Goal: Information Seeking & Learning: Learn about a topic

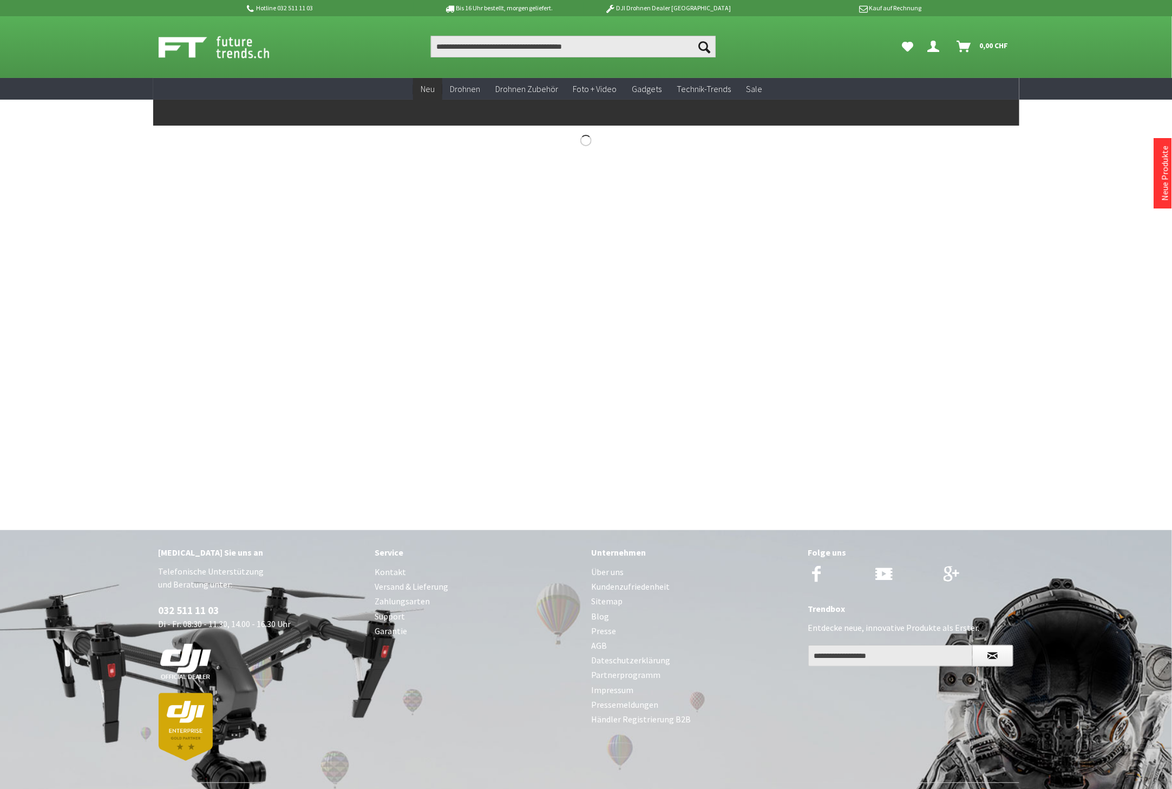
click at [428, 89] on span "Neu" at bounding box center [428, 88] width 14 height 11
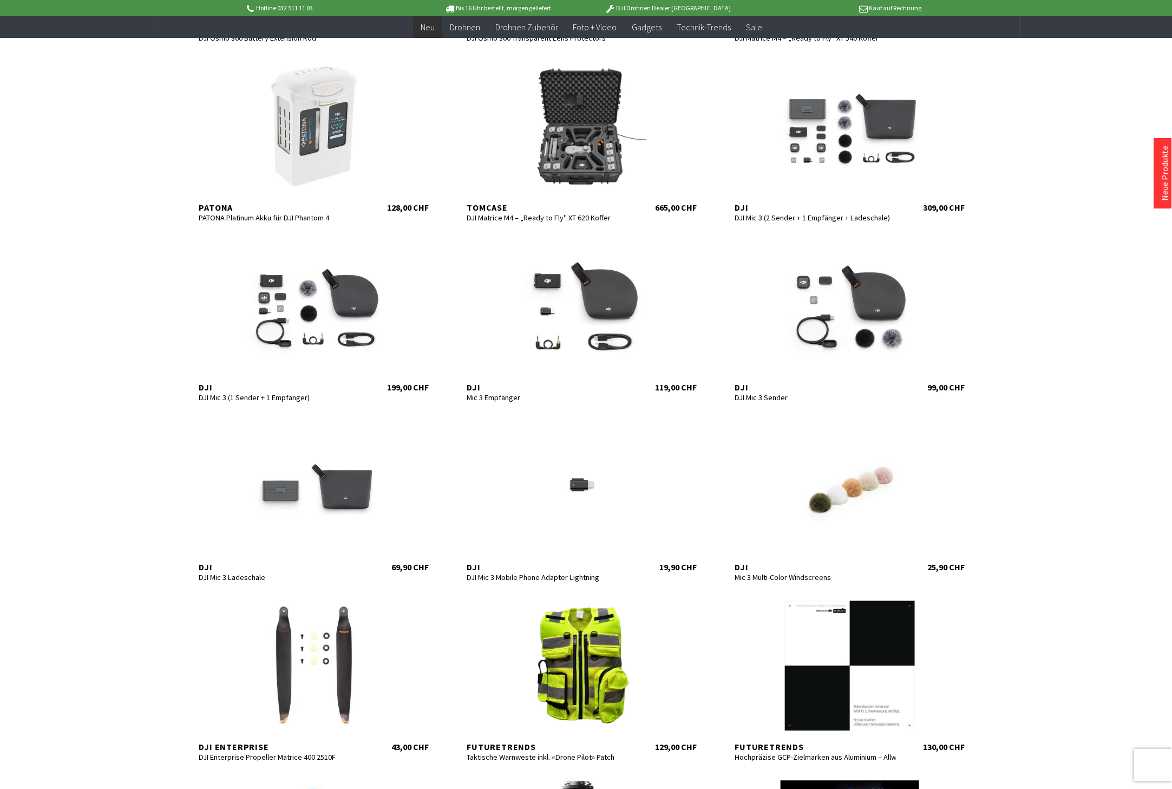
scroll to position [1143, 0]
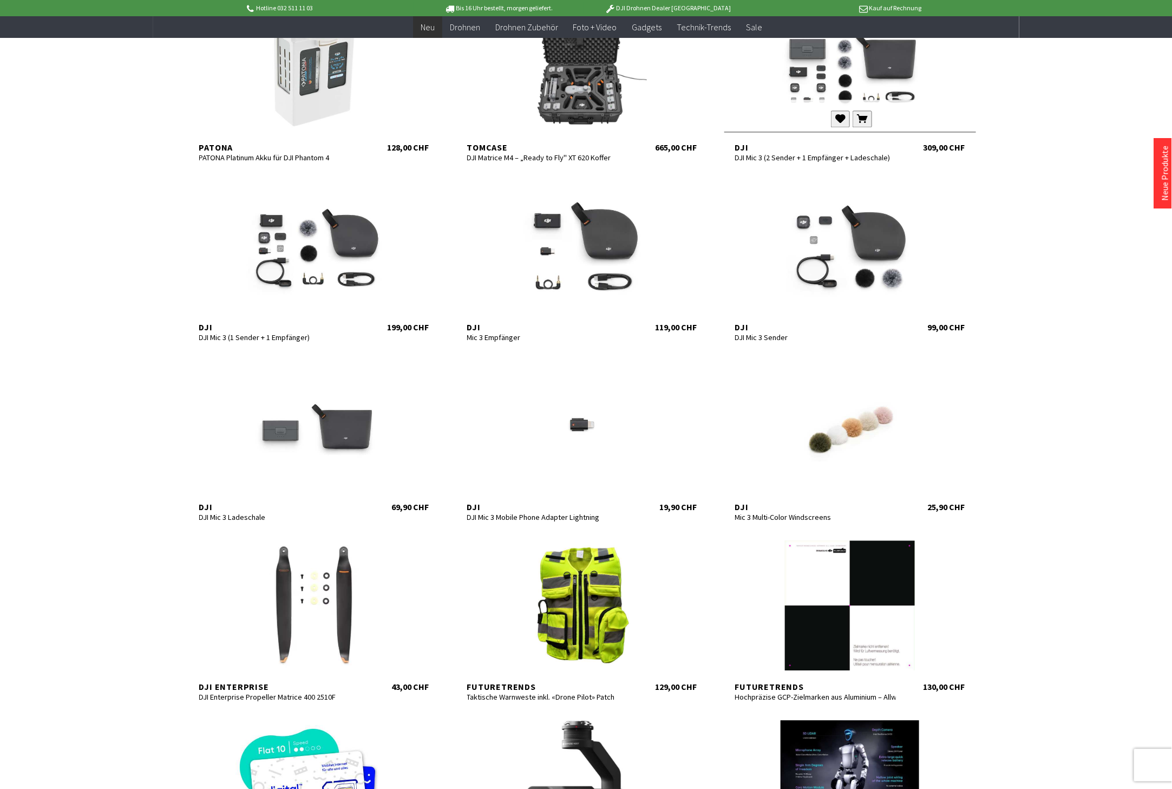
click at [815, 74] on div at bounding box center [850, 66] width 252 height 130
click at [318, 258] on div at bounding box center [314, 246] width 252 height 130
click at [630, 253] on div at bounding box center [582, 246] width 252 height 130
click at [867, 242] on div at bounding box center [850, 246] width 252 height 130
click at [610, 261] on div at bounding box center [582, 246] width 252 height 130
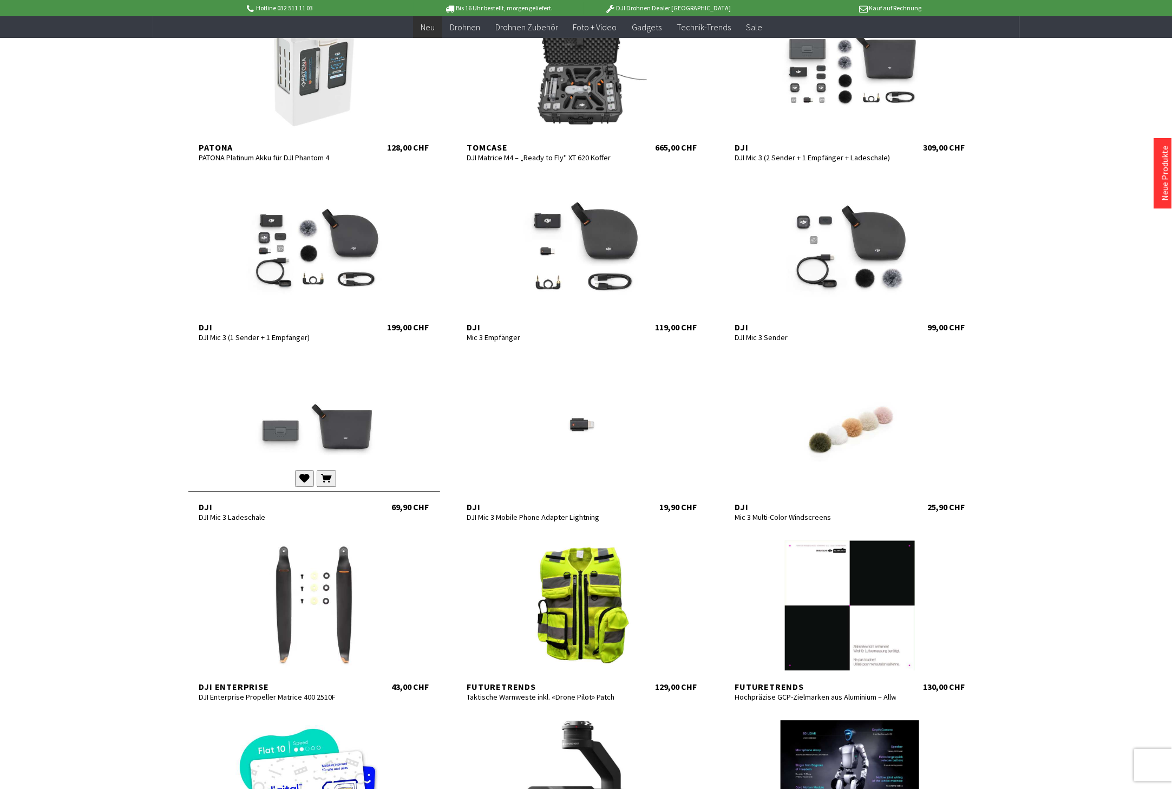
click at [328, 458] on div at bounding box center [314, 425] width 252 height 130
click at [601, 438] on div at bounding box center [582, 425] width 252 height 130
click at [842, 435] on div at bounding box center [850, 425] width 252 height 130
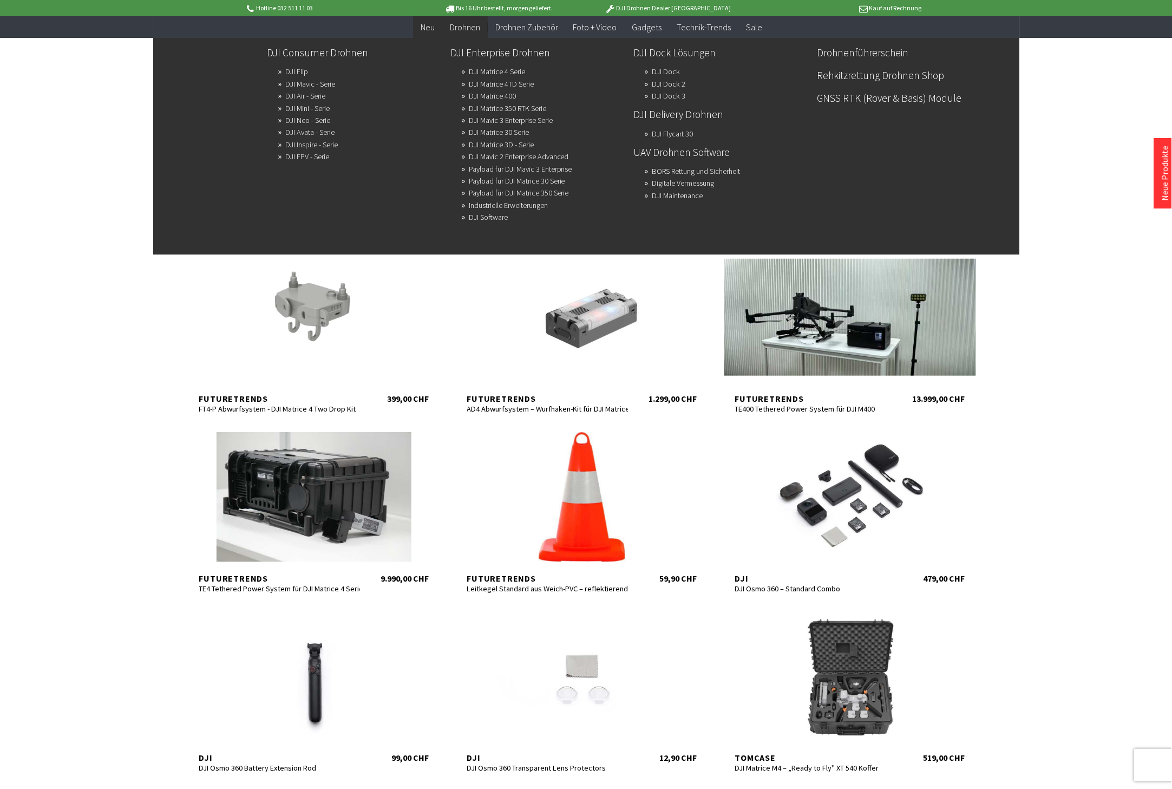
scroll to position [300, 0]
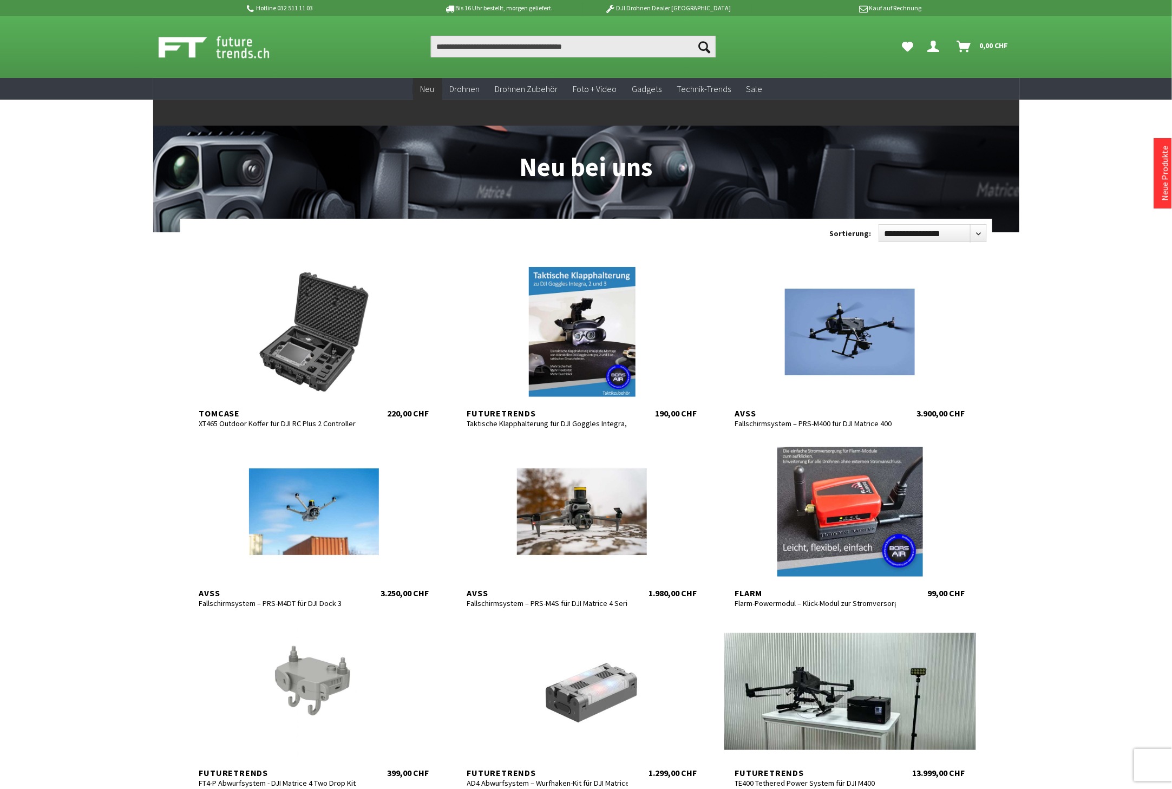
click at [429, 88] on span "Neu" at bounding box center [428, 88] width 14 height 11
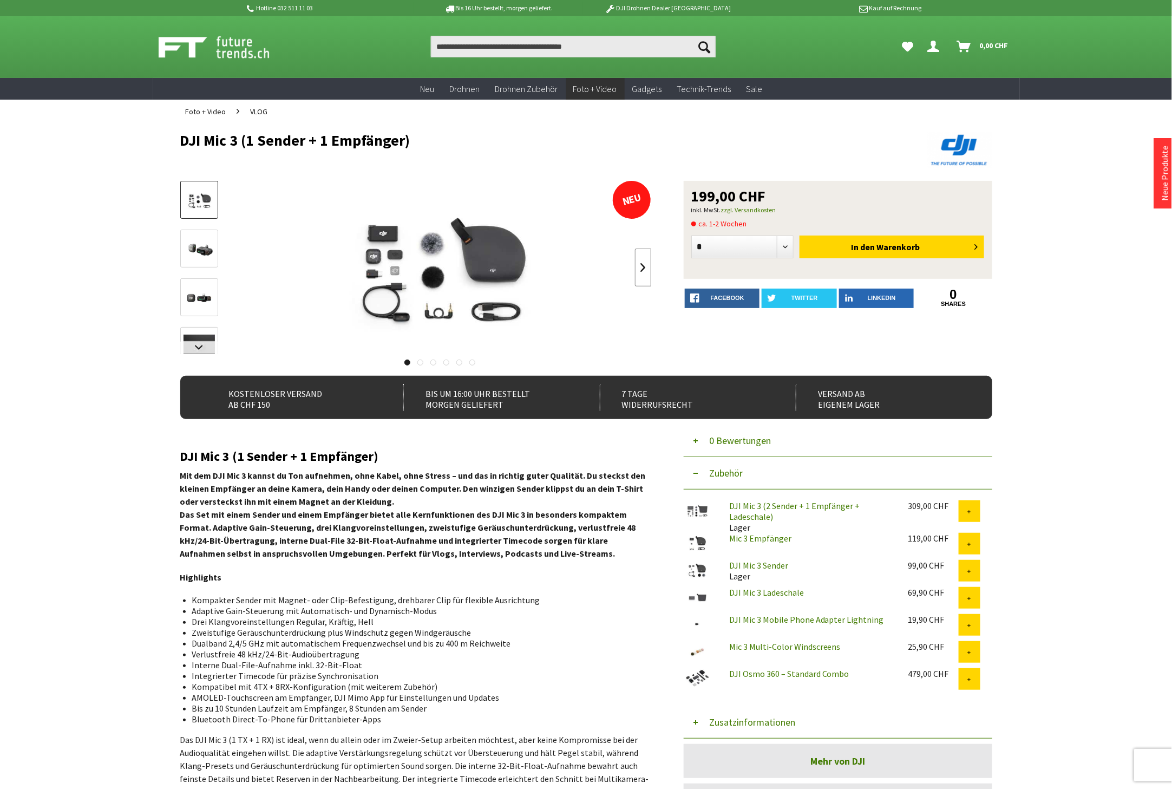
click at [645, 262] on link at bounding box center [643, 267] width 16 height 38
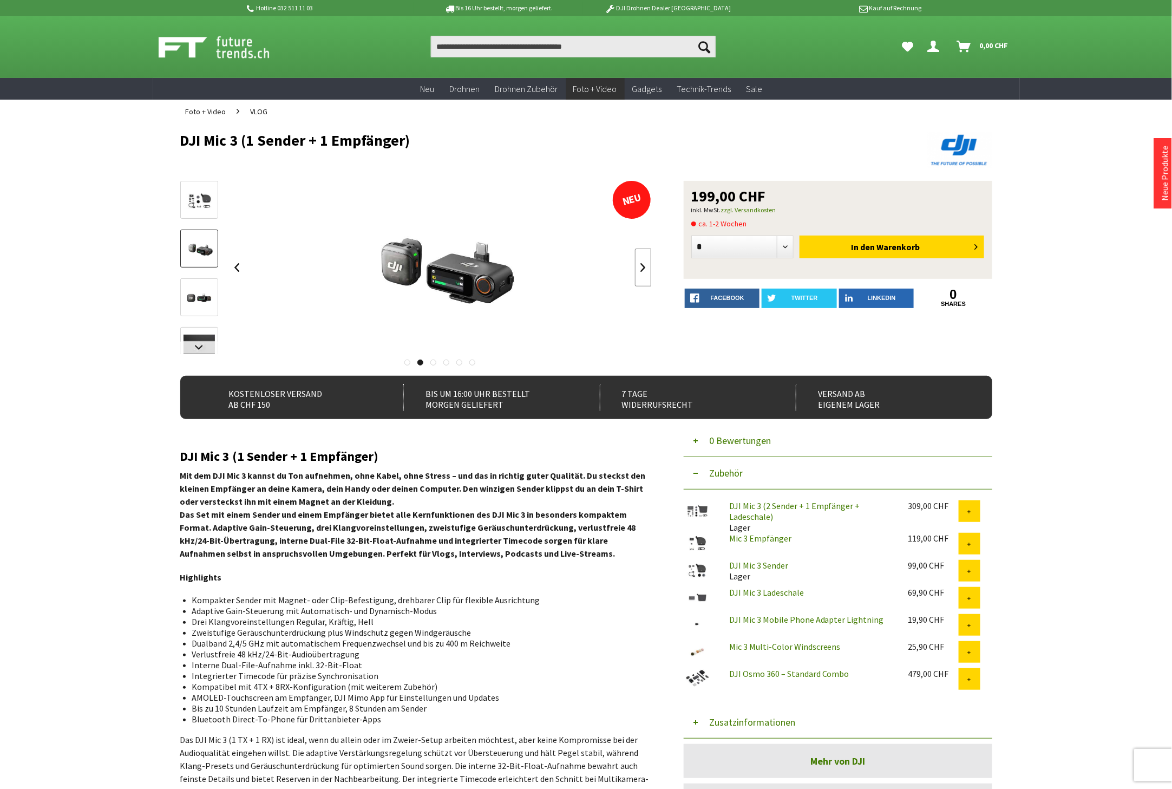
click at [645, 262] on link at bounding box center [643, 267] width 16 height 38
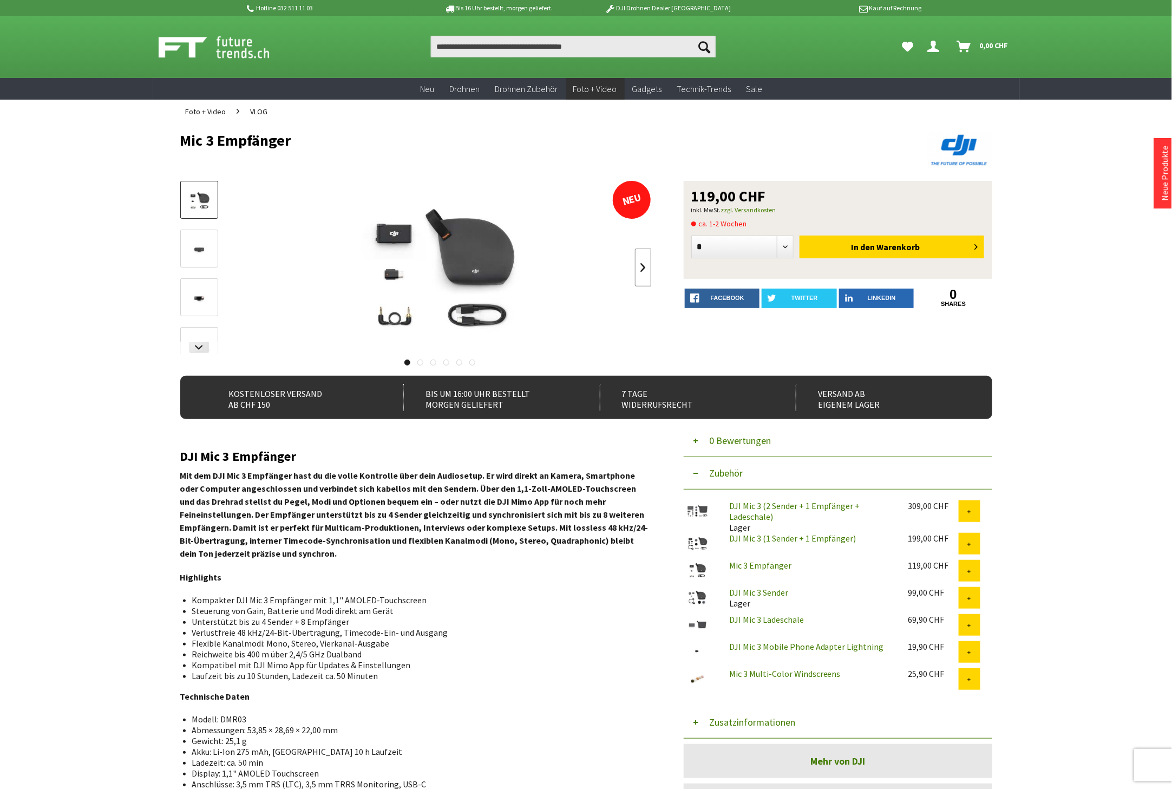
click at [641, 267] on link at bounding box center [643, 267] width 16 height 38
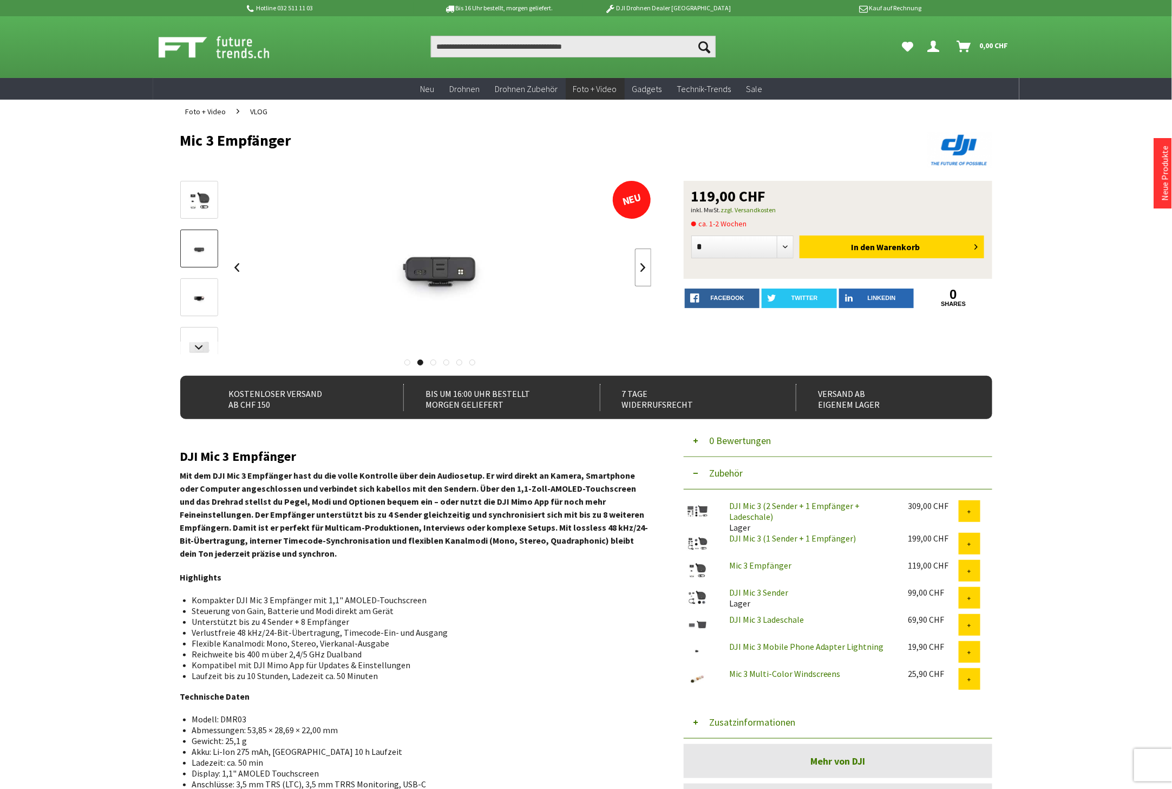
click at [639, 261] on link at bounding box center [643, 267] width 16 height 38
click at [639, 261] on div at bounding box center [440, 267] width 423 height 173
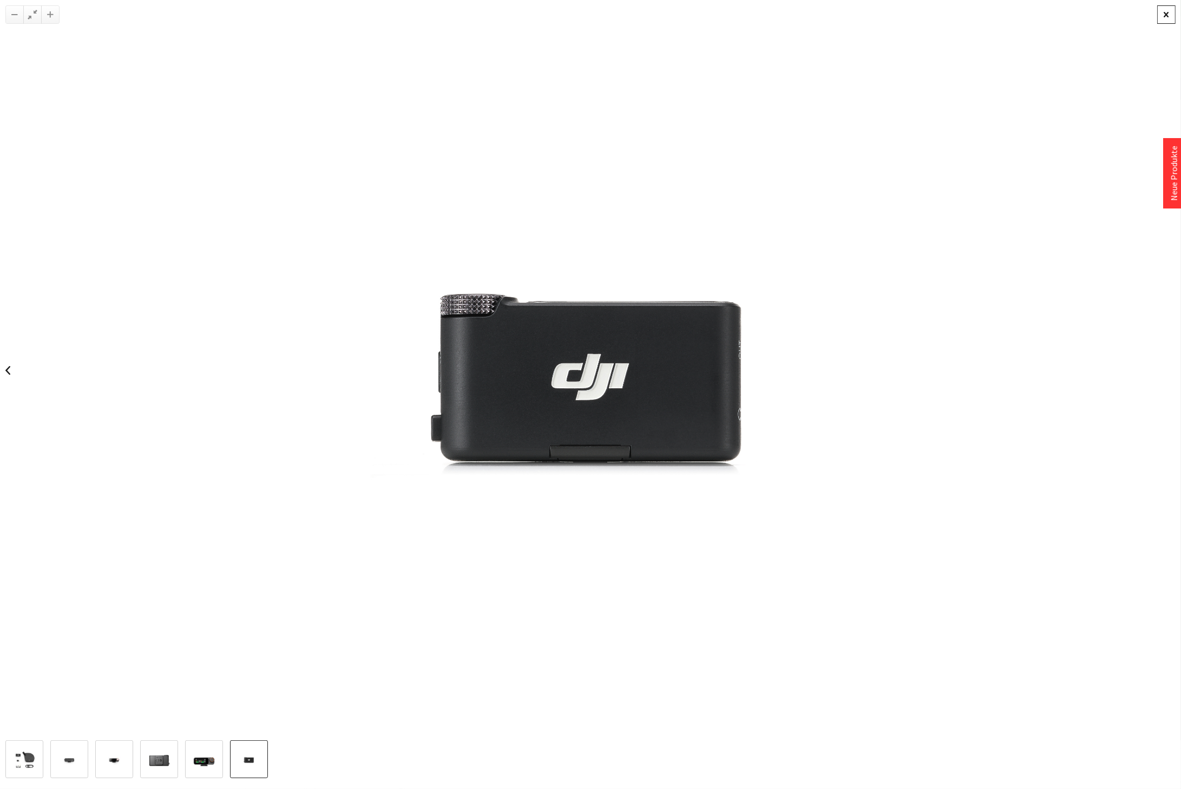
click at [1164, 16] on div at bounding box center [1166, 14] width 18 height 18
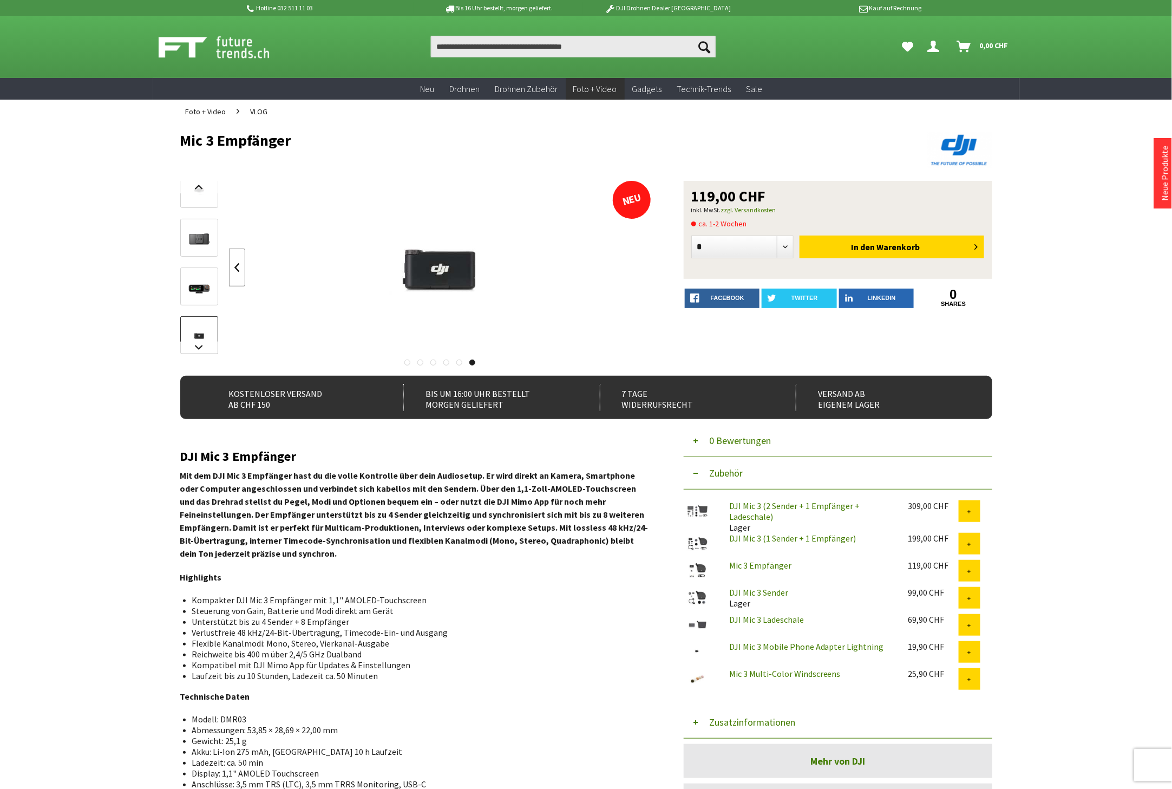
click at [242, 267] on link at bounding box center [237, 267] width 16 height 38
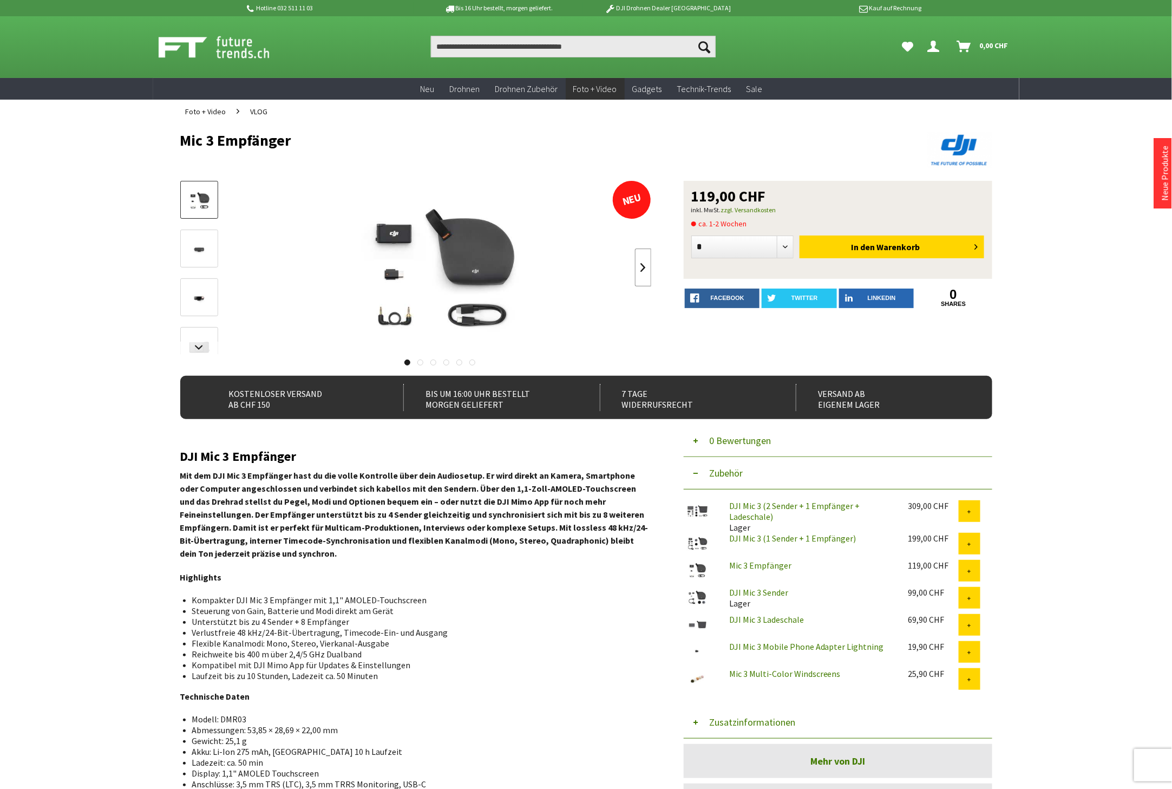
click at [643, 262] on link at bounding box center [643, 267] width 16 height 38
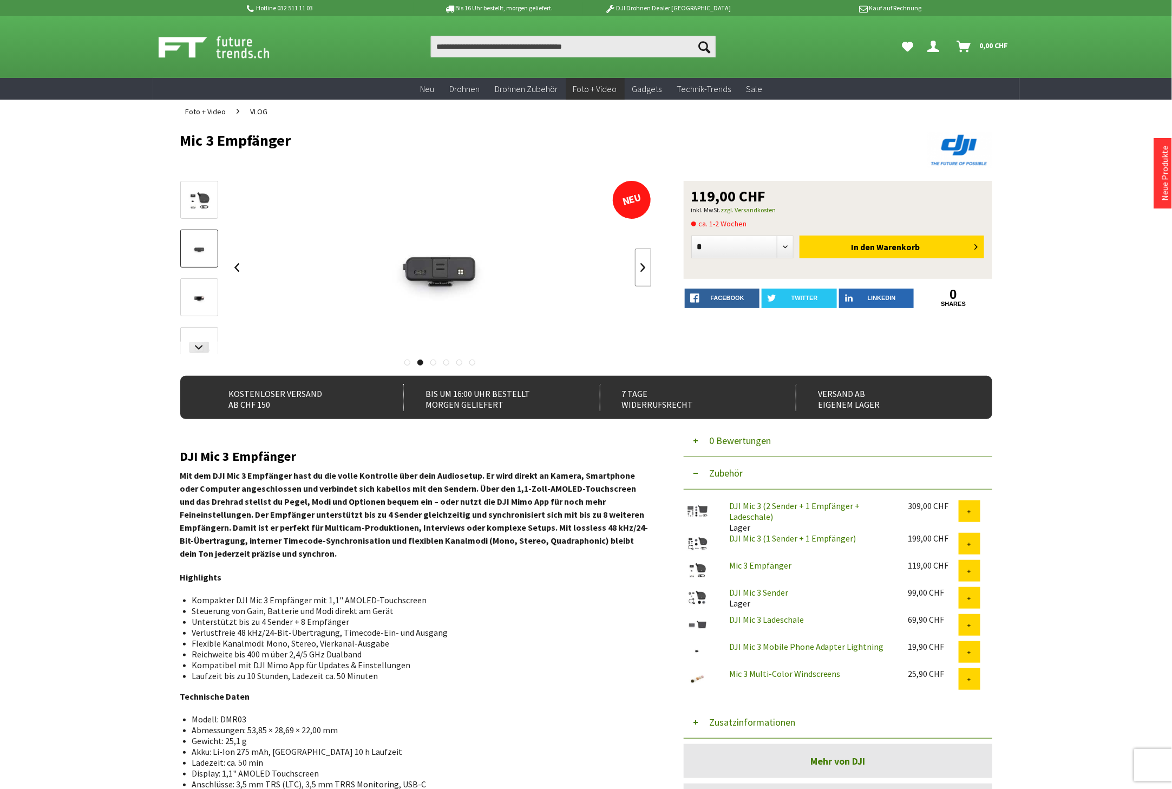
click at [643, 262] on link at bounding box center [643, 267] width 16 height 38
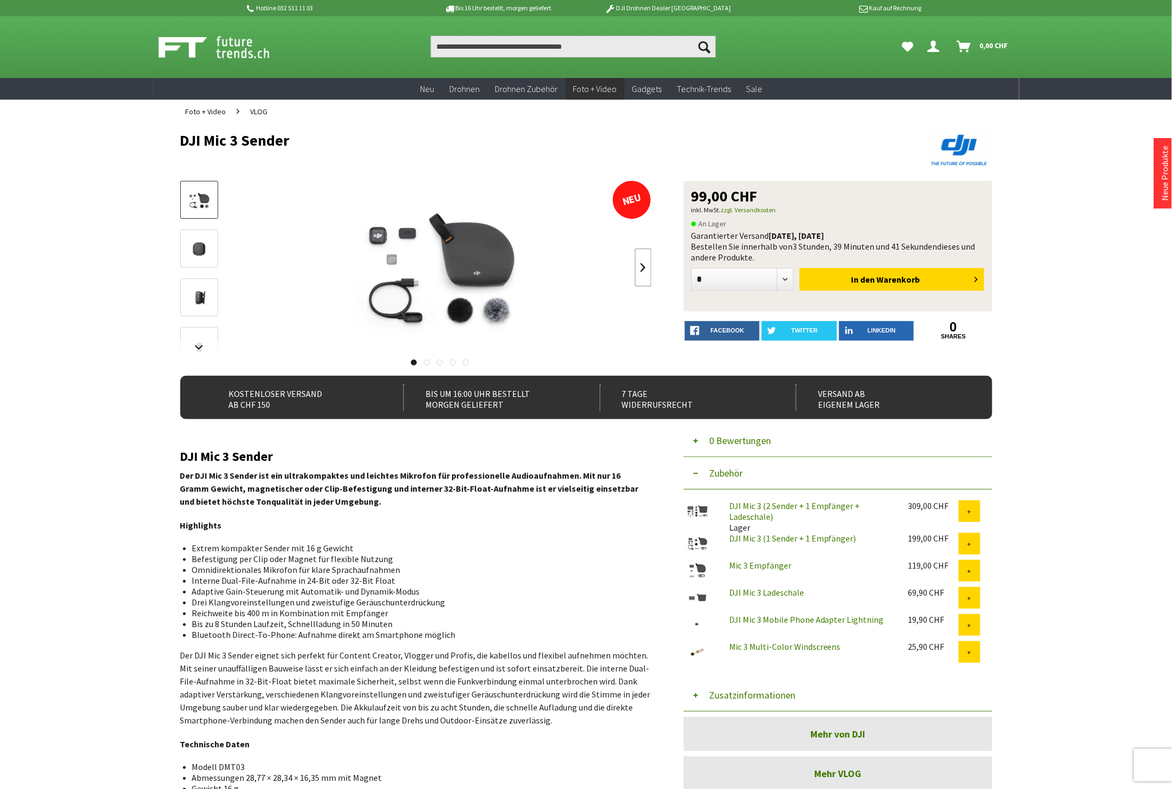
click at [641, 268] on link at bounding box center [643, 267] width 16 height 38
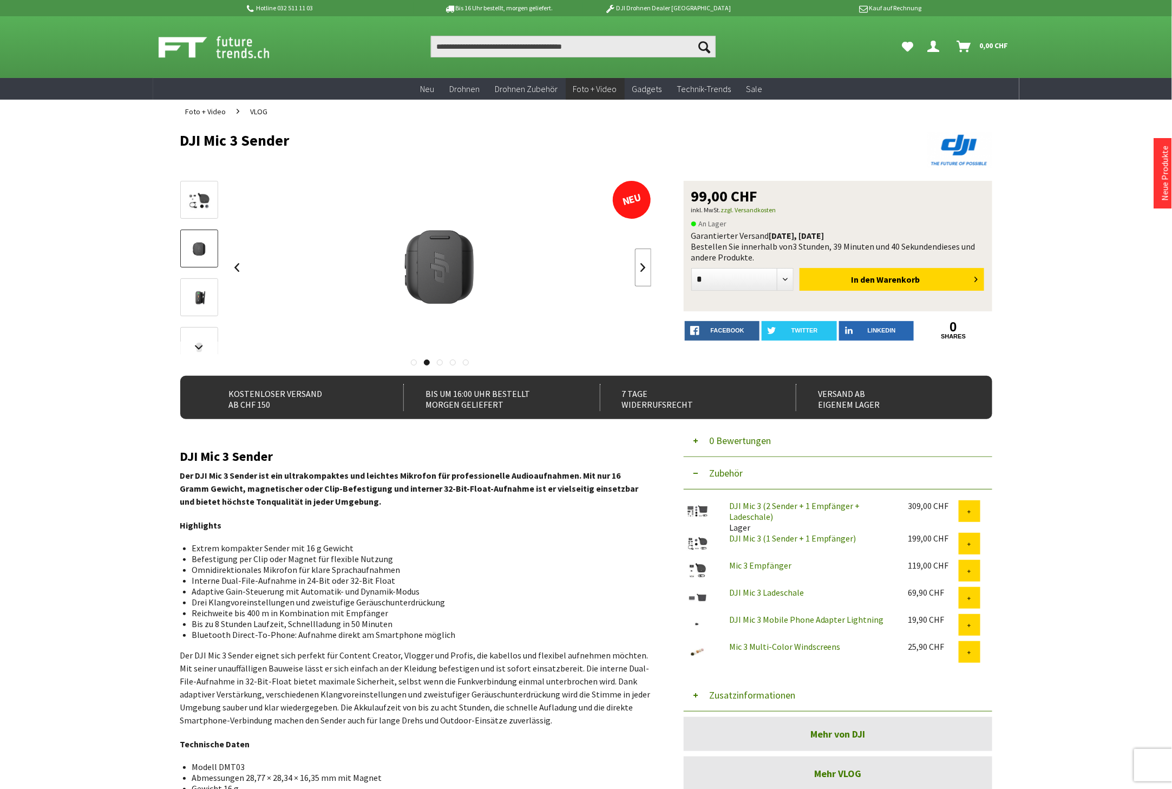
click at [641, 268] on link at bounding box center [643, 267] width 16 height 38
click at [233, 270] on link at bounding box center [237, 267] width 16 height 38
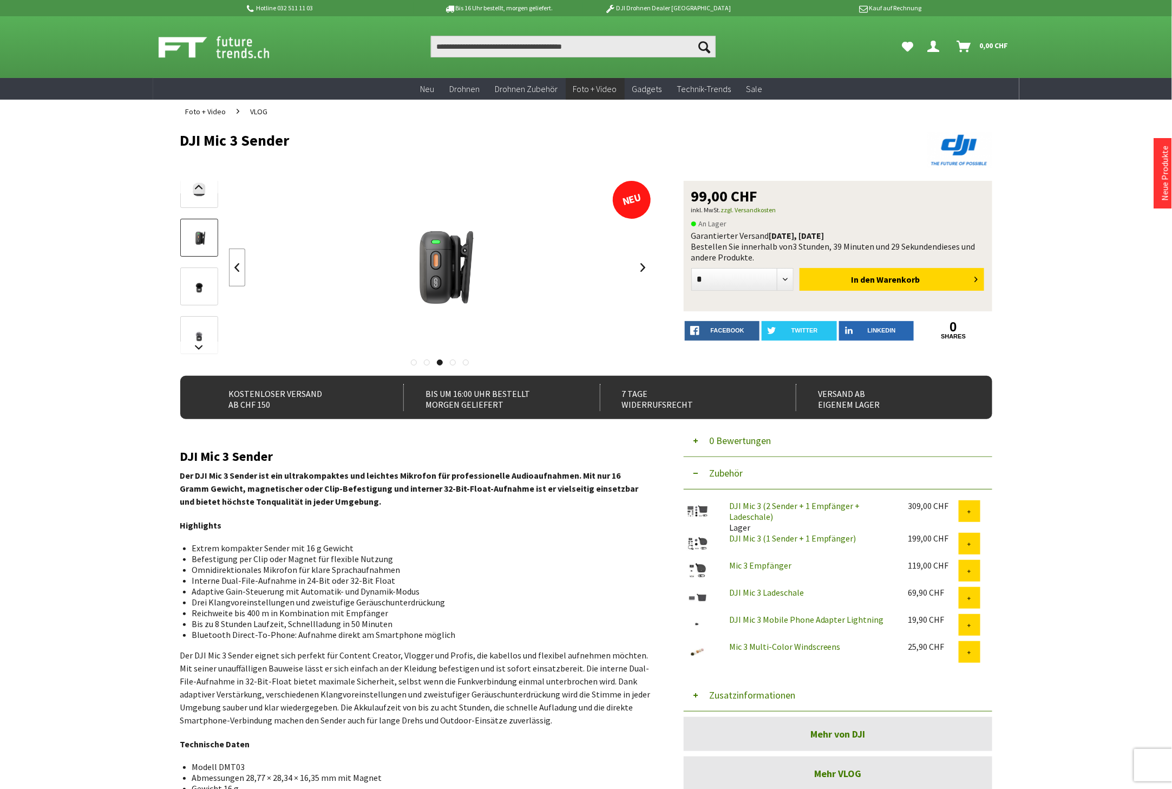
click at [233, 270] on link at bounding box center [237, 267] width 16 height 38
click at [639, 260] on link at bounding box center [643, 267] width 16 height 38
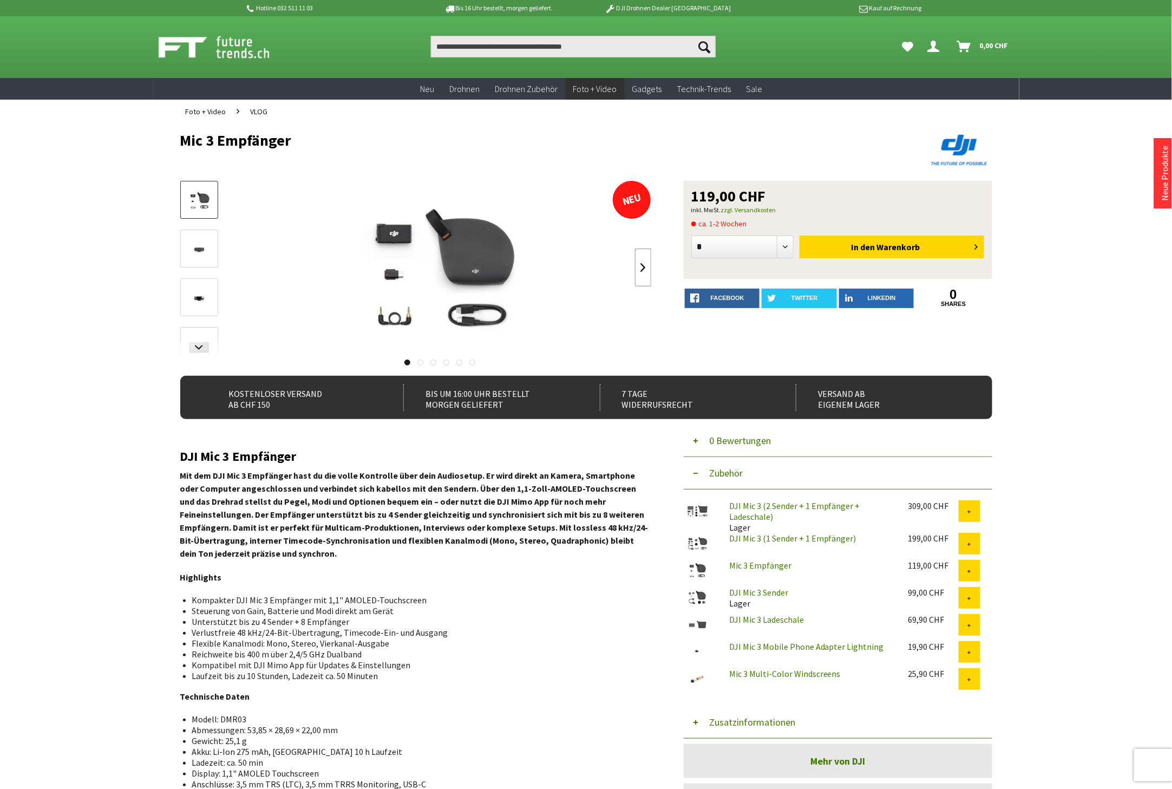
click at [635, 267] on link at bounding box center [643, 267] width 16 height 38
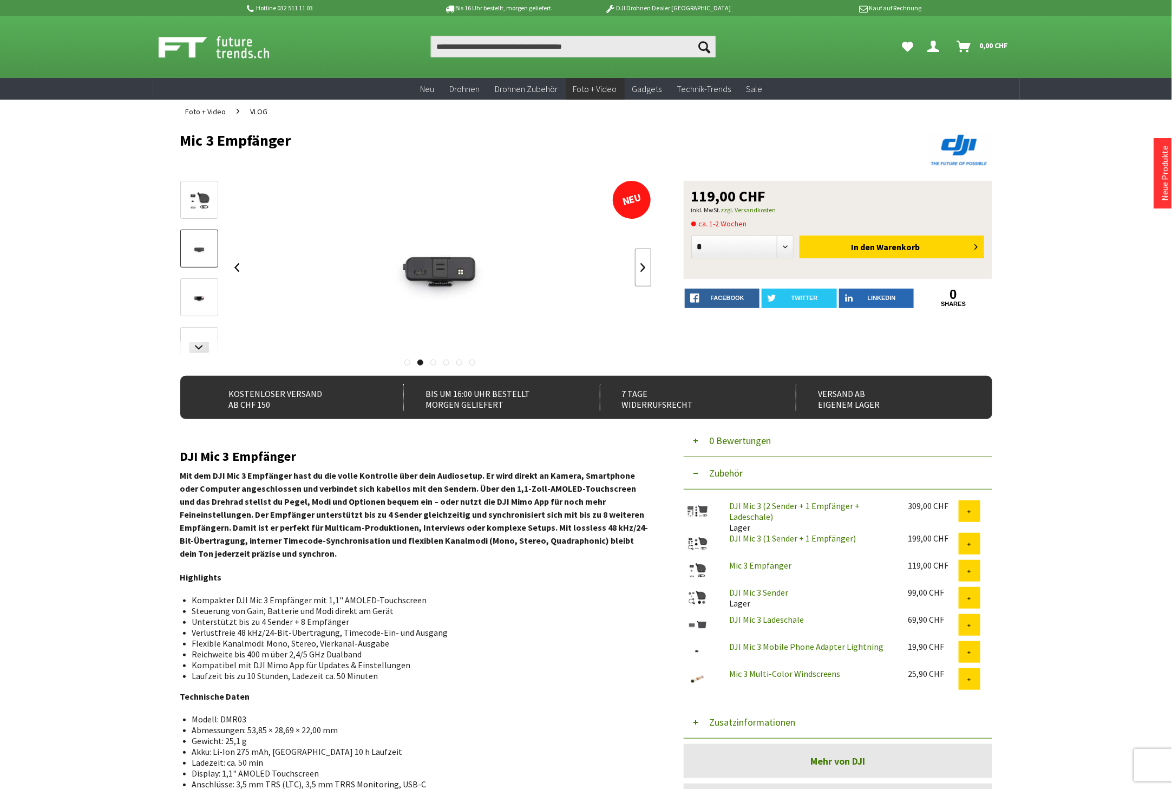
click at [635, 267] on link at bounding box center [643, 267] width 16 height 38
click at [635, 267] on div at bounding box center [440, 267] width 423 height 173
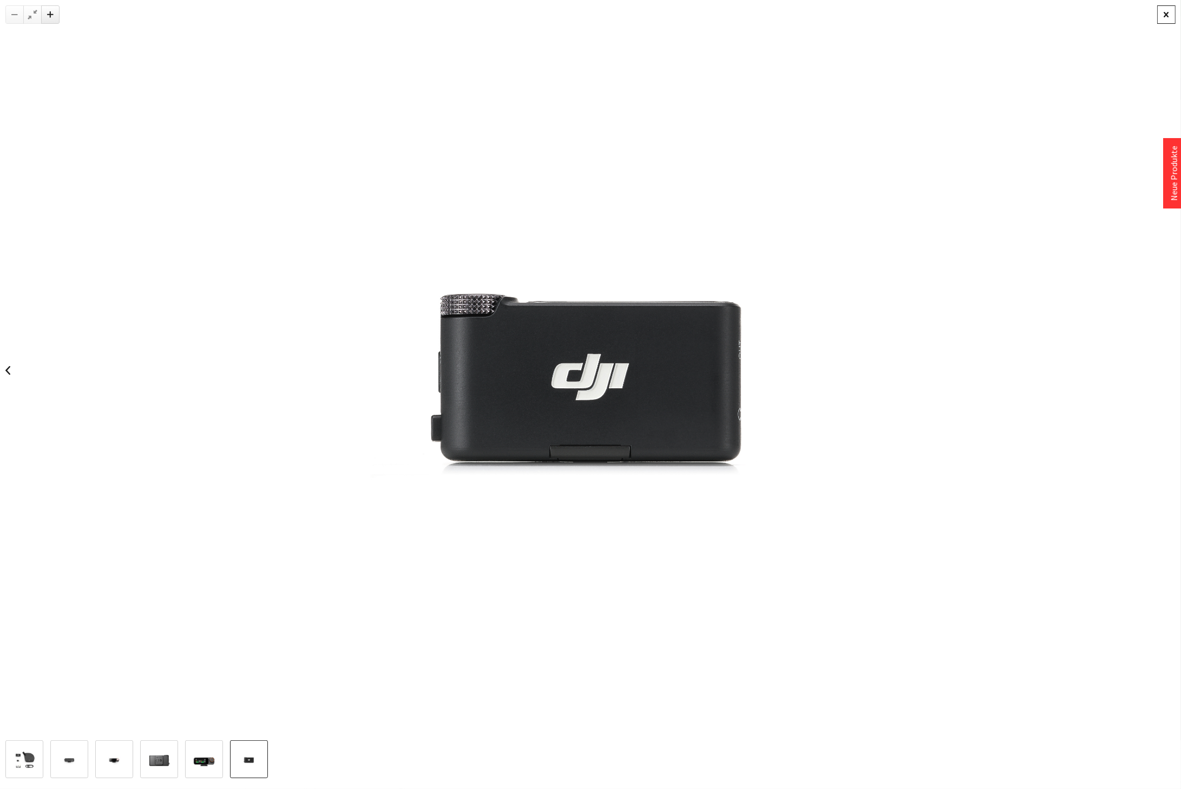
click at [1162, 17] on div at bounding box center [1166, 14] width 18 height 18
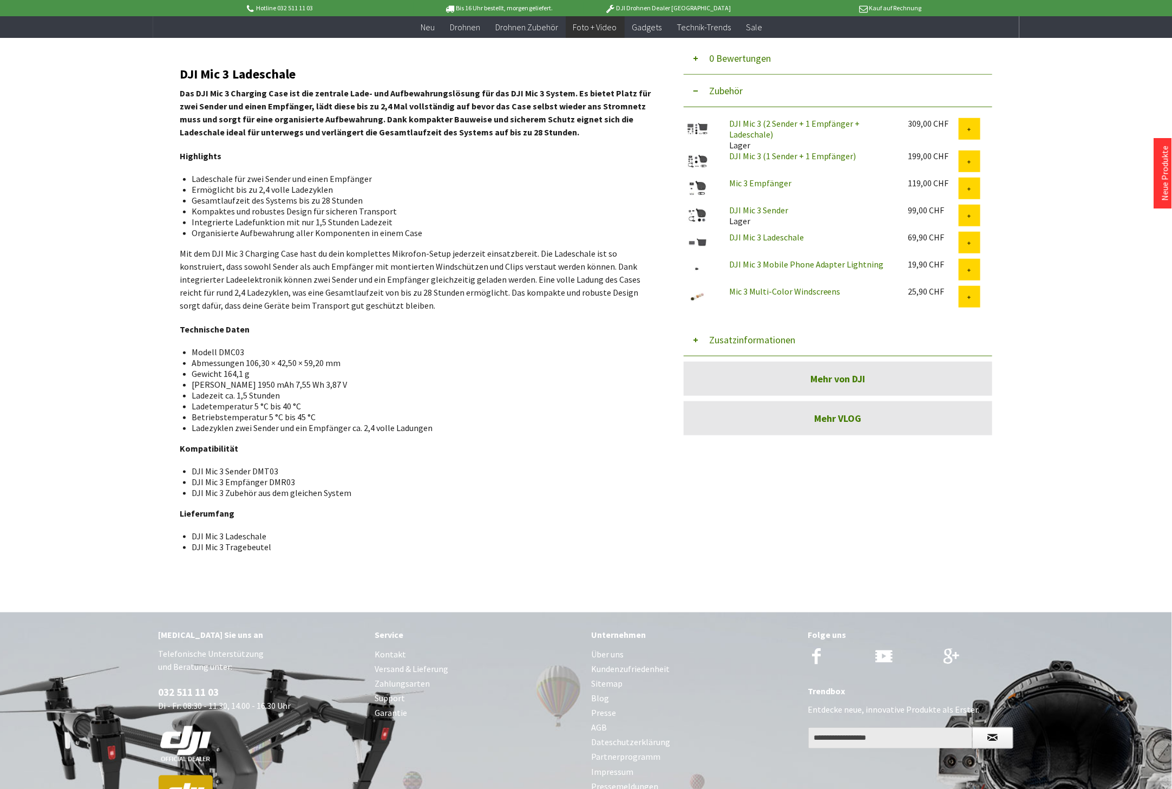
scroll to position [60, 0]
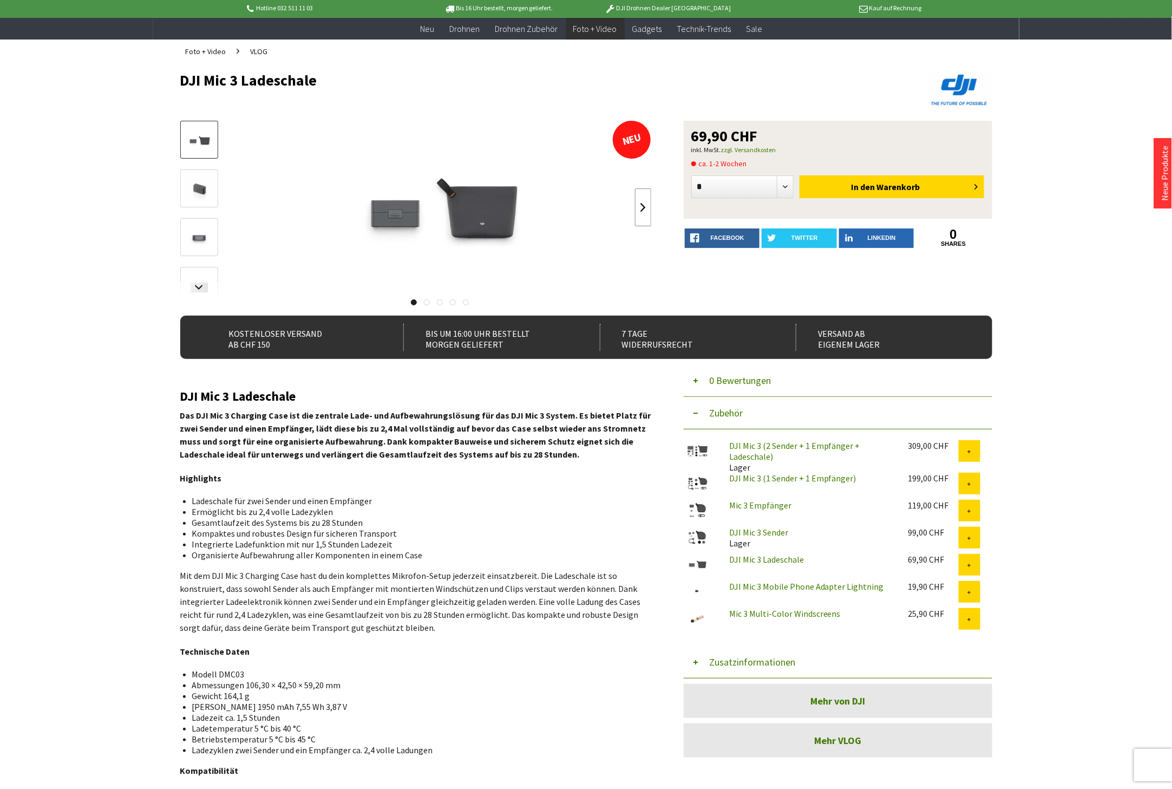
click at [639, 207] on link at bounding box center [643, 207] width 16 height 38
click at [640, 207] on link at bounding box center [643, 207] width 16 height 38
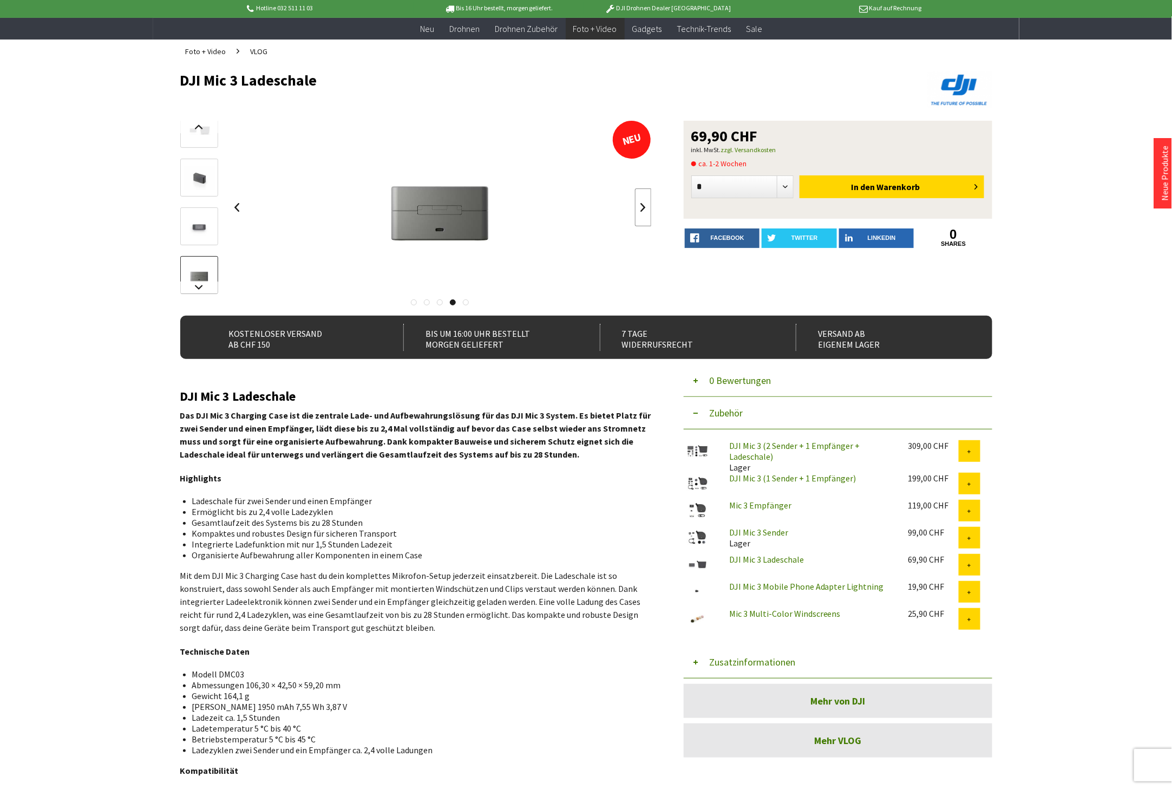
click at [640, 207] on link at bounding box center [643, 207] width 16 height 38
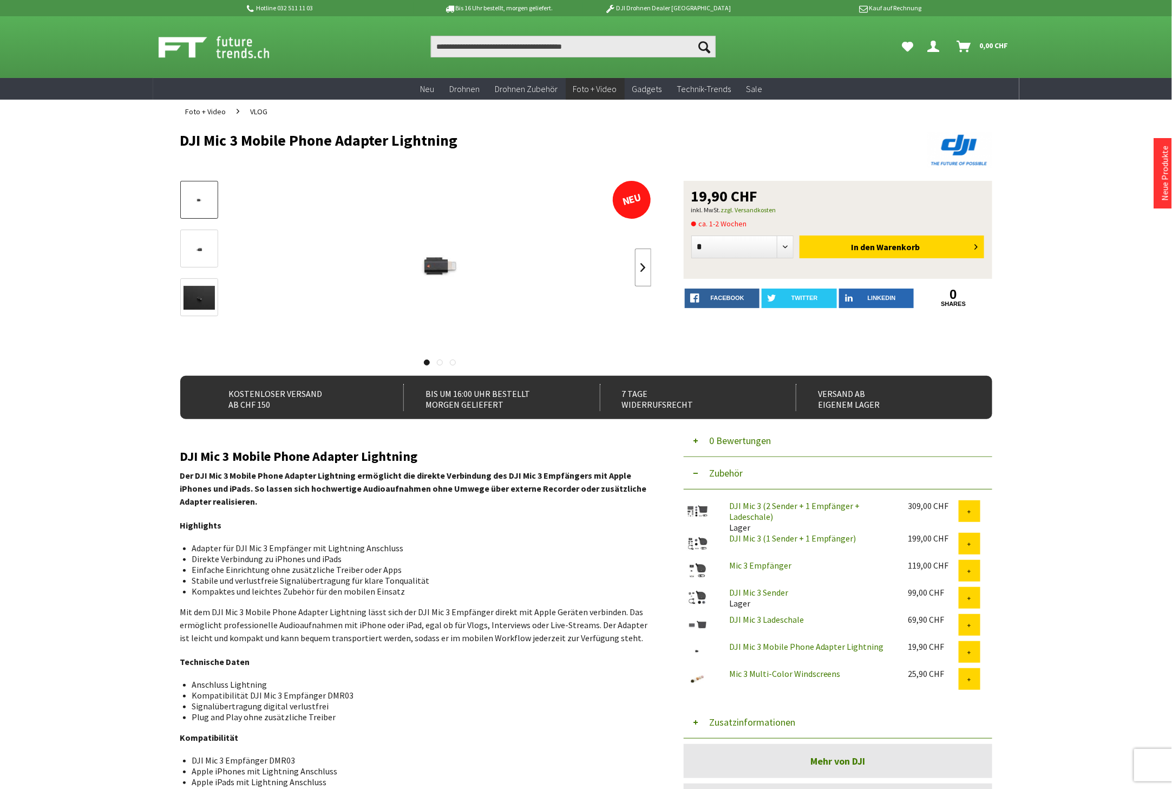
click at [647, 269] on link at bounding box center [643, 267] width 16 height 38
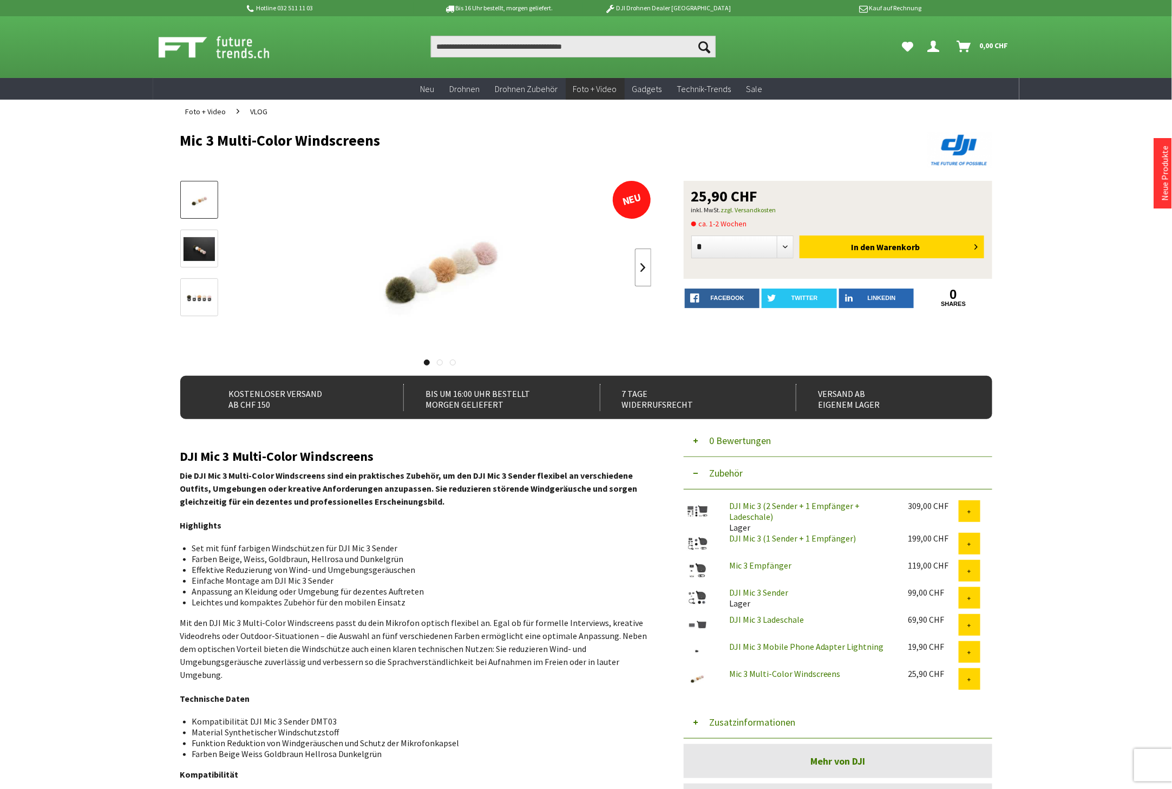
click at [647, 262] on link at bounding box center [643, 267] width 16 height 38
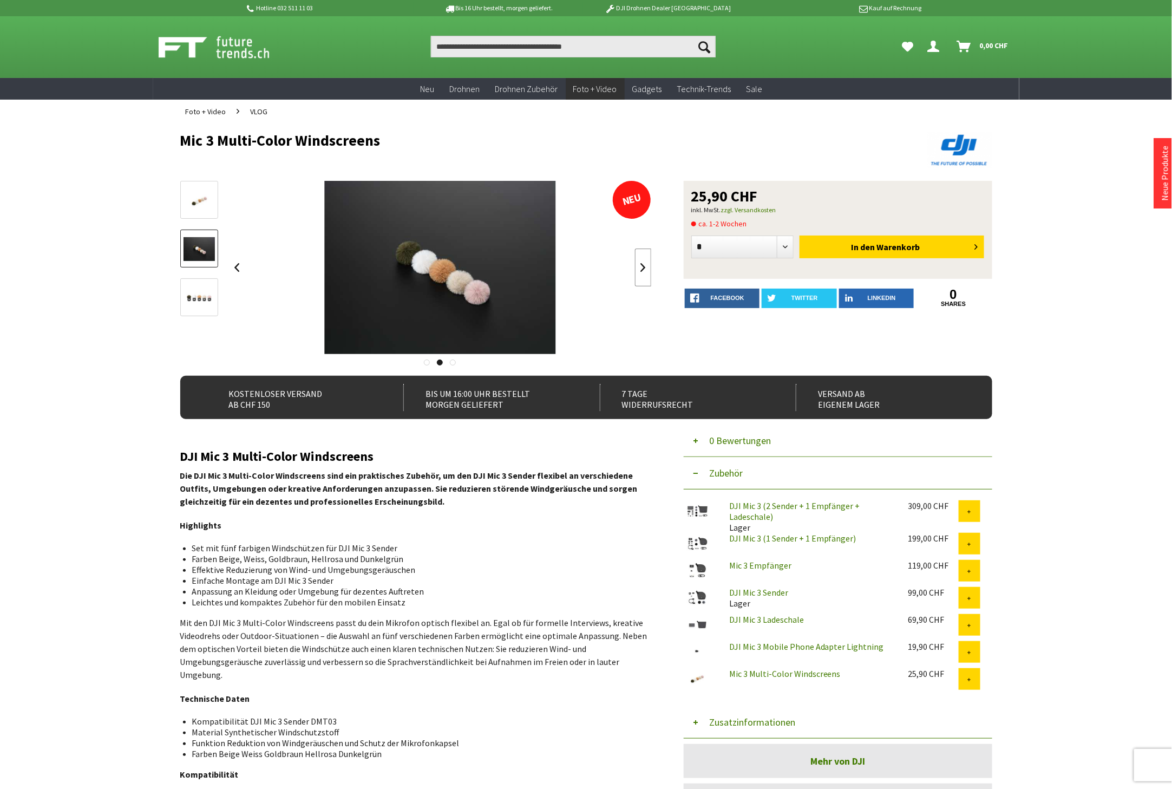
click at [647, 262] on link at bounding box center [643, 267] width 16 height 38
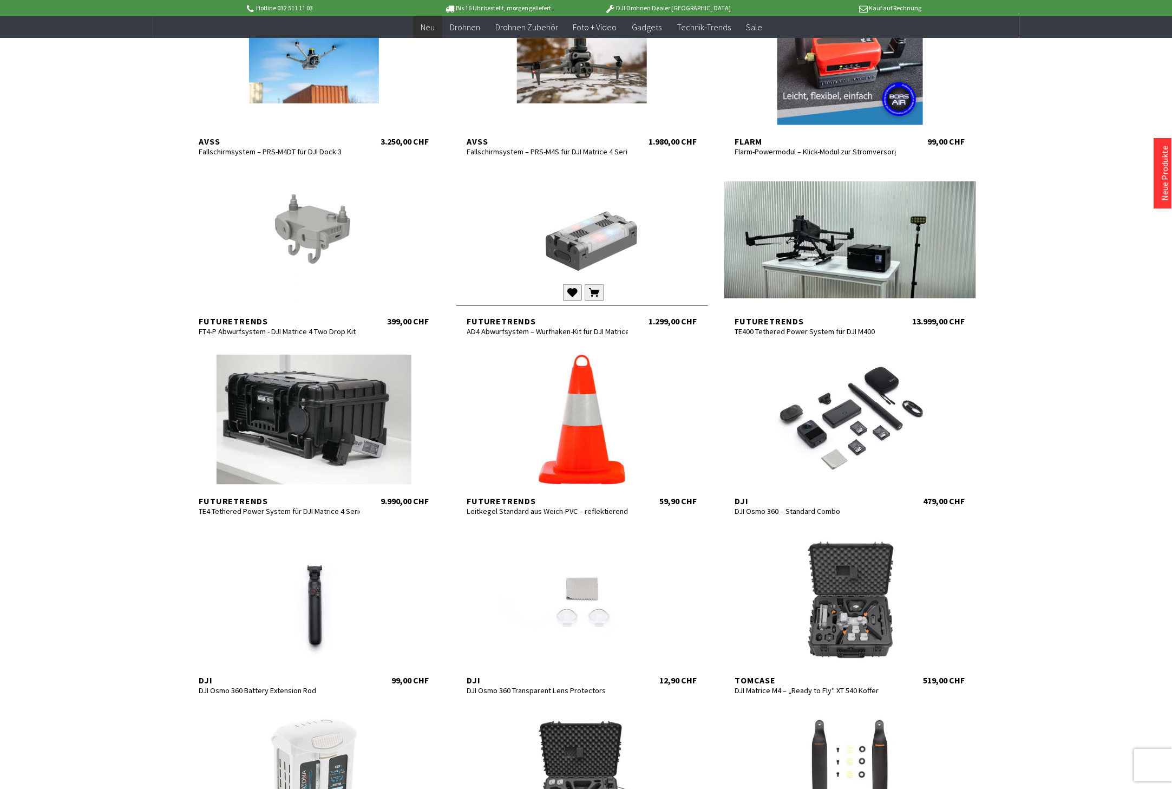
scroll to position [541, 0]
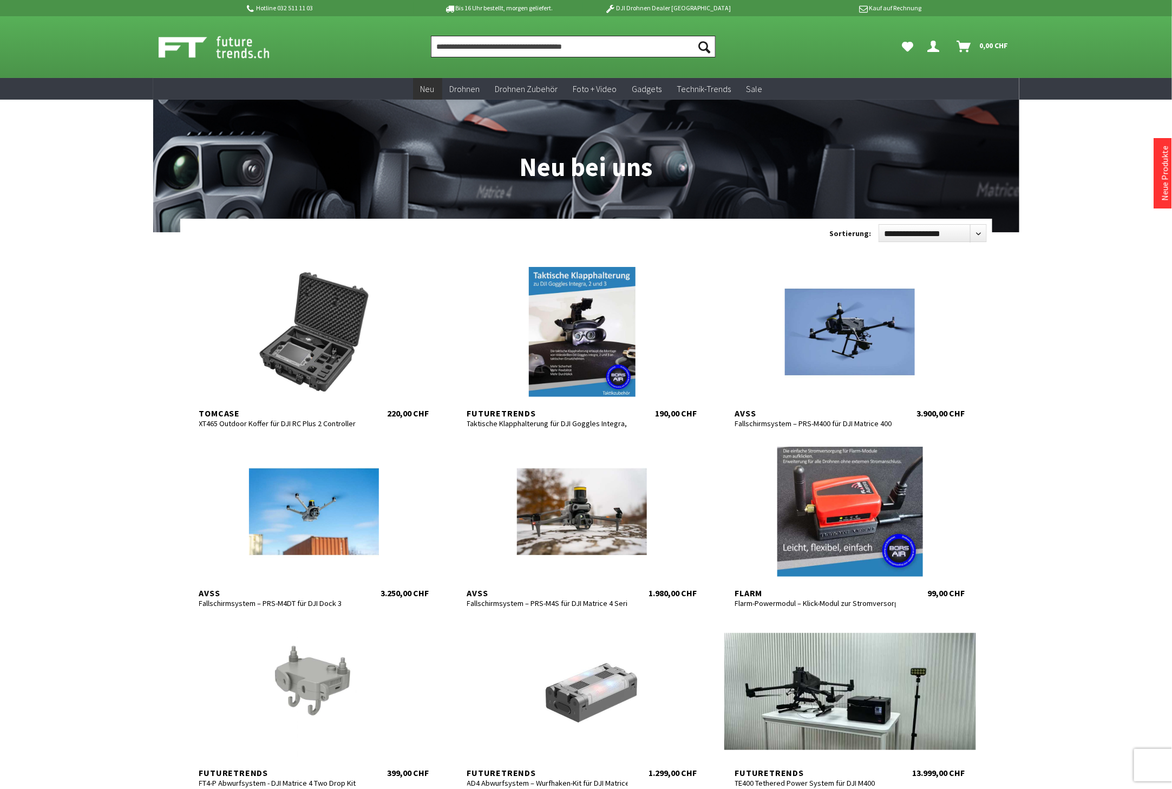
click at [472, 47] on input "Produkt, Marke, Kategorie, EAN, Artikelnummer…" at bounding box center [573, 47] width 285 height 22
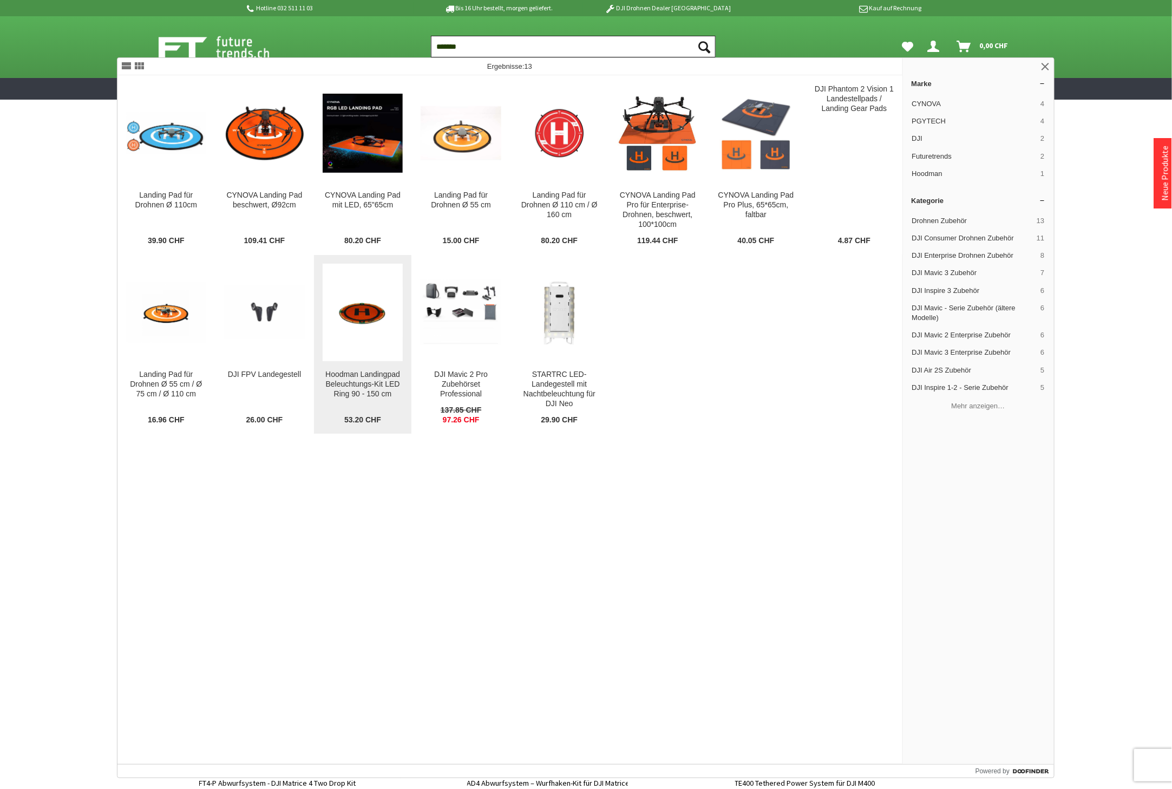
type input "*******"
click at [382, 332] on img at bounding box center [363, 312] width 81 height 81
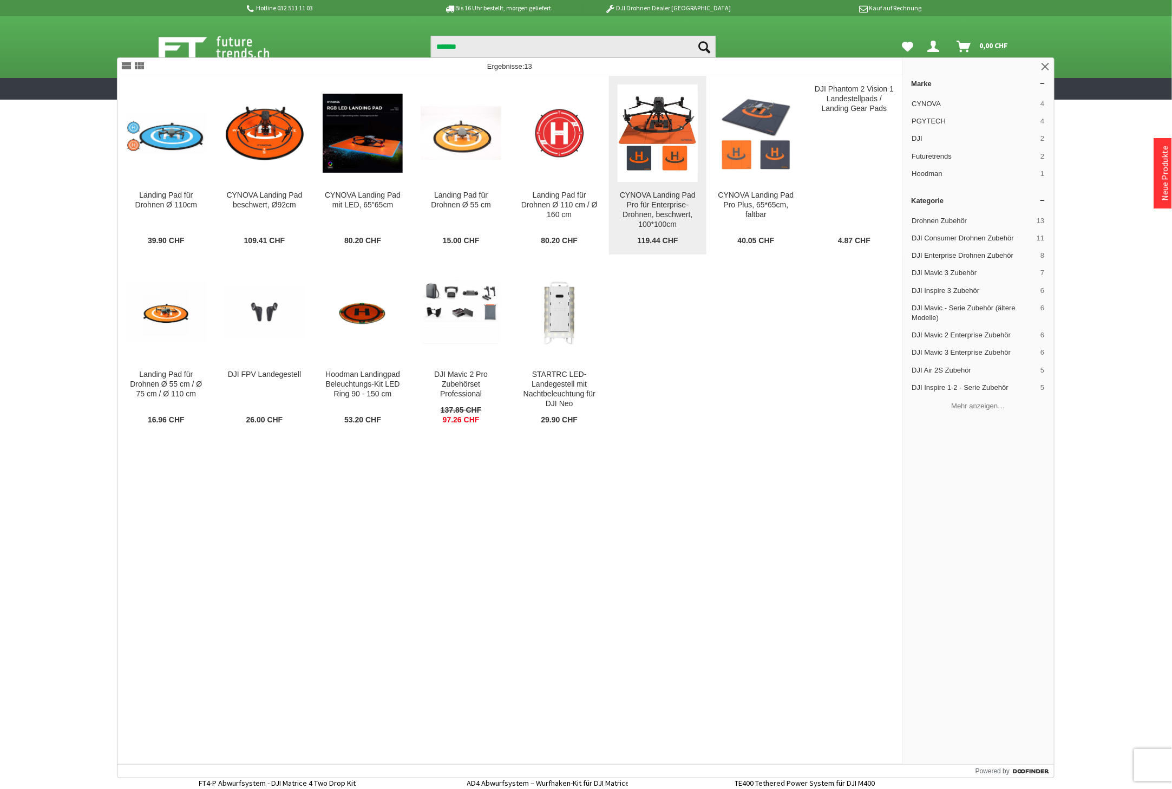
click at [652, 142] on img at bounding box center [658, 133] width 81 height 81
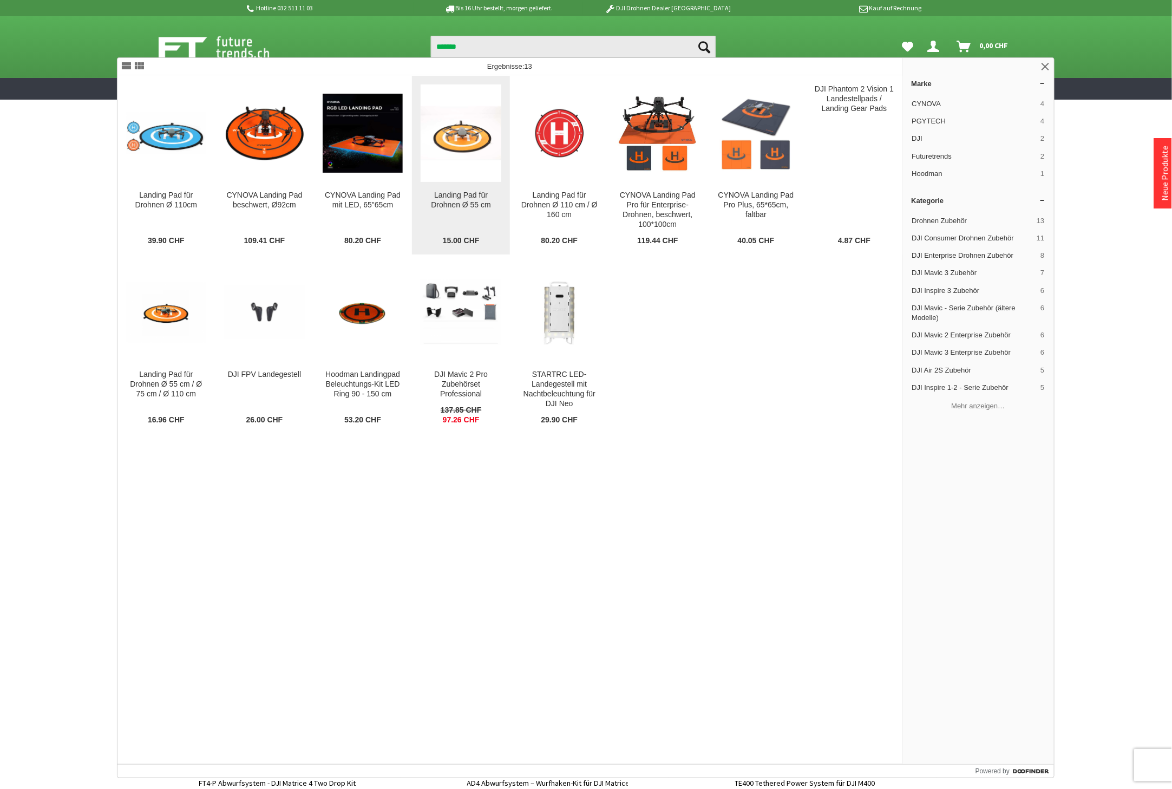
click at [474, 143] on img at bounding box center [461, 133] width 81 height 81
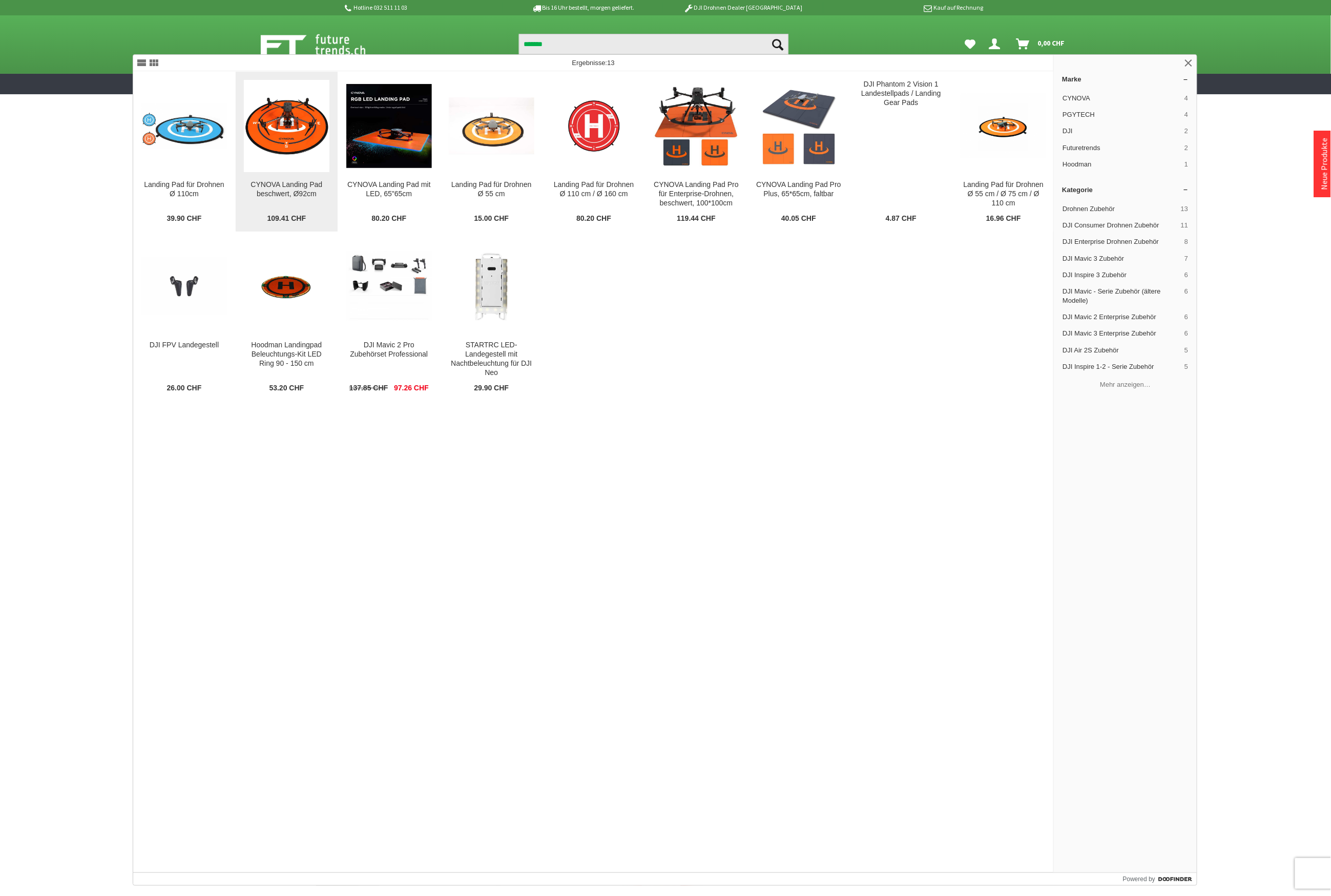
click at [293, 125] on img at bounding box center [287, 126] width 85 height 85
click at [726, 215] on div "119.44 CHF" at bounding box center [697, 219] width 85 height 9
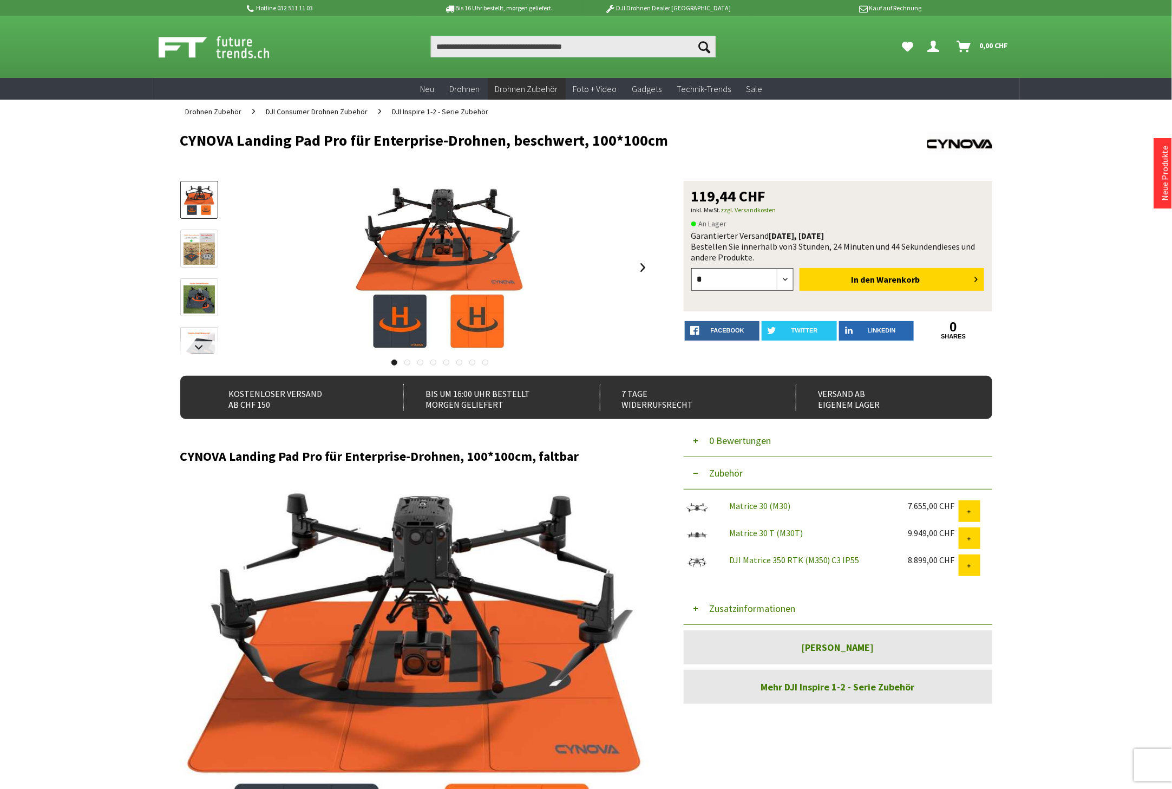
click at [788, 279] on select "* * * * * * * * * ** ** ** ** ** ** ** ** ** ** **" at bounding box center [742, 279] width 103 height 23
select select "**"
click at [691, 268] on select "* * * * * * * * * ** ** ** ** ** ** ** ** ** ** **" at bounding box center [742, 279] width 103 height 23
click at [871, 279] on span "In den" at bounding box center [863, 279] width 24 height 11
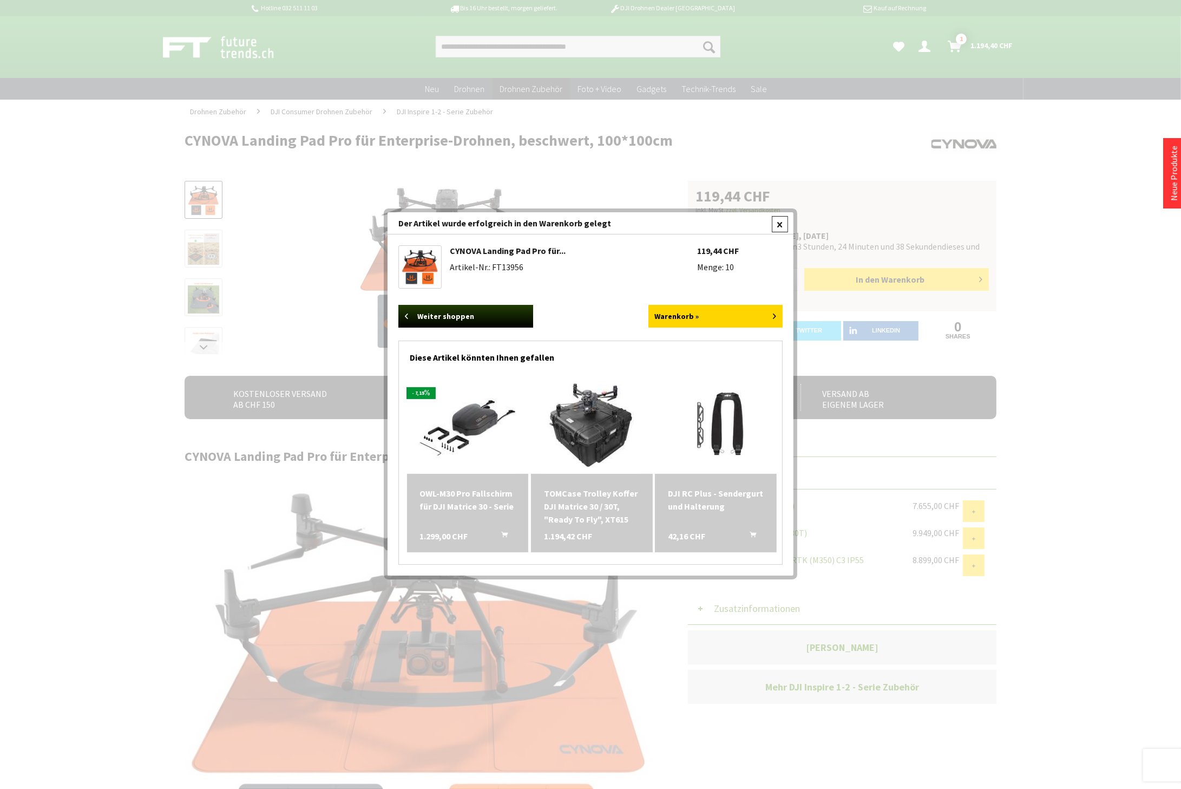
click at [785, 226] on div at bounding box center [780, 224] width 16 height 16
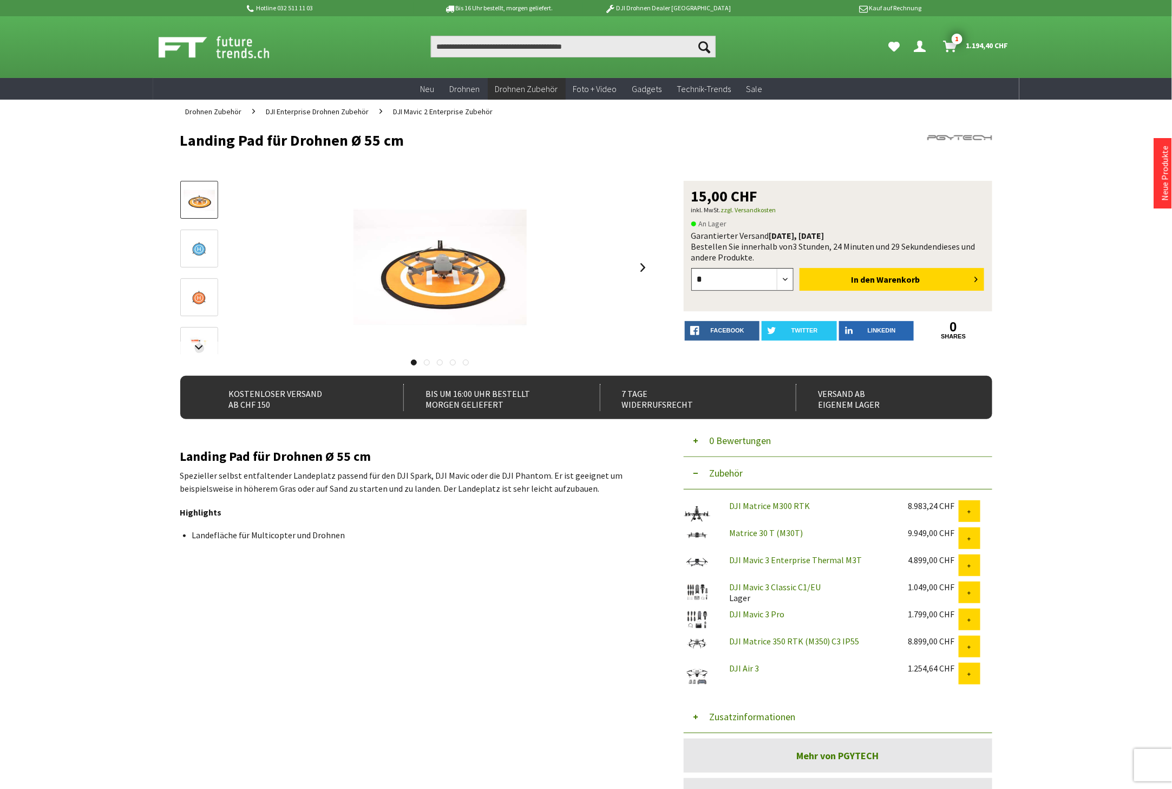
click at [783, 274] on select "* * * * * * * * * ** ** ** ** ** ** ** ** ** ** **" at bounding box center [742, 279] width 103 height 23
select select "*"
click at [691, 268] on select "* * * * * * * * * ** ** ** ** ** ** ** ** ** ** **" at bounding box center [742, 279] width 103 height 23
click at [857, 271] on button "In den Warenkorb" at bounding box center [891, 279] width 185 height 23
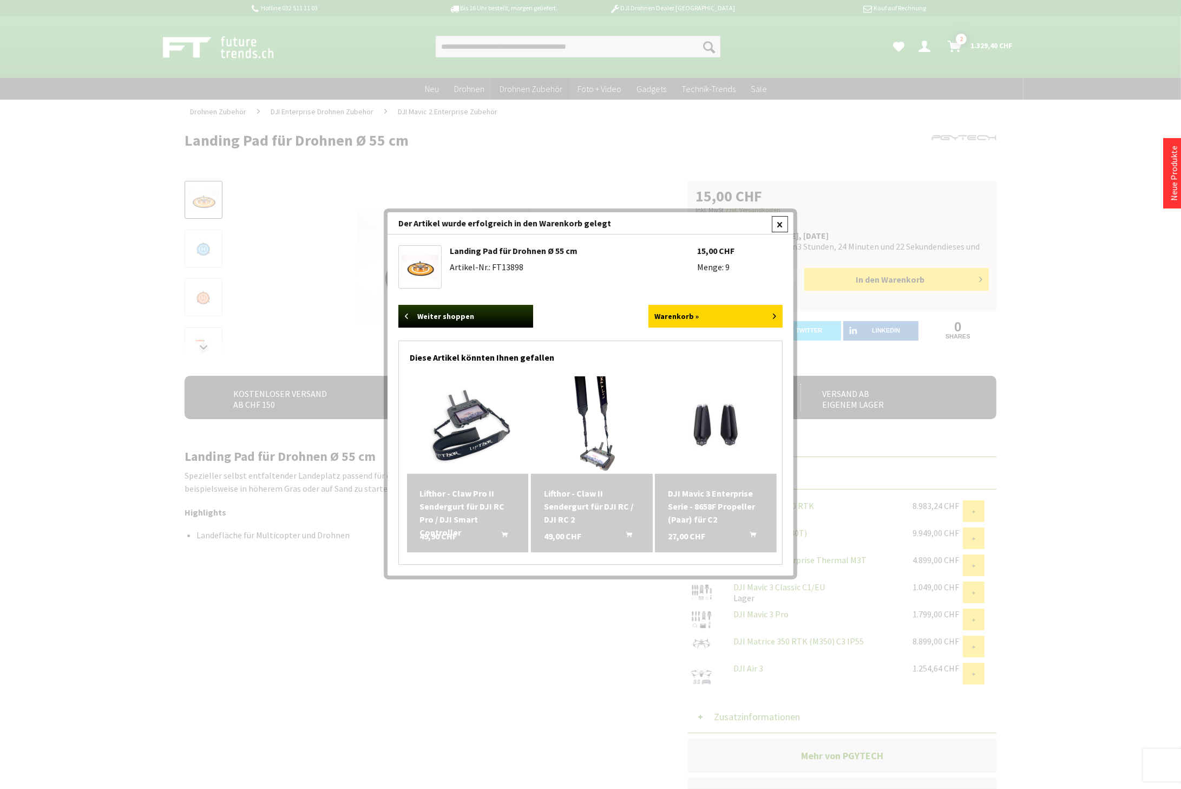
click at [778, 223] on div at bounding box center [780, 224] width 16 height 16
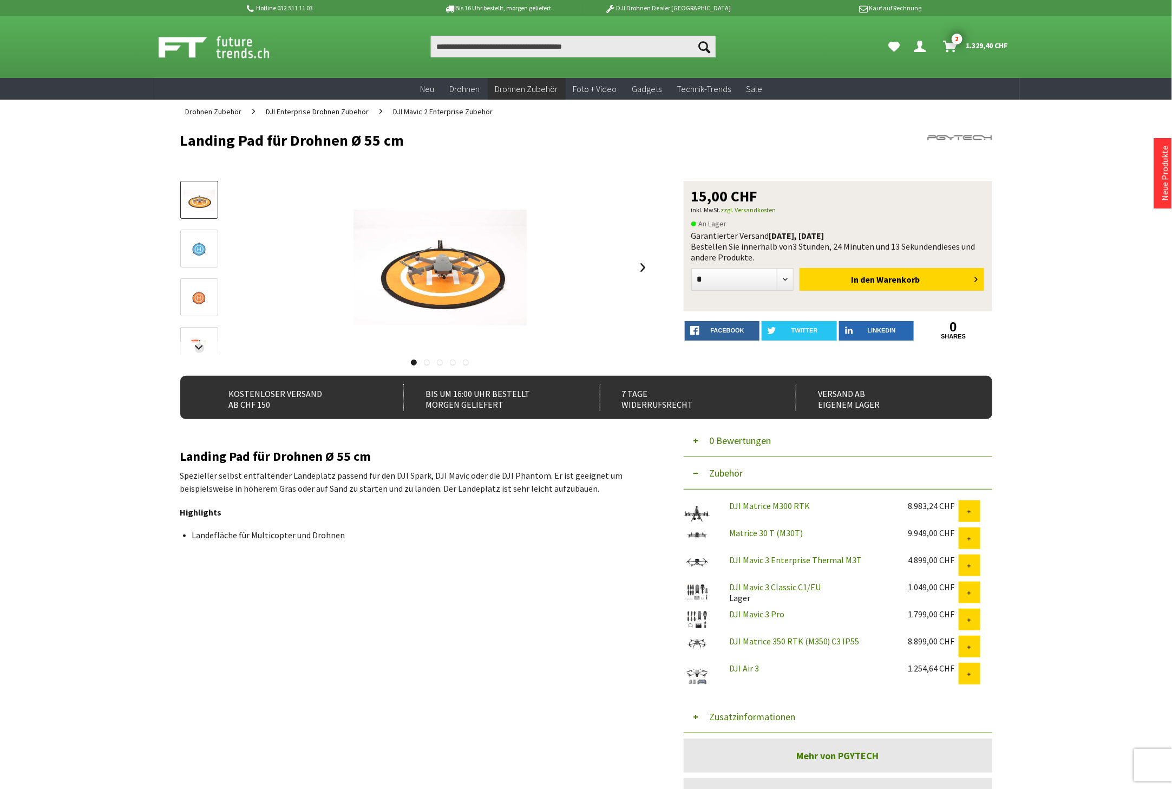
click at [767, 712] on button "Zusatzinformationen" at bounding box center [838, 716] width 309 height 32
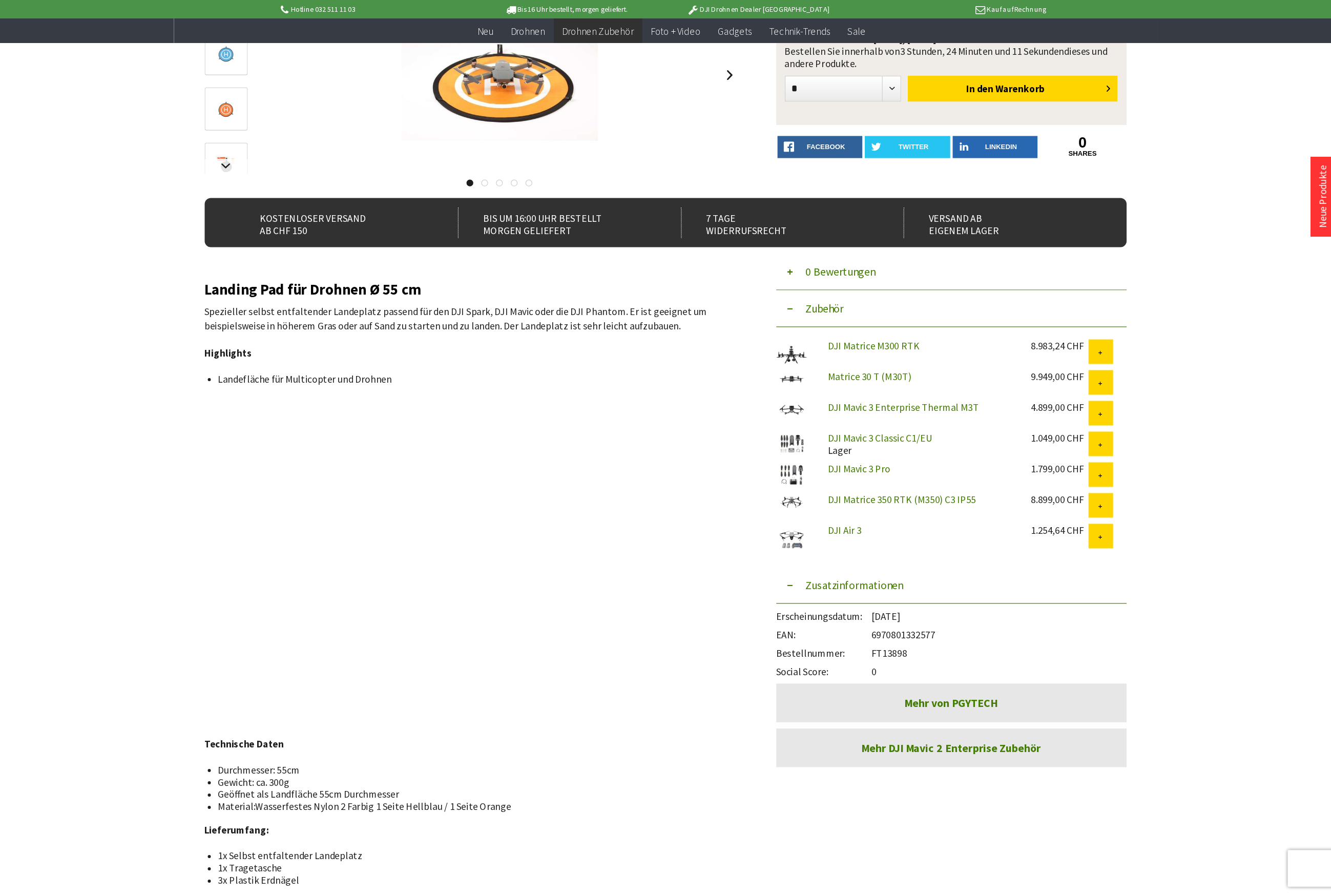
scroll to position [170, 0]
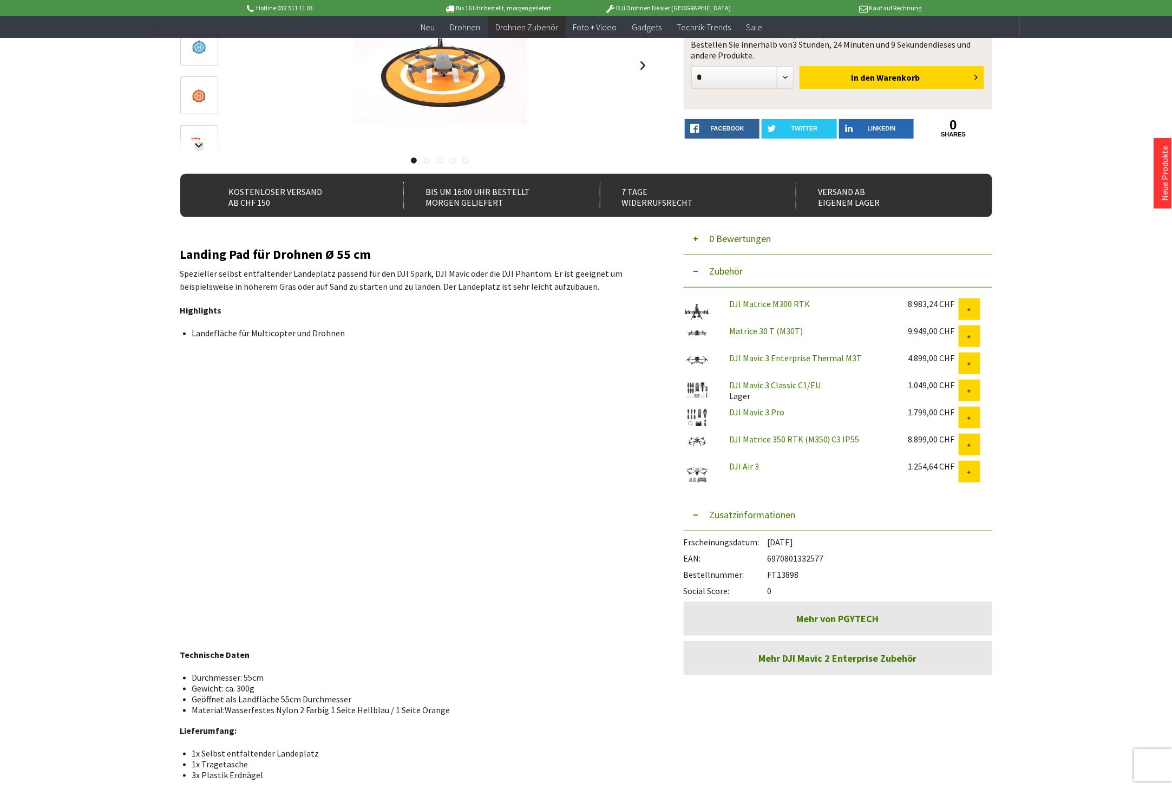
drag, startPoint x: 802, startPoint y: 571, endPoint x: 770, endPoint y: 574, distance: 32.0
click at [770, 574] on div "Bestellnummer: FT13898" at bounding box center [838, 571] width 309 height 16
copy div "FT13898"
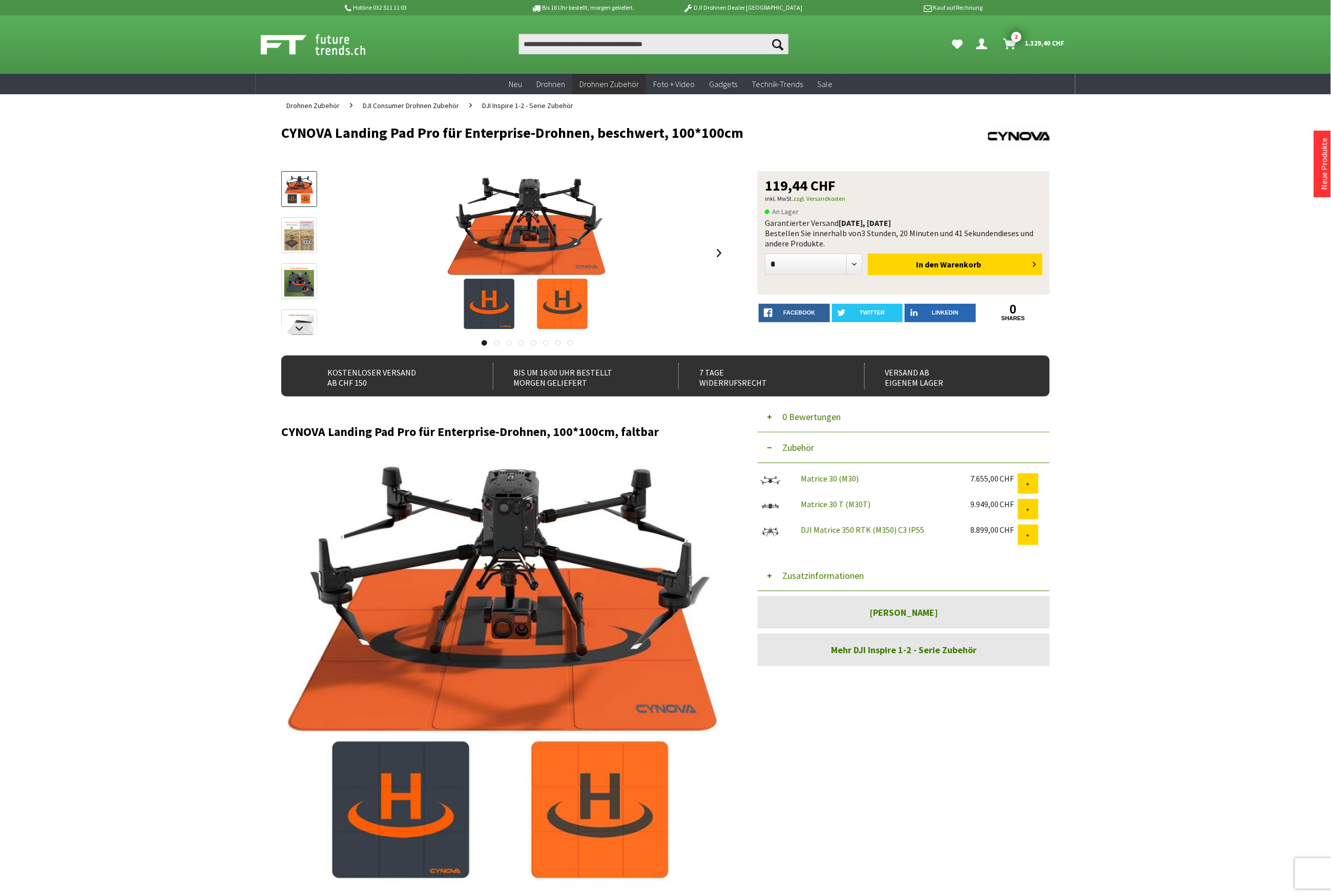
click at [808, 575] on button "Zusatzinformationen" at bounding box center [903, 575] width 293 height 30
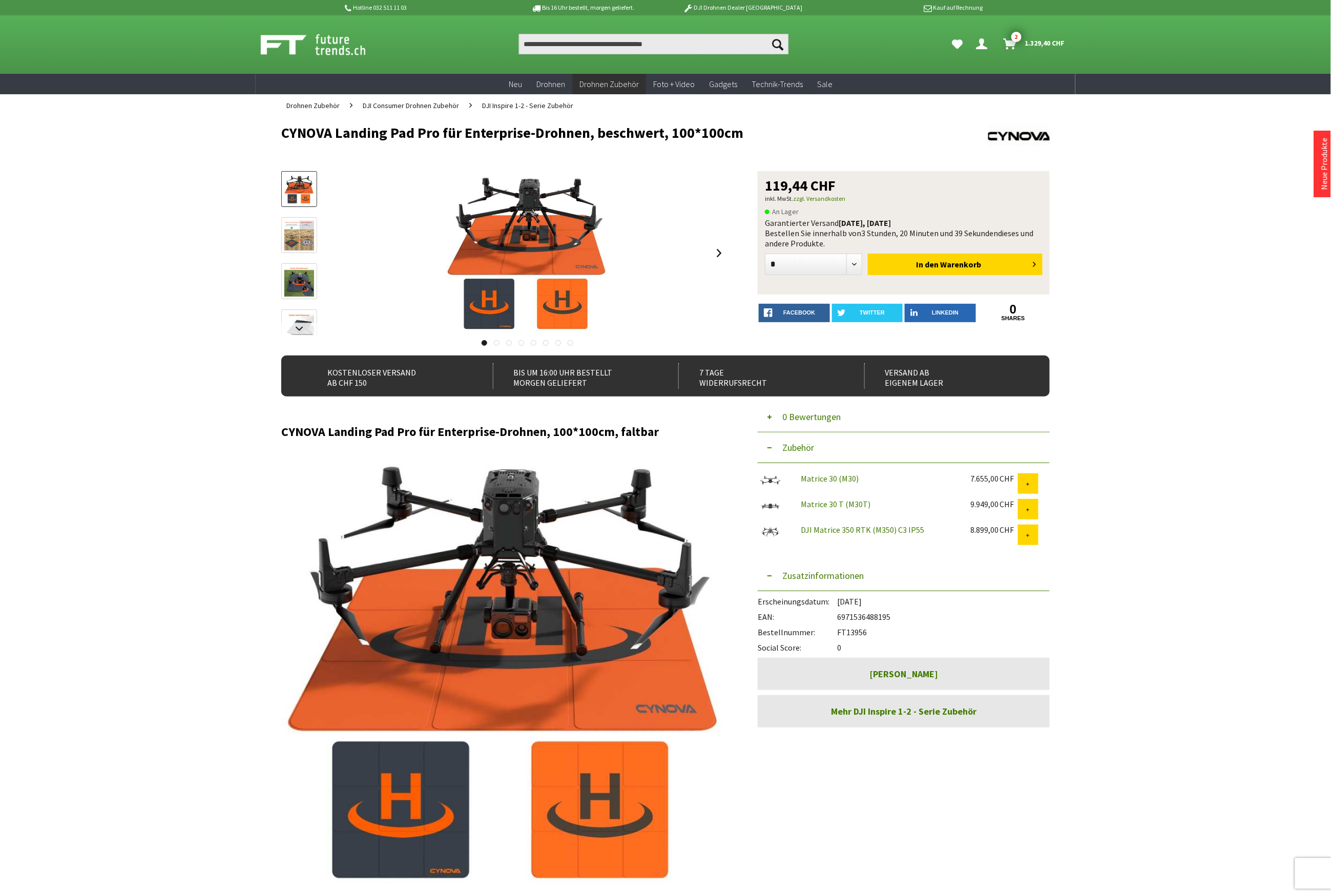
drag, startPoint x: 867, startPoint y: 631, endPoint x: 840, endPoint y: 631, distance: 27.0
click at [840, 631] on div "Bestellnummer: FT13956" at bounding box center [903, 629] width 293 height 15
copy div "FT13956"
click at [559, 46] on input "Produkt, Marke, Kategorie, EAN, Artikelnummer…" at bounding box center [653, 44] width 270 height 21
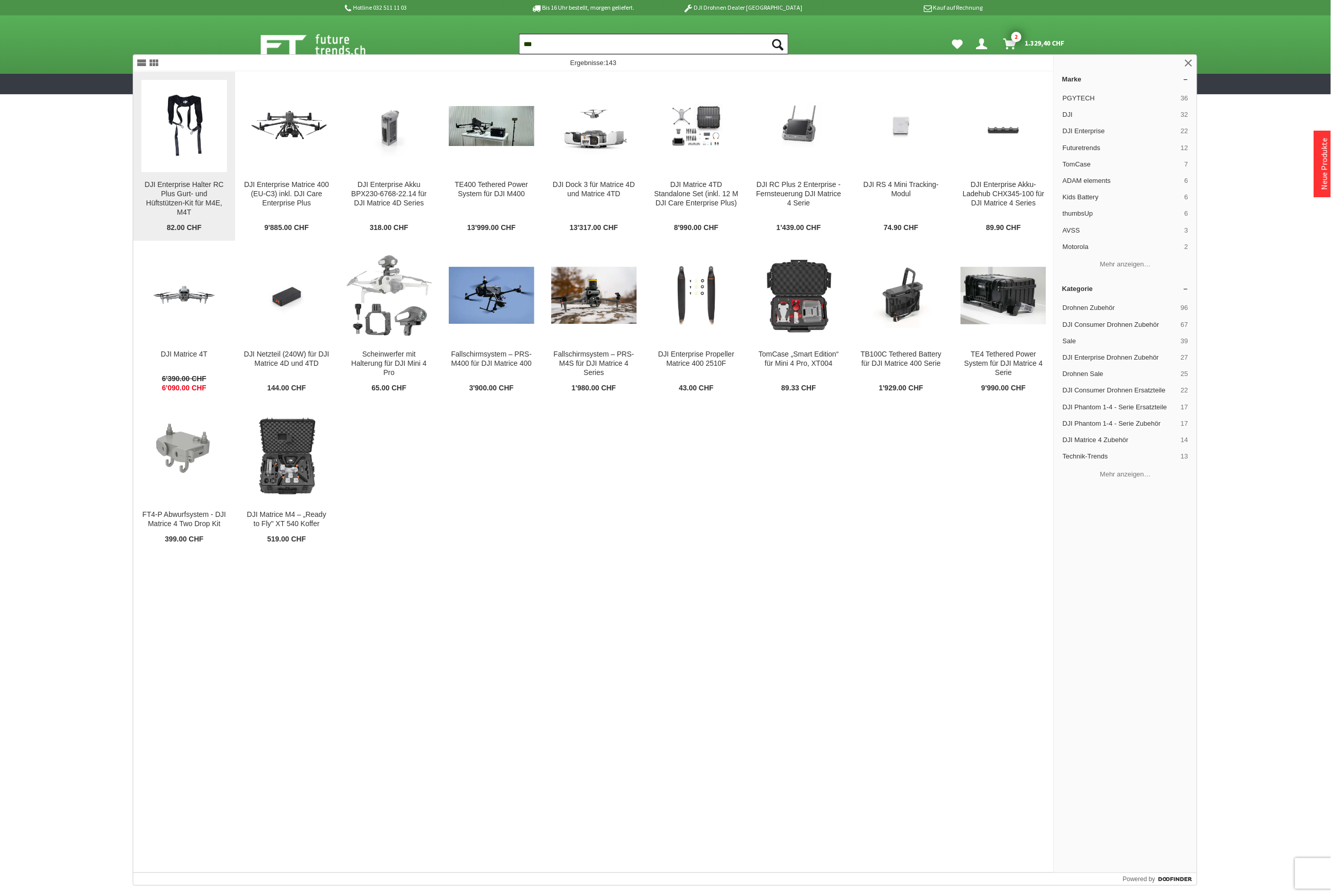
type input "***"
click at [175, 165] on figure at bounding box center [184, 125] width 85 height 92
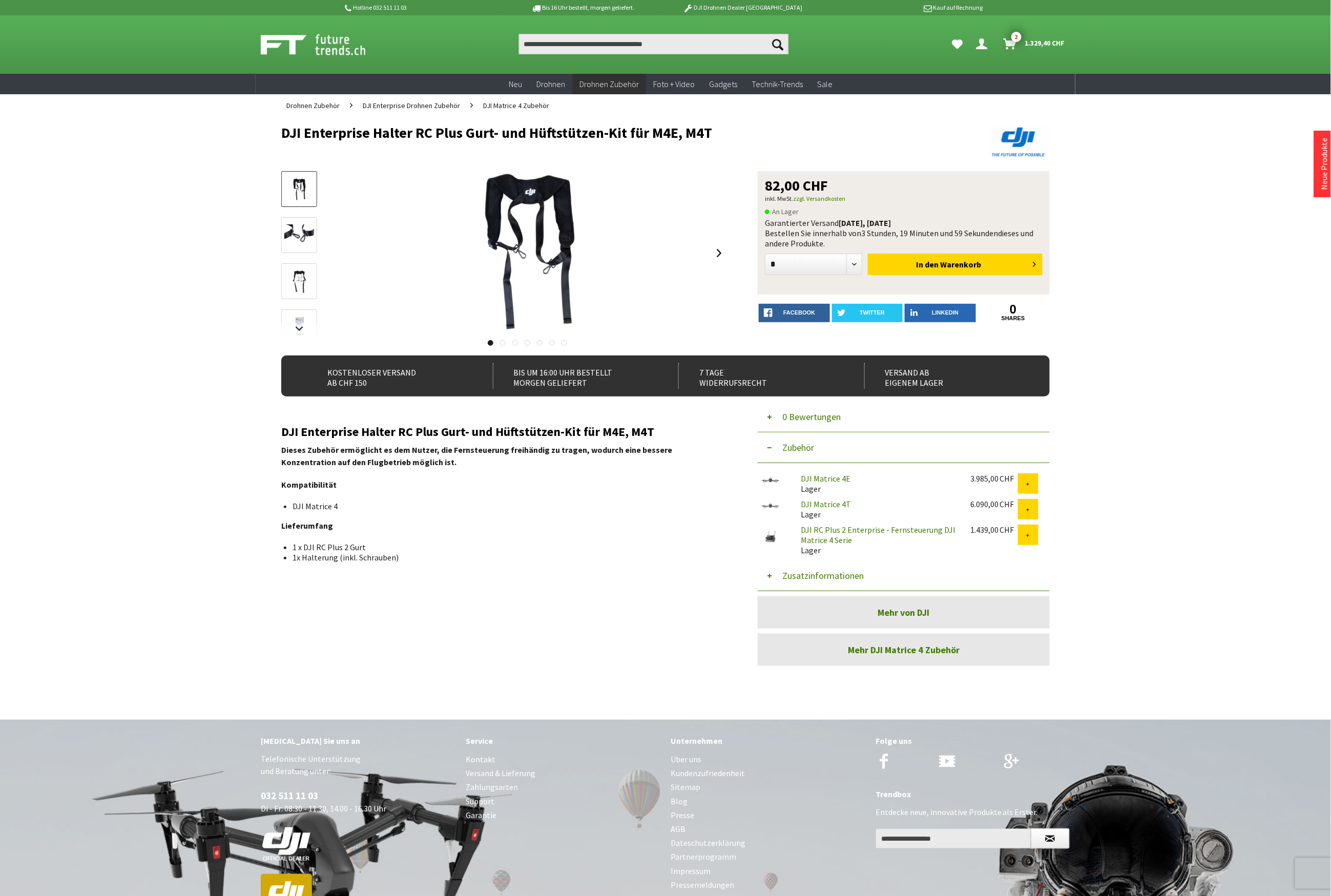
click at [819, 575] on button "Zusatzinformationen" at bounding box center [903, 575] width 293 height 30
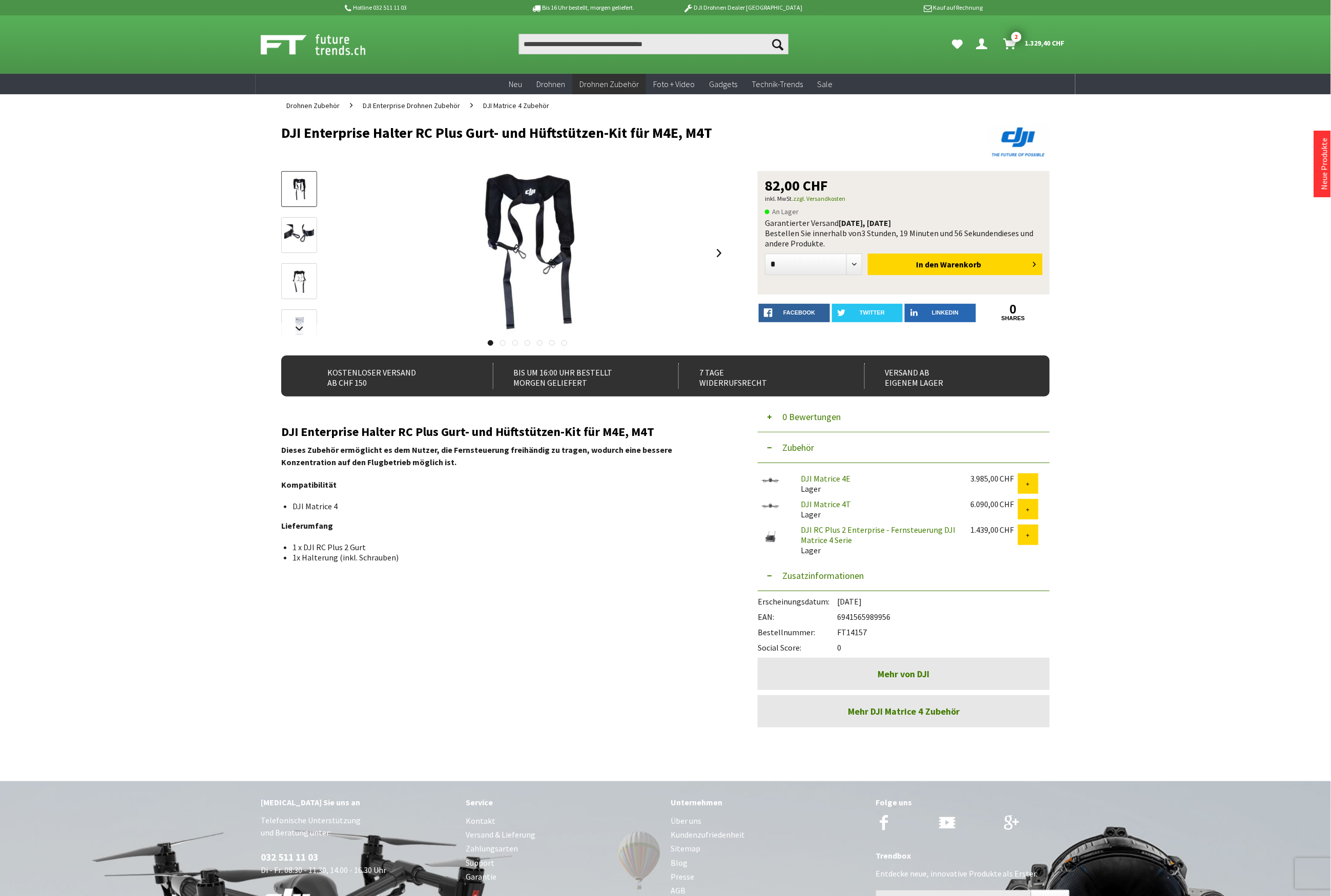
drag, startPoint x: 869, startPoint y: 632, endPoint x: 841, endPoint y: 633, distance: 28.0
click at [841, 633] on div "Bestellnummer: FT14157" at bounding box center [903, 629] width 293 height 15
copy div "FT14157"
drag, startPoint x: 347, startPoint y: 504, endPoint x: 288, endPoint y: 501, distance: 59.1
click at [288, 501] on div "DJI Enterprise Halter RC Plus Gurt- und Hüftstützen-Kit für M4E, M4T Dieses Zub…" at bounding box center [504, 493] width 446 height 137
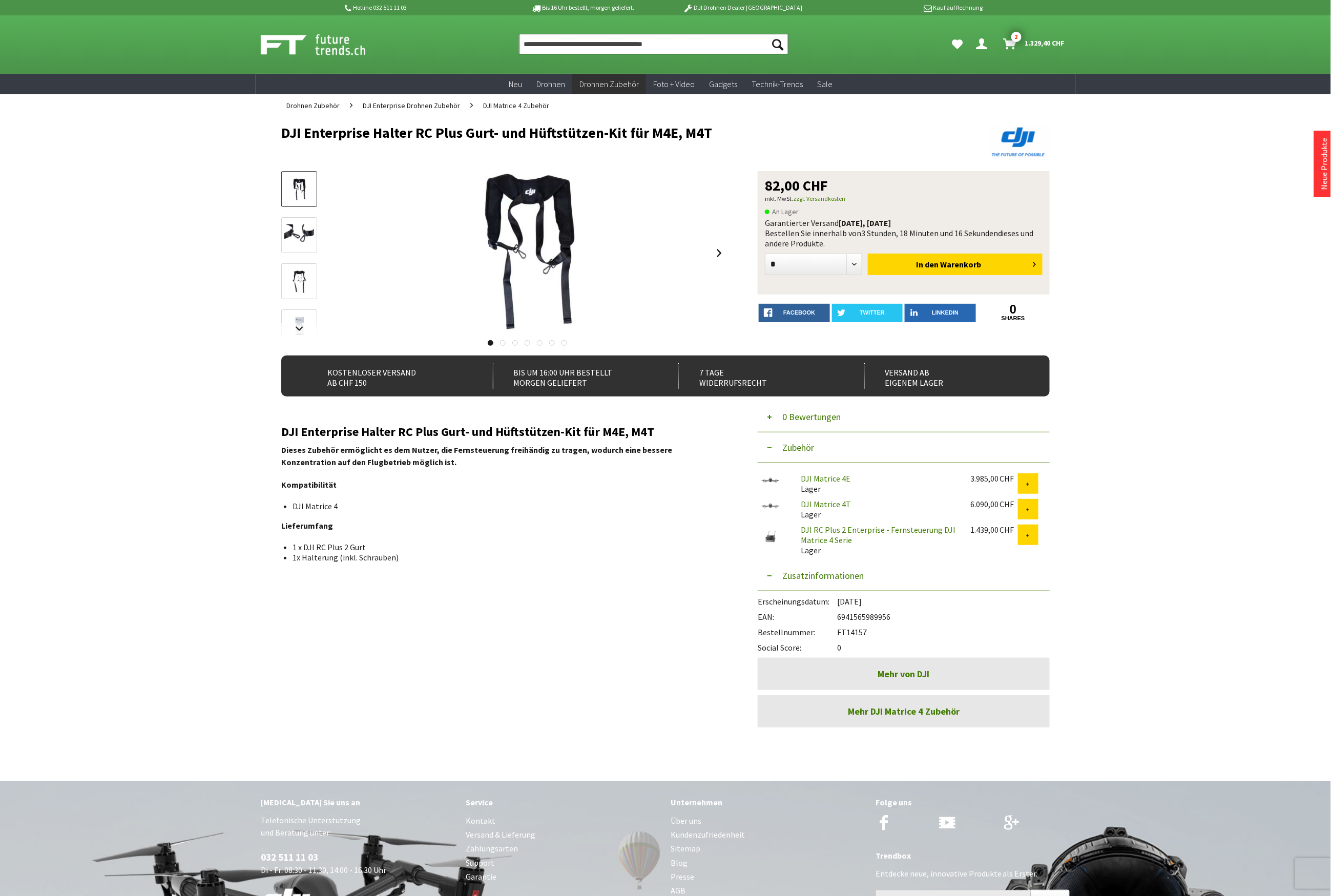
click at [548, 45] on input "Produkt, Marke, Kategorie, EAN, Artikelnummer…" at bounding box center [653, 44] width 270 height 21
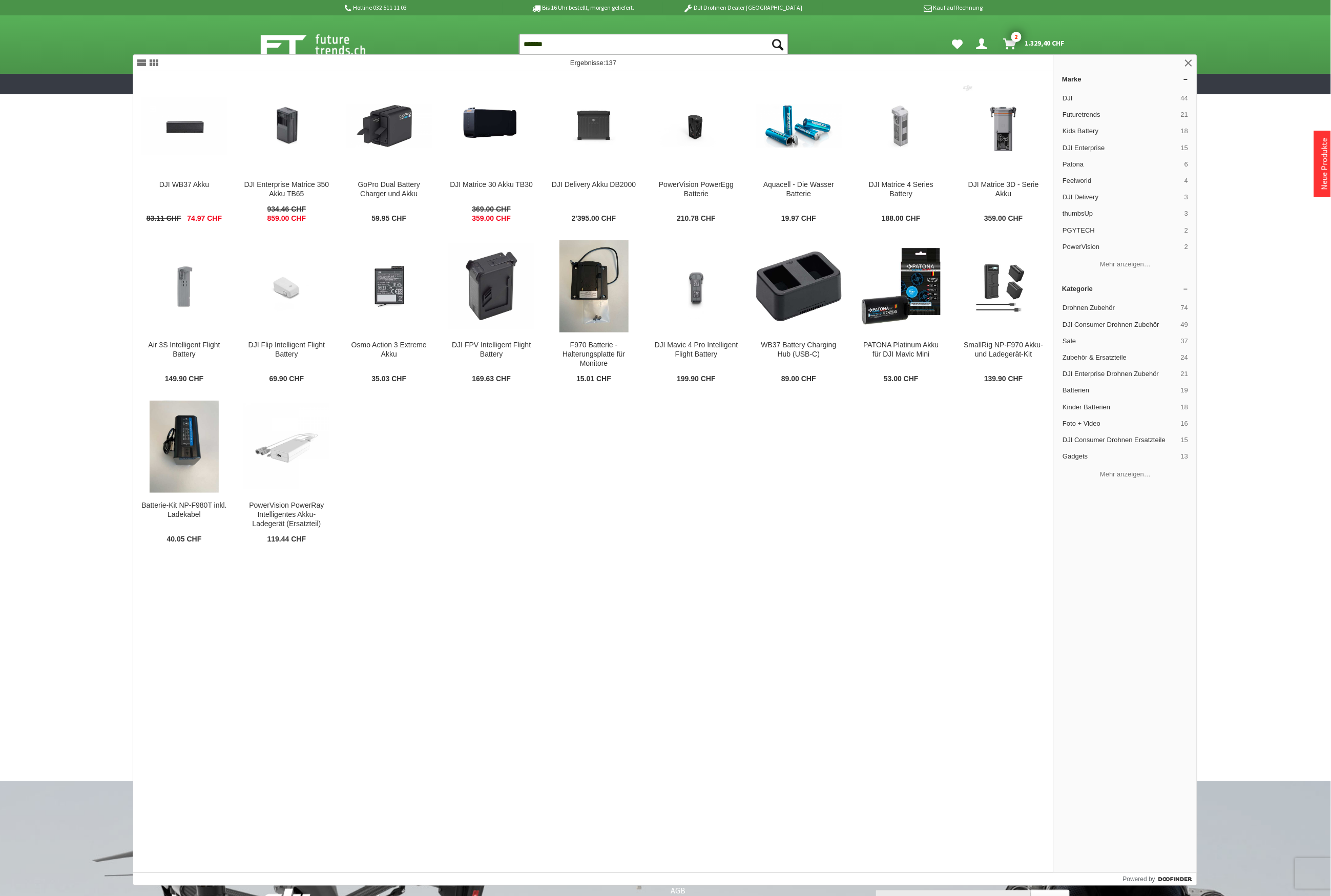
drag, startPoint x: 577, startPoint y: 45, endPoint x: 432, endPoint y: 32, distance: 145.6
click at [432, 32] on div "Suchen ******* Suchen Hi, Serdar Dein Konto Menü schließen Hi, Serdar Übersicht…" at bounding box center [666, 44] width 820 height 59
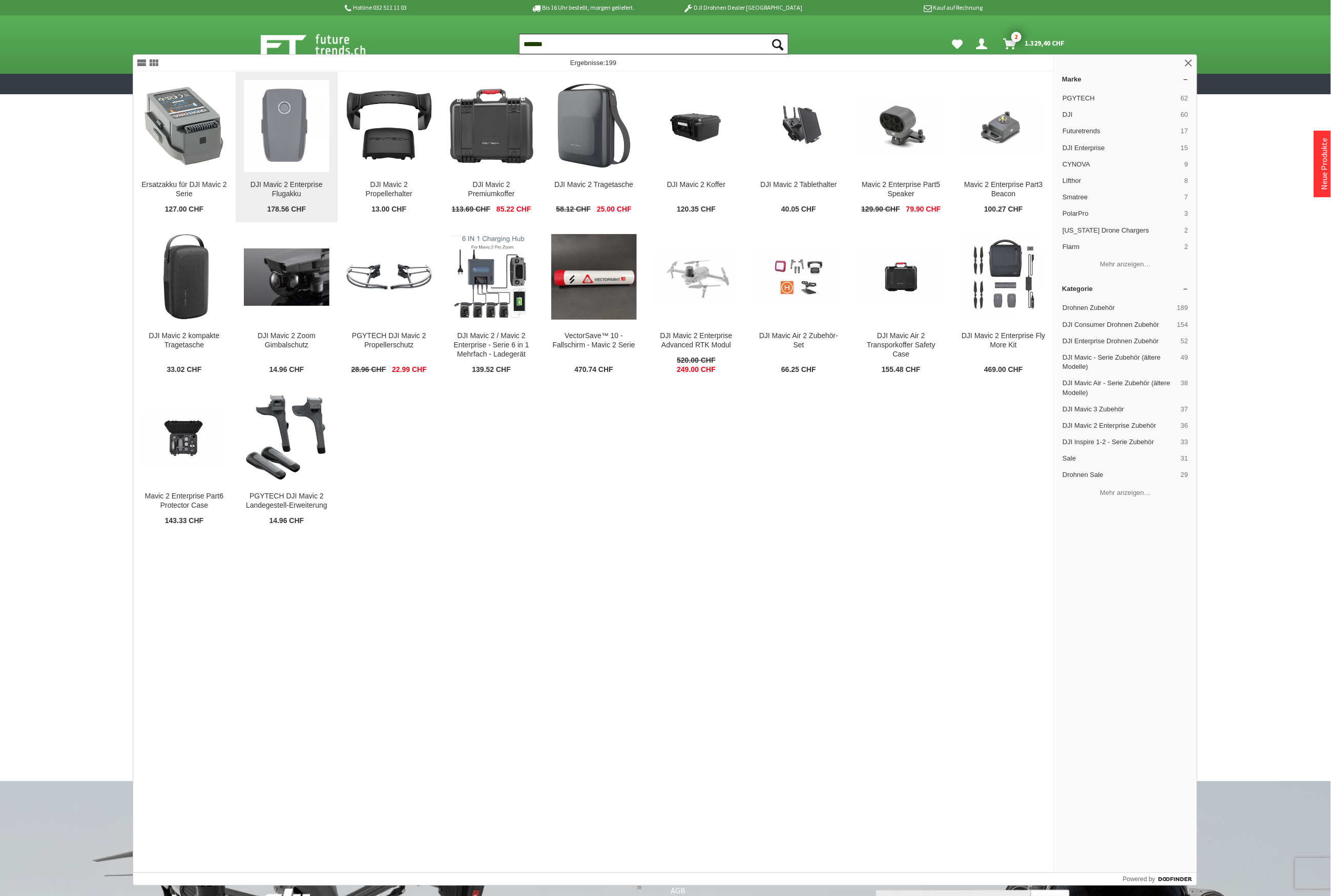
type input "*******"
click at [288, 125] on img at bounding box center [287, 126] width 85 height 85
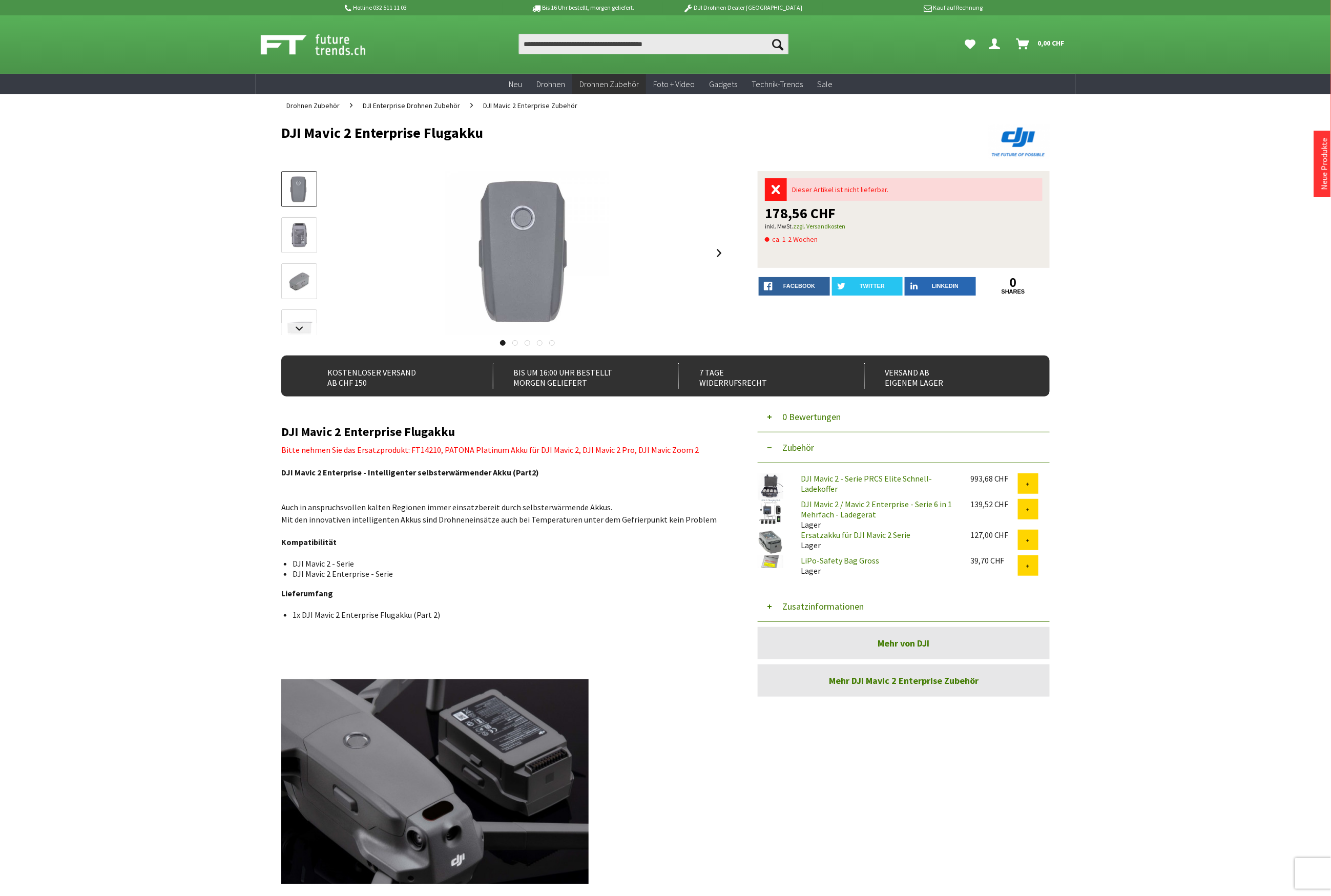
click at [810, 604] on button "Zusatzinformationen" at bounding box center [903, 606] width 293 height 30
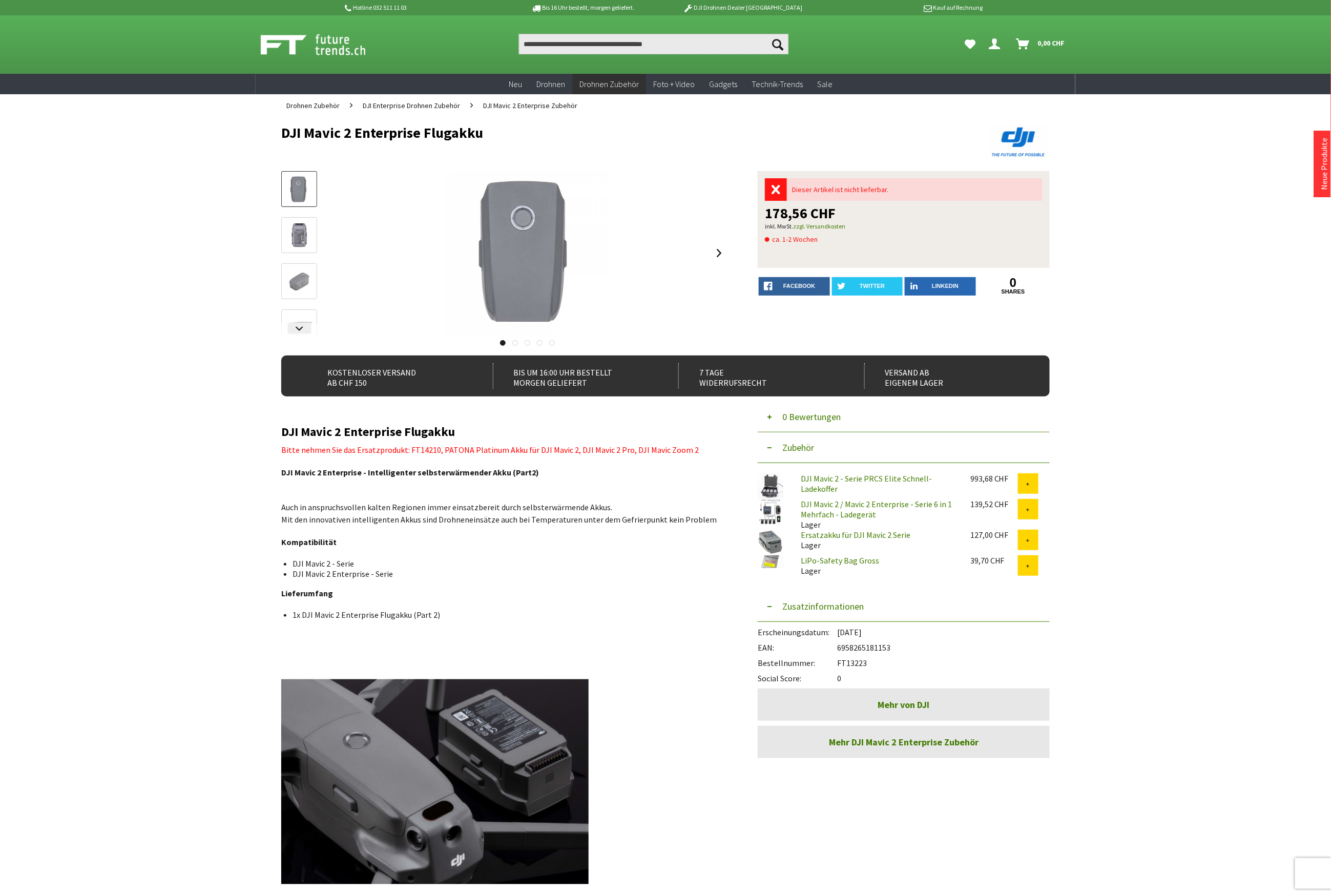
drag, startPoint x: 869, startPoint y: 662, endPoint x: 841, endPoint y: 666, distance: 28.3
click at [841, 666] on div "Bestellnummer: FT13223" at bounding box center [903, 660] width 293 height 15
copy div "FT13223"
drag, startPoint x: 896, startPoint y: 647, endPoint x: 838, endPoint y: 646, distance: 58.0
click at [838, 646] on div "EAN: 6958265181153" at bounding box center [903, 644] width 293 height 15
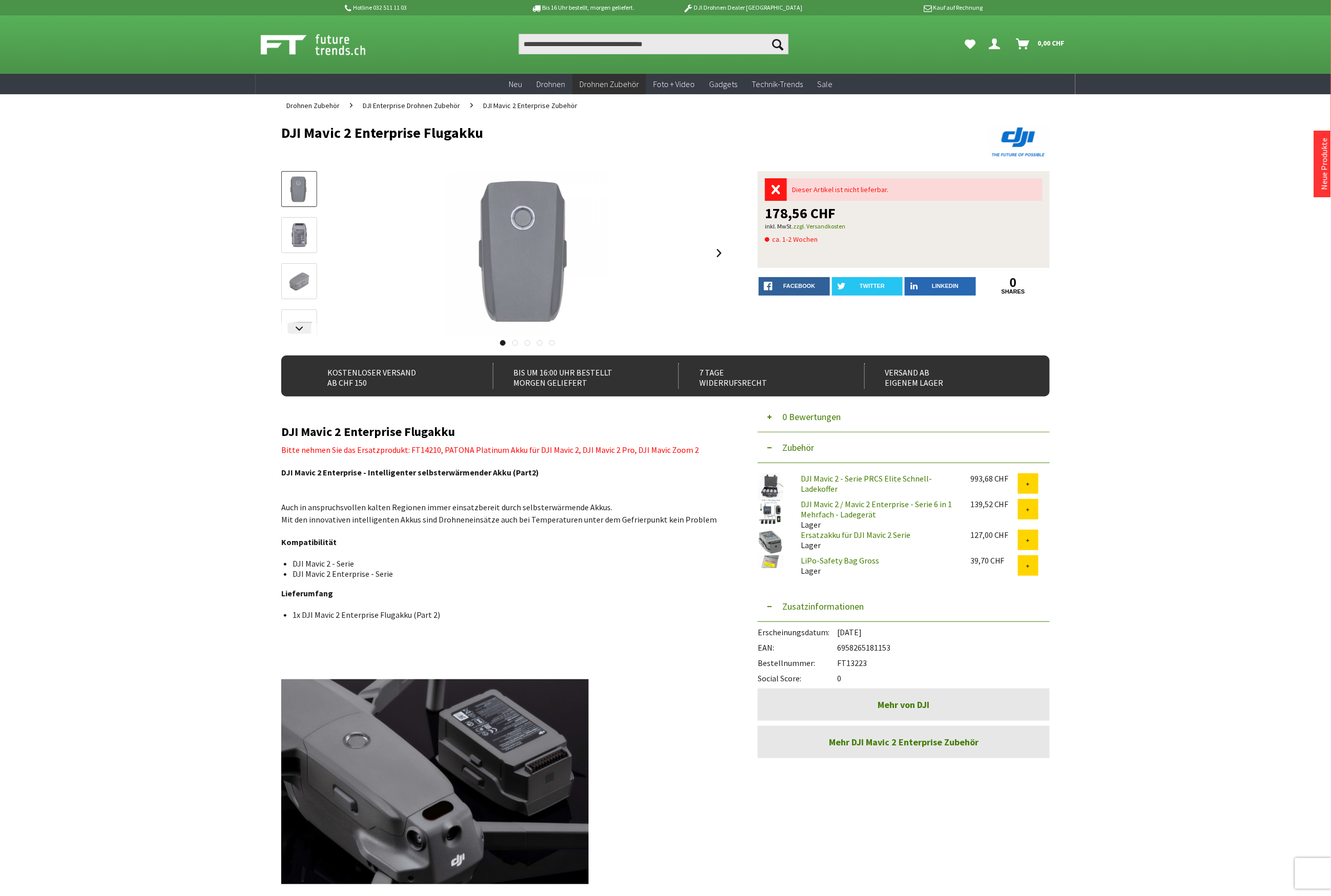
copy div "6958265181153"
drag, startPoint x: 487, startPoint y: 132, endPoint x: 252, endPoint y: 139, distance: 235.1
click at [252, 139] on div "Hotline 032 511 11 03 Bis 16 Uhr bestellt, morgen geliefert. DJI Drohnen Dealer…" at bounding box center [666, 649] width 1331 height 1299
copy h1 "DJI Mavic 2 Enterprise Flugakku"
click at [623, 43] on input "Produkt, Marke, Kategorie, EAN, Artikelnummer…" at bounding box center [653, 44] width 270 height 21
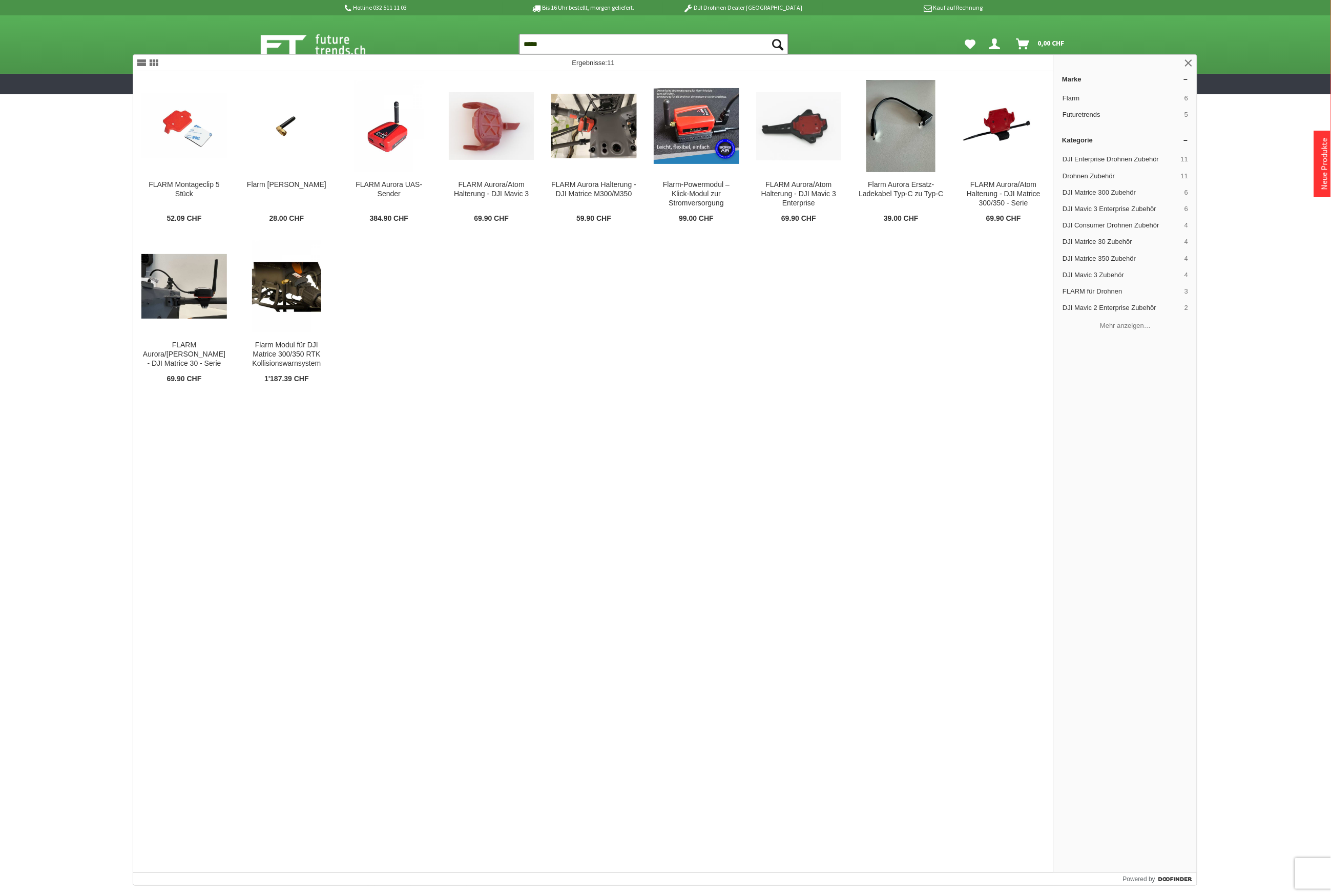
drag, startPoint x: 568, startPoint y: 43, endPoint x: 404, endPoint y: 29, distance: 164.6
click at [402, 41] on div "Suchen ***** Suchen Hi, Serdar Dein Konto Menü schließen Hi, Serdar Übersicht P…" at bounding box center [666, 44] width 820 height 59
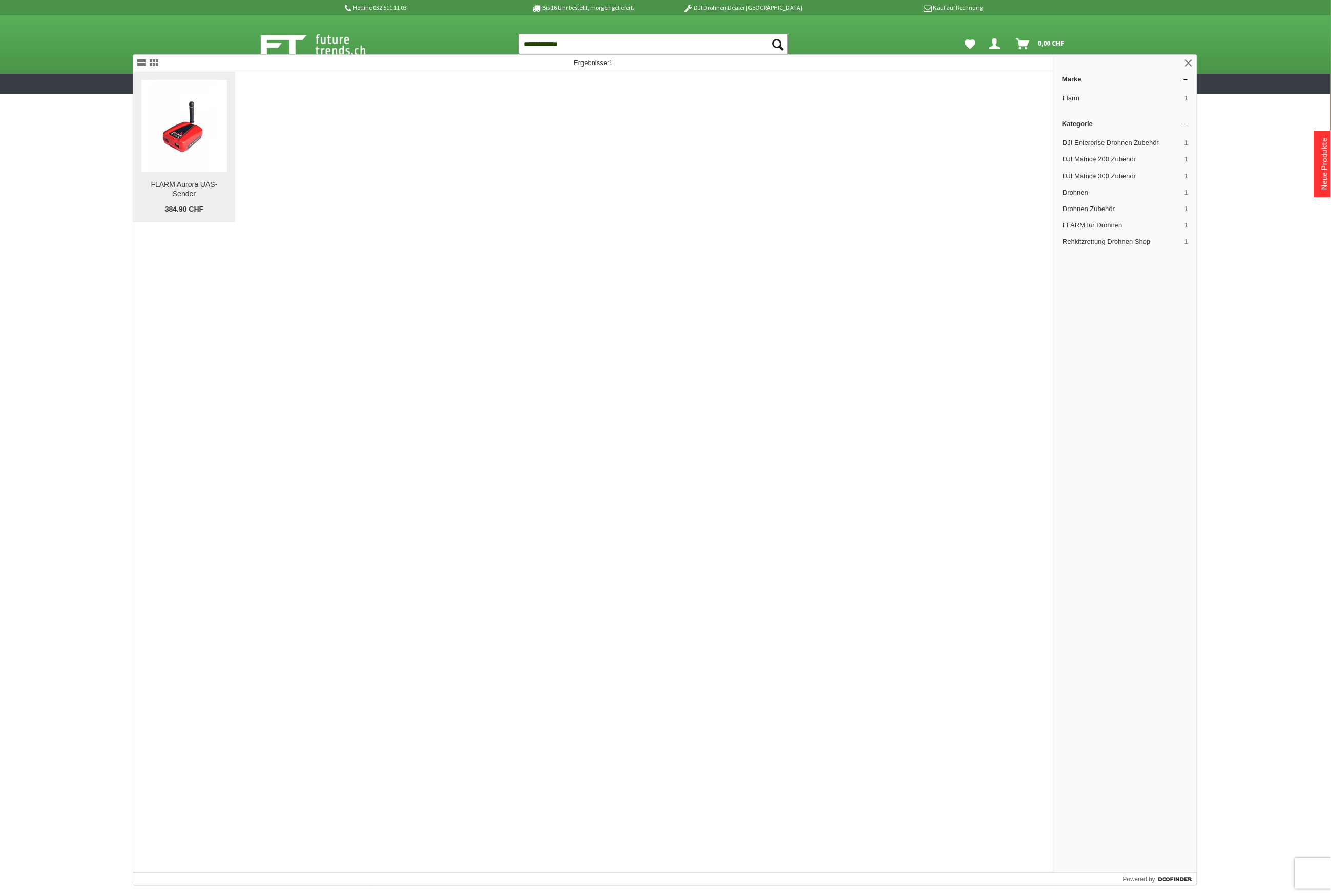
type input "**********"
click at [214, 154] on img at bounding box center [184, 125] width 69 height 92
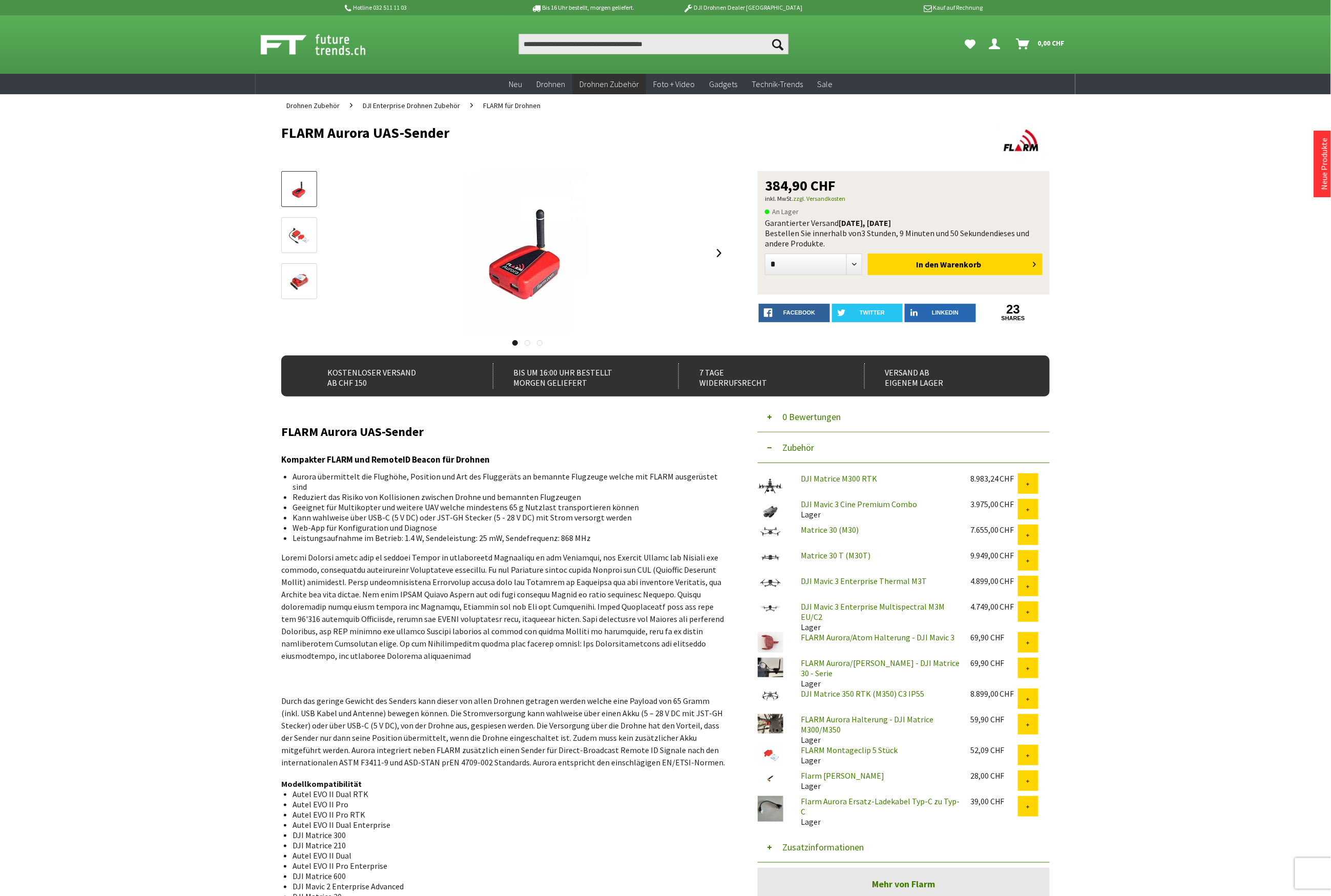
click at [815, 842] on button "Zusatzinformationen" at bounding box center [903, 847] width 293 height 30
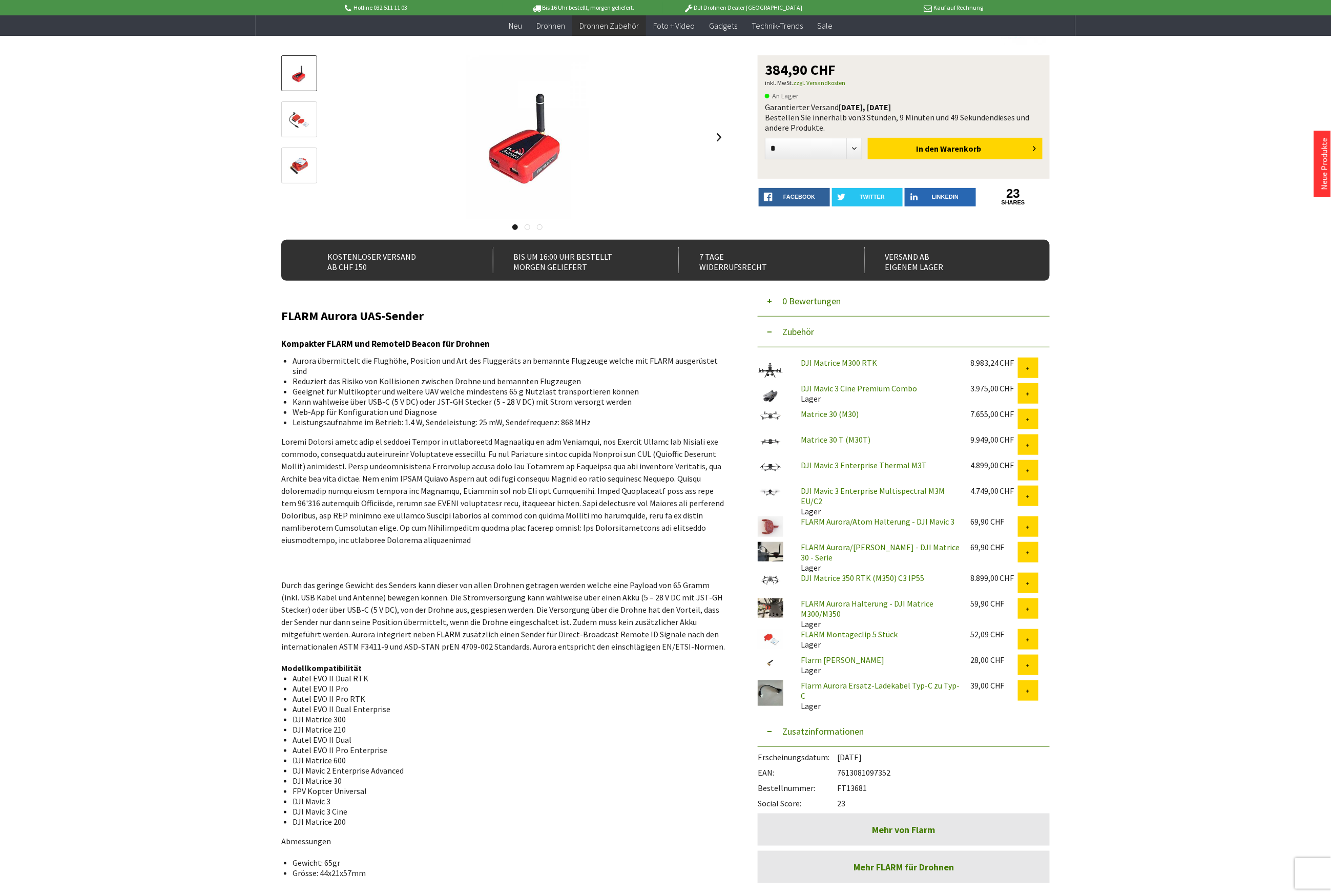
scroll to position [272, 0]
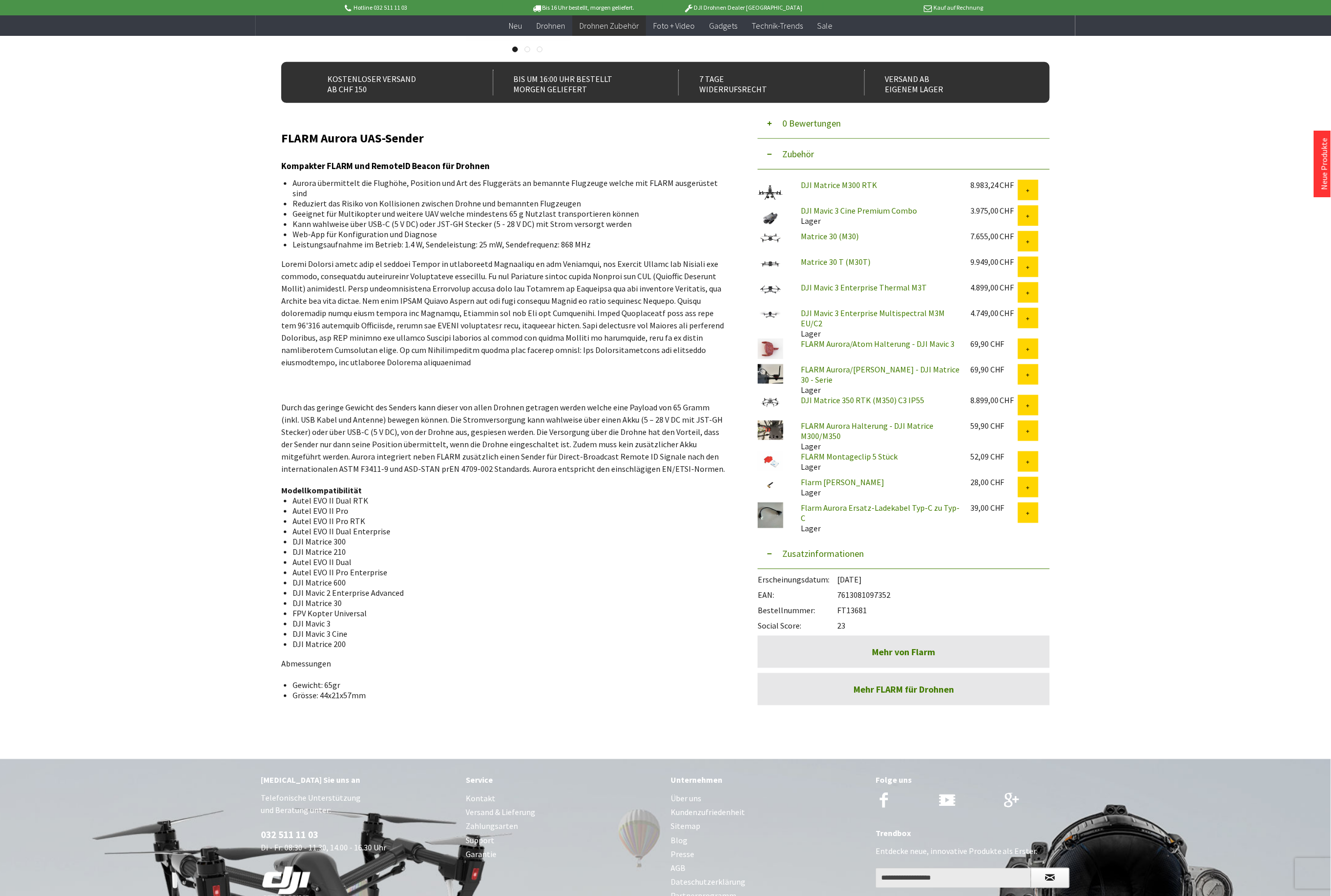
drag, startPoint x: 867, startPoint y: 607, endPoint x: 839, endPoint y: 614, distance: 28.9
click at [839, 614] on div "Bestellnummer: FT13681" at bounding box center [903, 607] width 293 height 15
copy div "FT13681"
drag, startPoint x: 896, startPoint y: 594, endPoint x: 841, endPoint y: 597, distance: 55.1
click at [841, 597] on div "EAN: 7613081097352" at bounding box center [903, 592] width 293 height 15
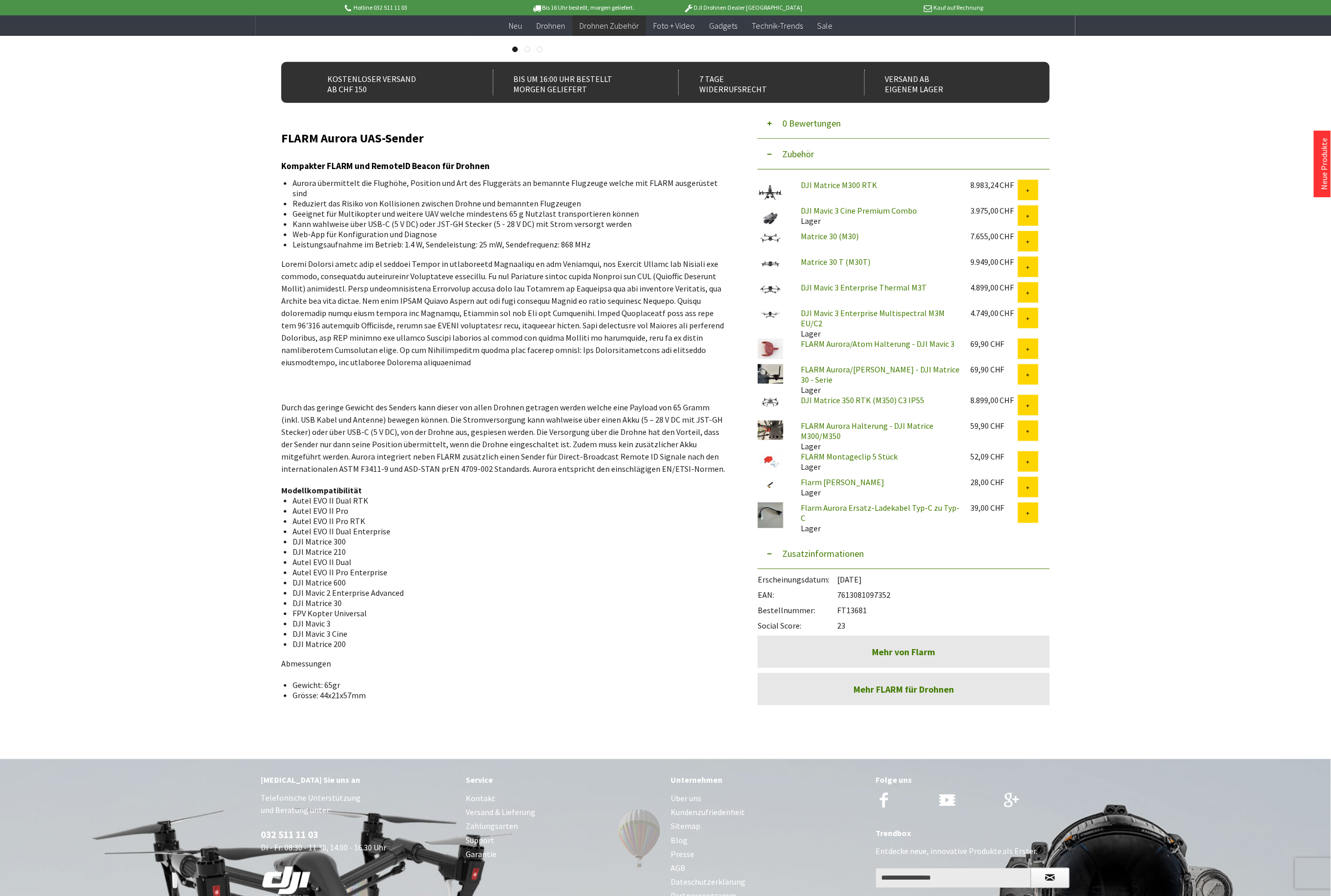
copy div "7613081097352"
drag, startPoint x: 434, startPoint y: 135, endPoint x: 277, endPoint y: 134, distance: 157.0
click at [277, 134] on div "Menü schließen Kategorien Neu Drohnen Drohnen Zubehör DJI Enterprise Drohnen Zu…" at bounding box center [666, 279] width 820 height 912
click at [347, 139] on h2 "FLARM Aurora UAS-Sender" at bounding box center [504, 138] width 446 height 13
drag, startPoint x: 427, startPoint y: 138, endPoint x: 283, endPoint y: 142, distance: 144.1
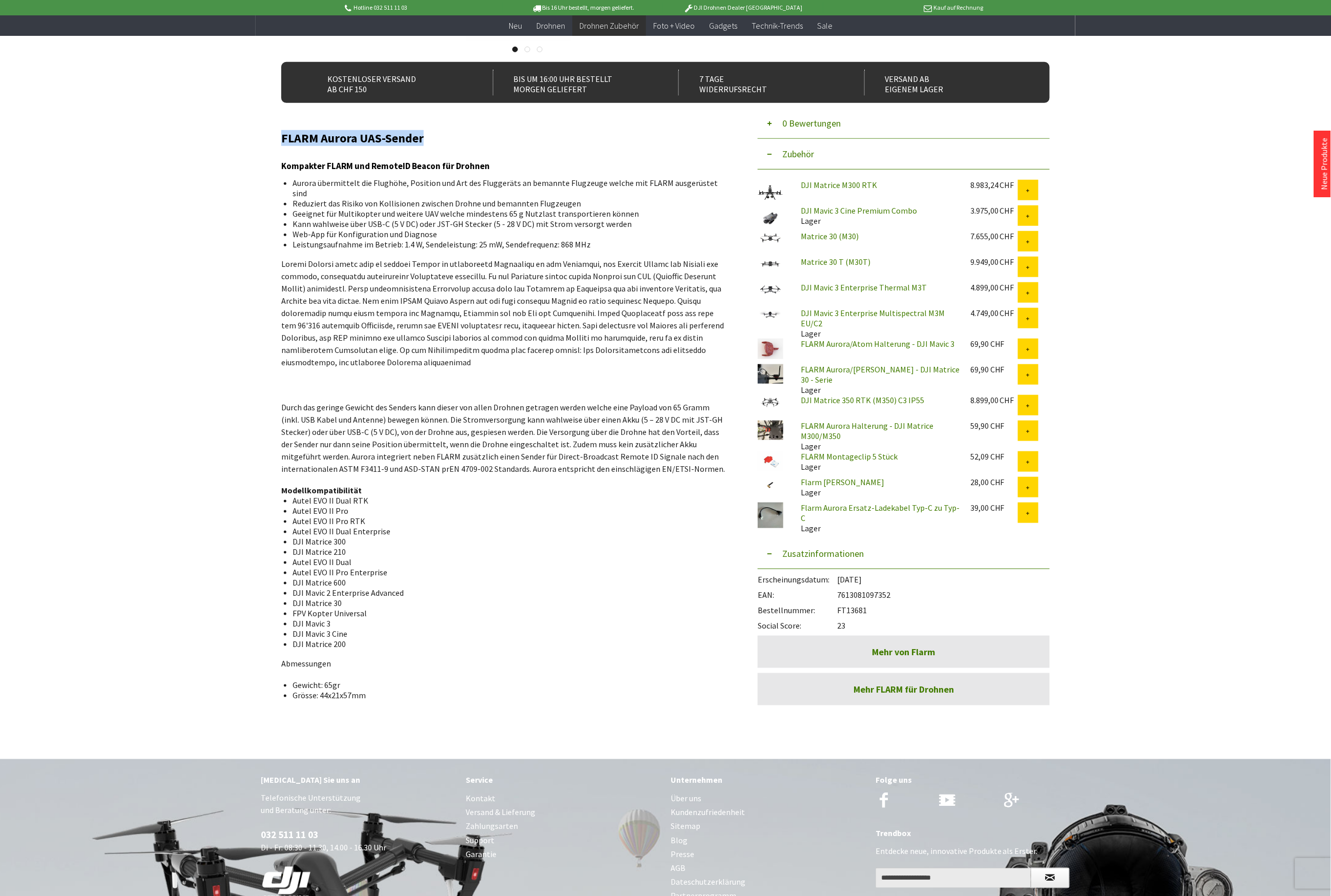
click at [283, 142] on h2 "FLARM Aurora UAS-Sender" at bounding box center [504, 138] width 446 height 13
copy h2 "FLARM Aurora UAS-Sender"
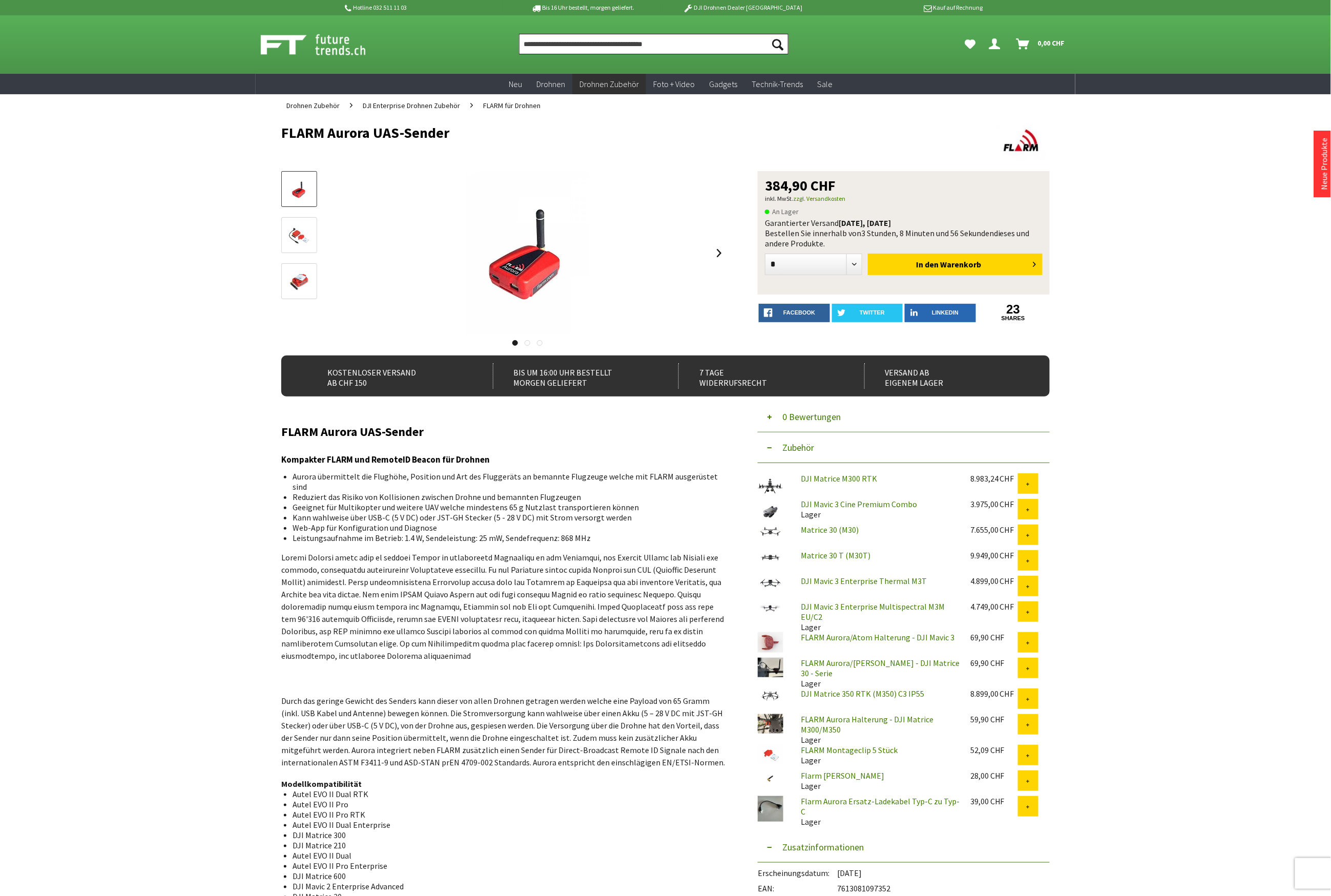
click at [546, 45] on input "Produkt, Marke, Kategorie, EAN, Artikelnummer…" at bounding box center [653, 44] width 270 height 21
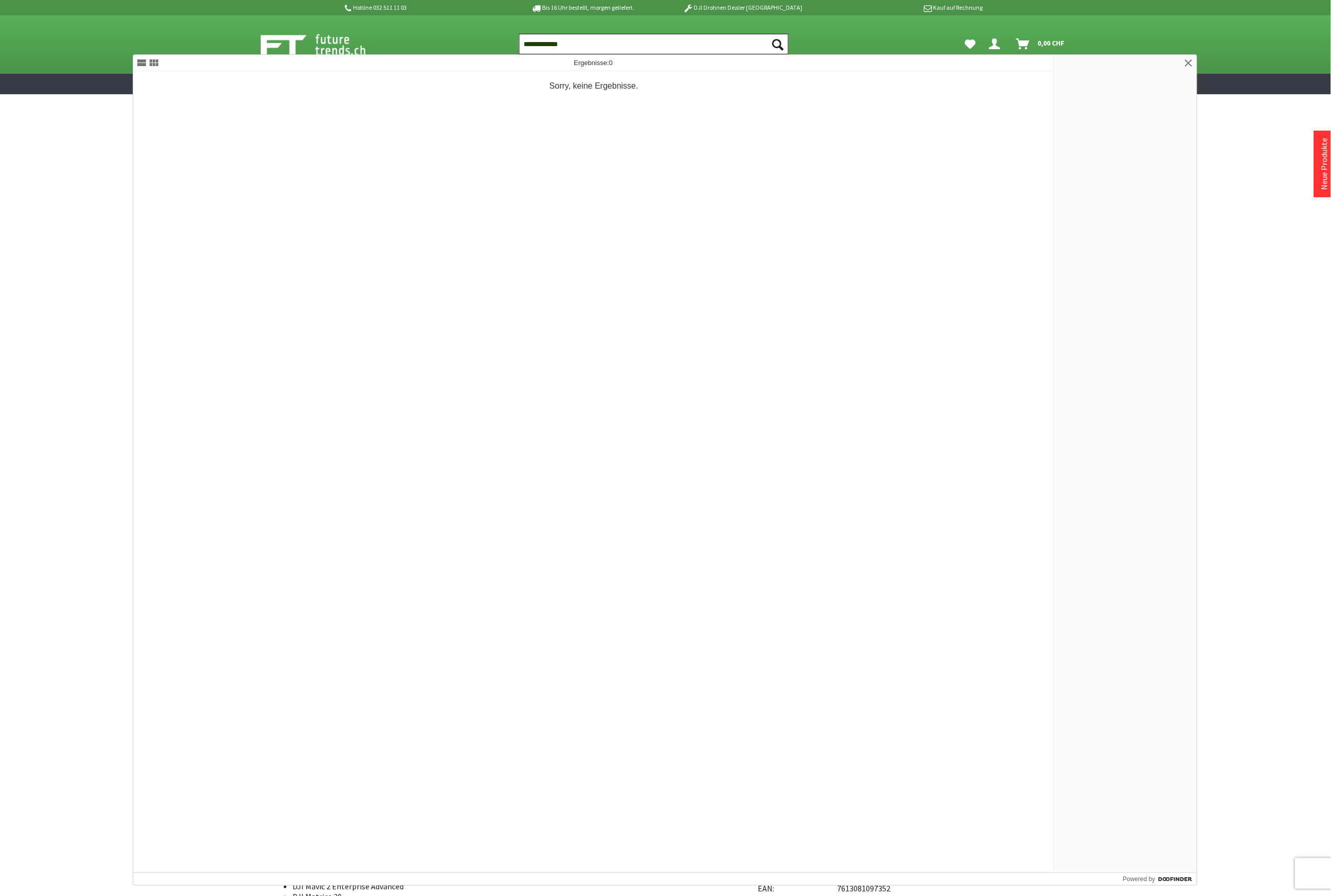
drag, startPoint x: 582, startPoint y: 48, endPoint x: 464, endPoint y: 53, distance: 118.1
click at [464, 53] on div "**********" at bounding box center [666, 44] width 820 height 59
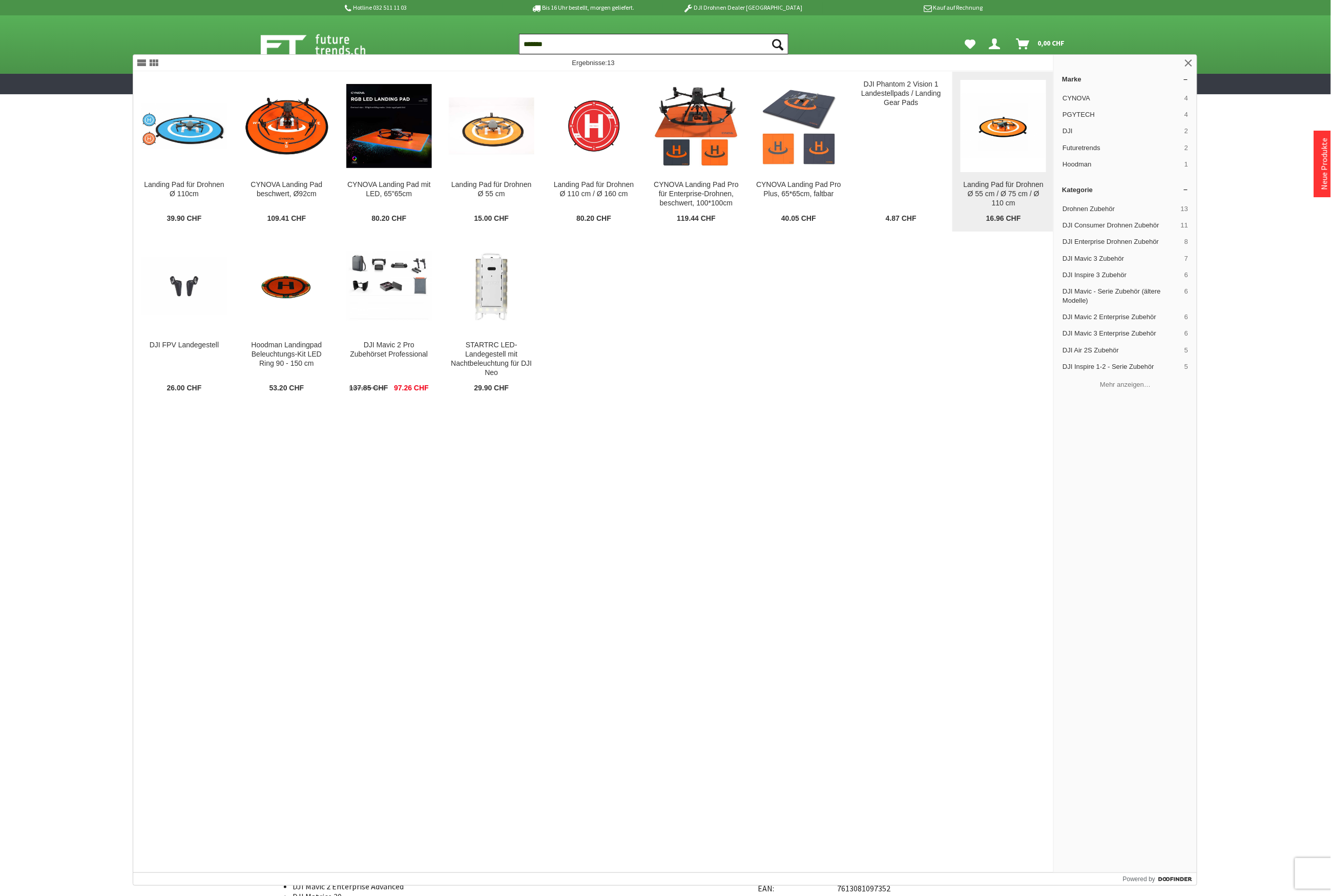
type input "*******"
click at [983, 156] on img at bounding box center [1003, 126] width 85 height 64
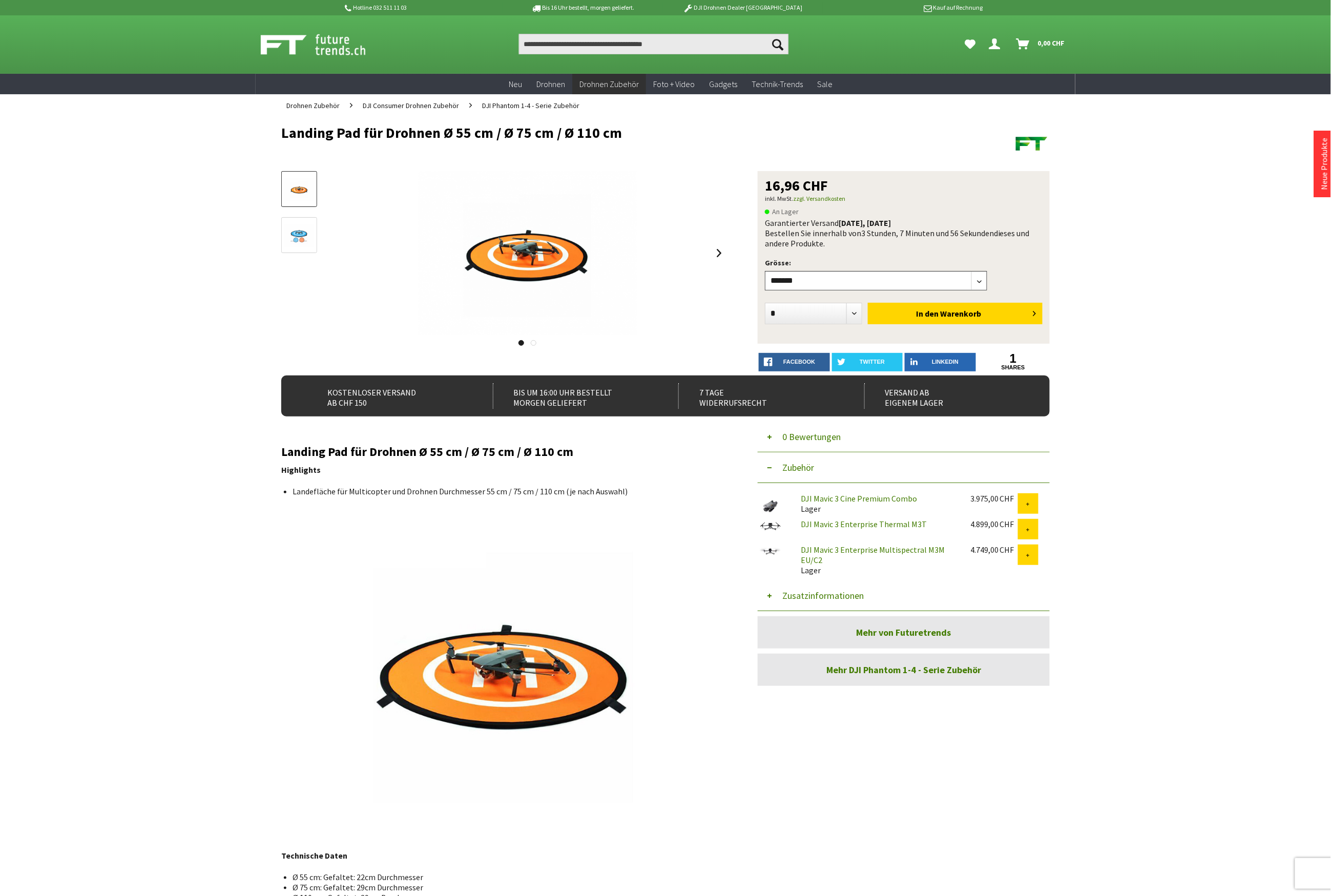
click at [791, 277] on select"] "******* ******* ********" at bounding box center [876, 280] width 222 height 20
select select"] "***"
click at [765, 271] on select"] "******* ******* ********" at bounding box center [876, 280] width 222 height 20
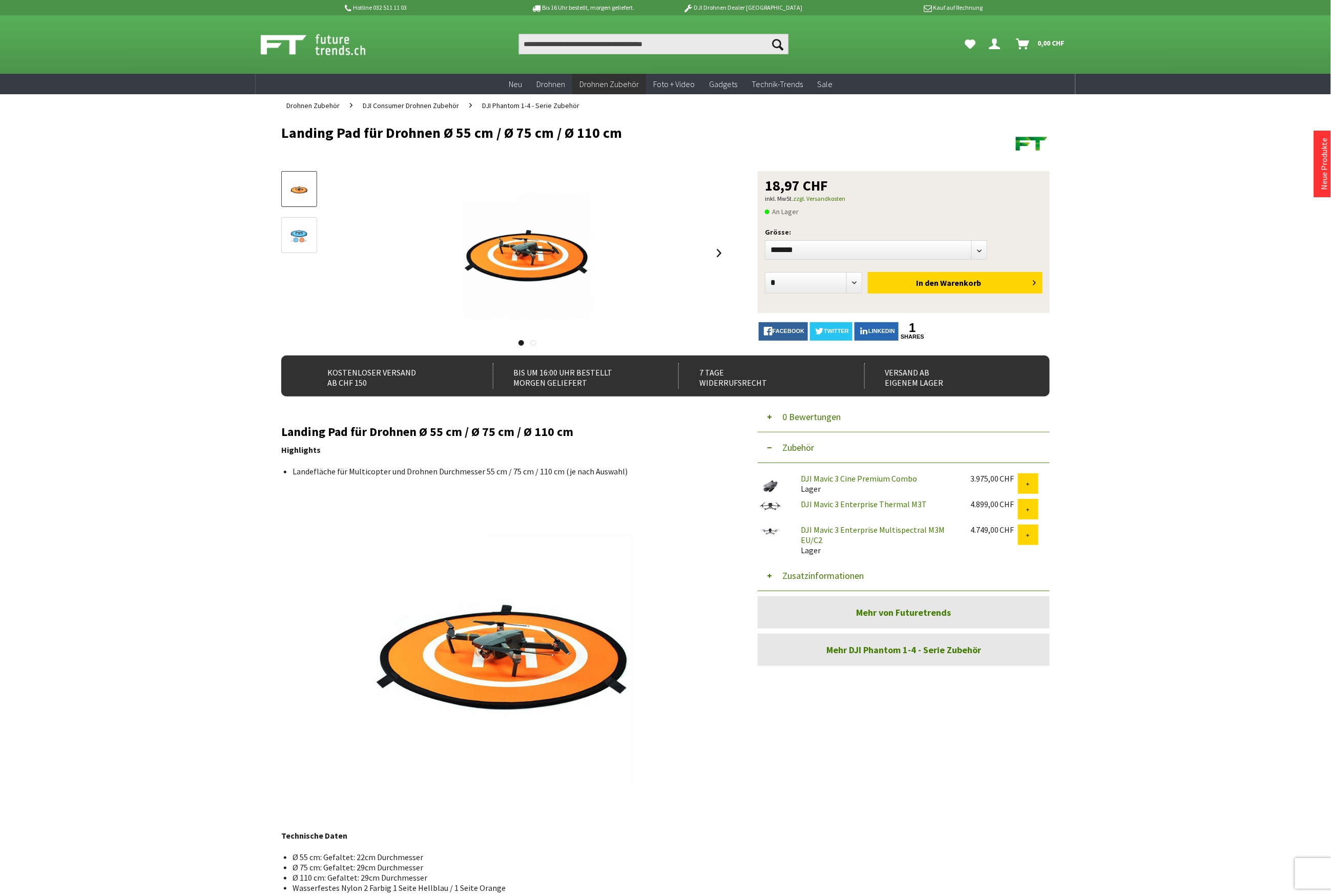
click at [827, 576] on button "Zusatzinformationen" at bounding box center [903, 575] width 293 height 30
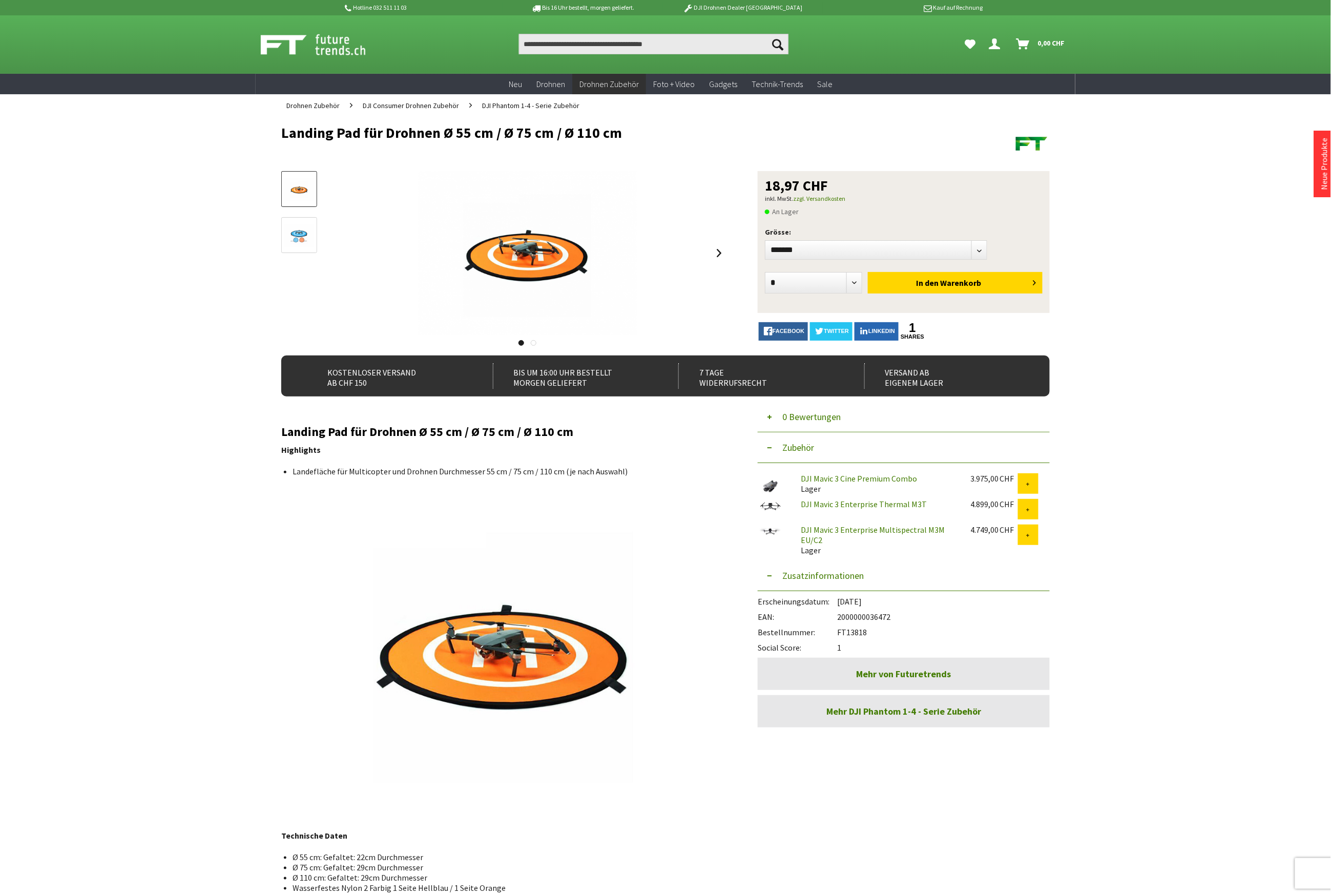
drag, startPoint x: 868, startPoint y: 632, endPoint x: 841, endPoint y: 629, distance: 27.2
click at [841, 629] on div "Bestellnummer: FT13818" at bounding box center [903, 629] width 293 height 15
copy div "FT13818"
click at [543, 47] on input "Produkt, Marke, Kategorie, EAN, Artikelnummer…" at bounding box center [653, 44] width 270 height 21
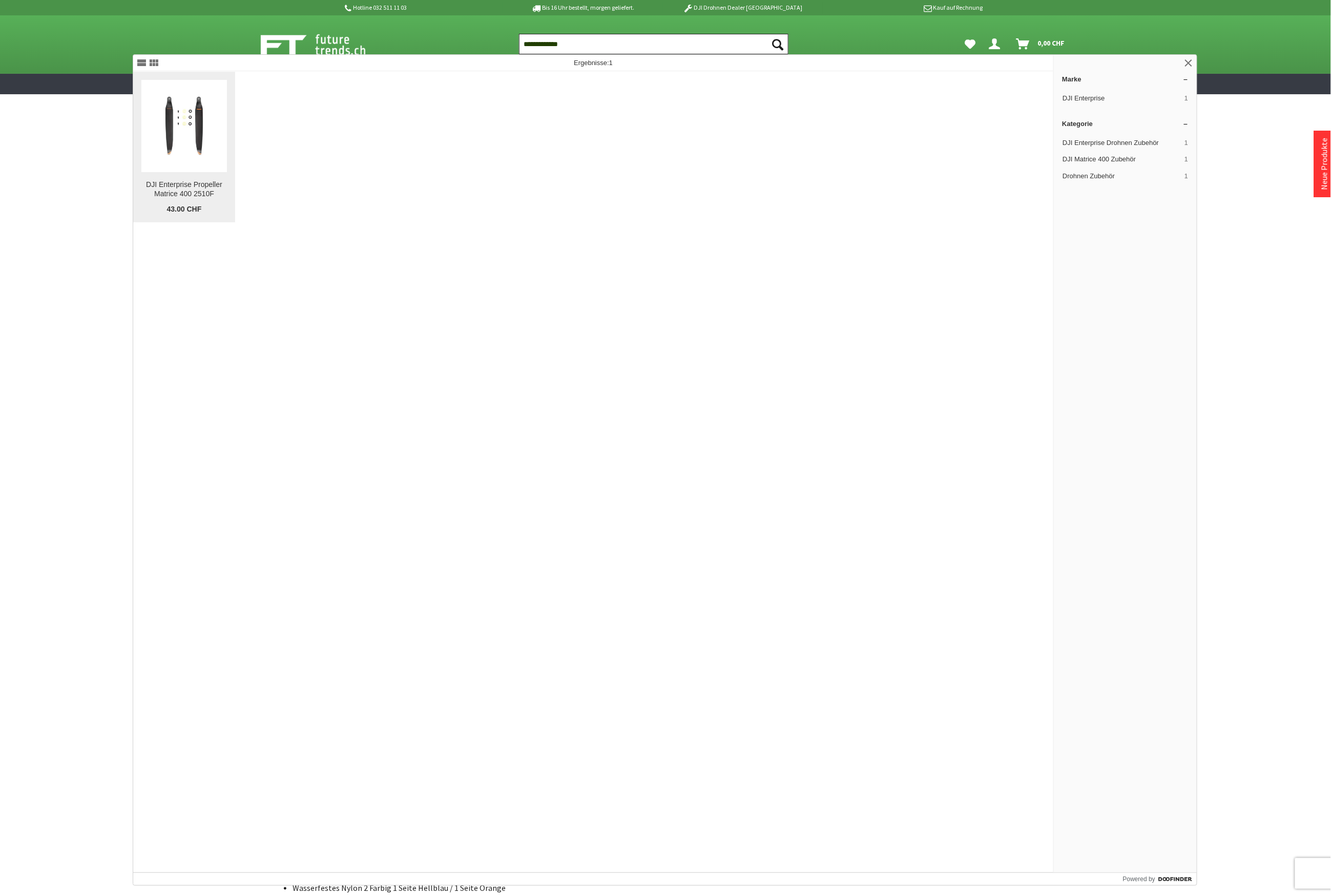
type input "**********"
click at [174, 144] on img at bounding box center [184, 126] width 85 height 64
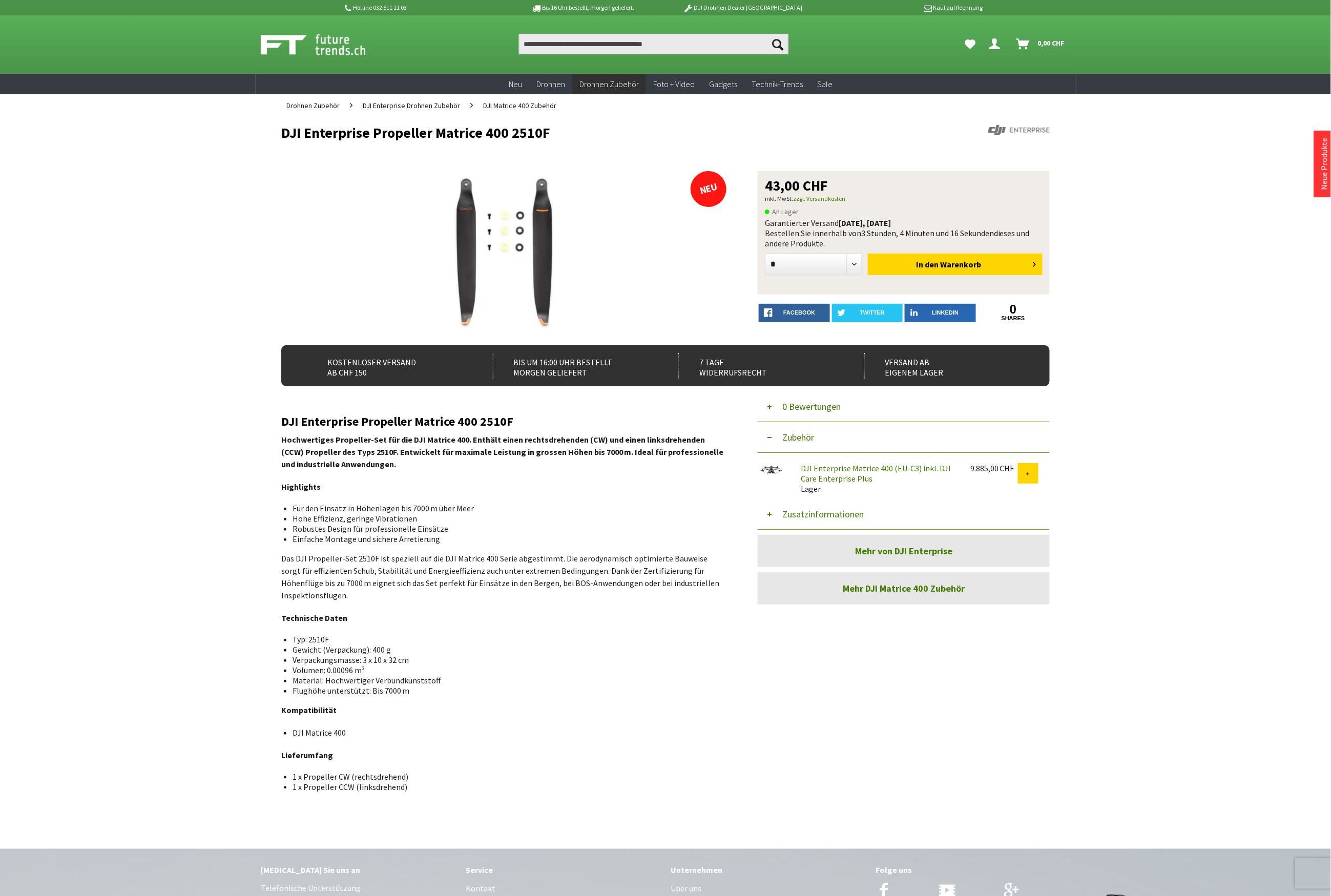
click at [844, 514] on button "Zusatzinformationen" at bounding box center [903, 514] width 293 height 30
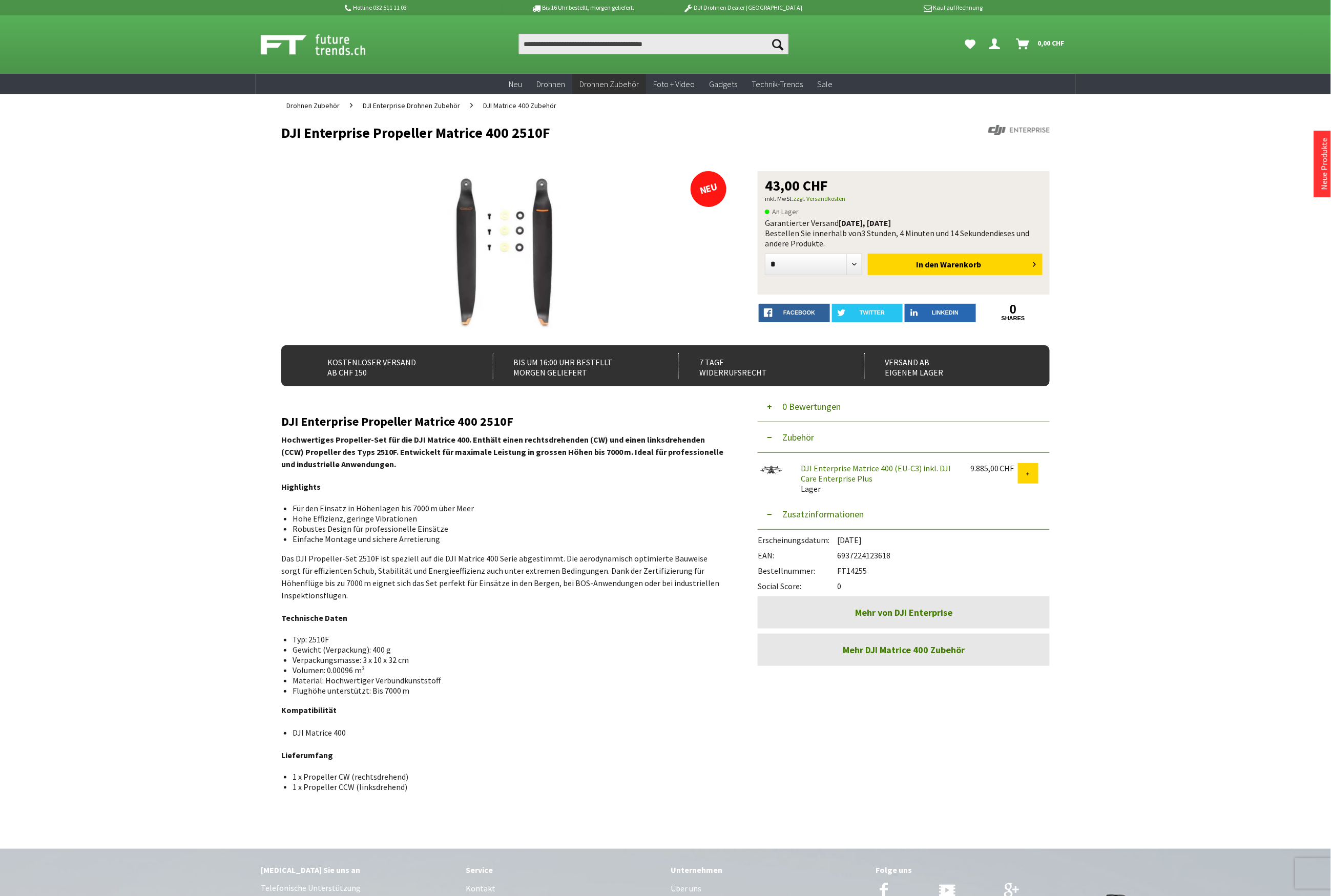
drag, startPoint x: 869, startPoint y: 571, endPoint x: 841, endPoint y: 573, distance: 28.1
click at [841, 573] on div "Bestellnummer: FT14255" at bounding box center [903, 568] width 293 height 15
copy div "FT14255"
drag, startPoint x: 896, startPoint y: 555, endPoint x: 841, endPoint y: 554, distance: 55.0
click at [841, 554] on div "EAN: 6937224123618" at bounding box center [903, 553] width 293 height 15
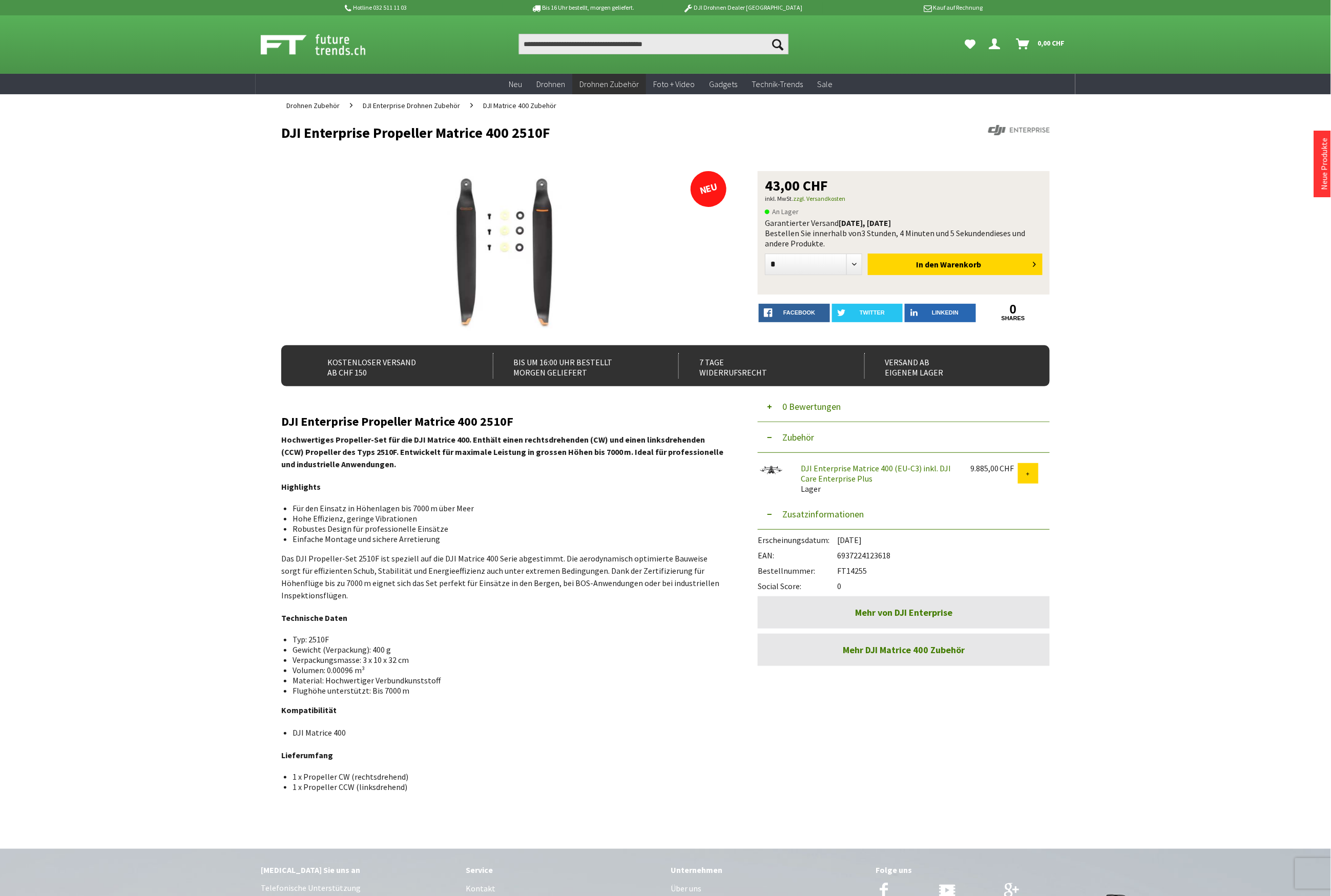
copy div "6937224123618"
drag, startPoint x: 554, startPoint y: 132, endPoint x: 256, endPoint y: 140, distance: 298.1
click at [256, 140] on div "Menü schließen Kategorien Neu Drohnen Drohnen Zubehör DJI Enterprise Drohnen Zu…" at bounding box center [666, 470] width 820 height 709
copy h1 "DJI Enterprise Propeller Matrice 400 2510F"
